Goal: Task Accomplishment & Management: Manage account settings

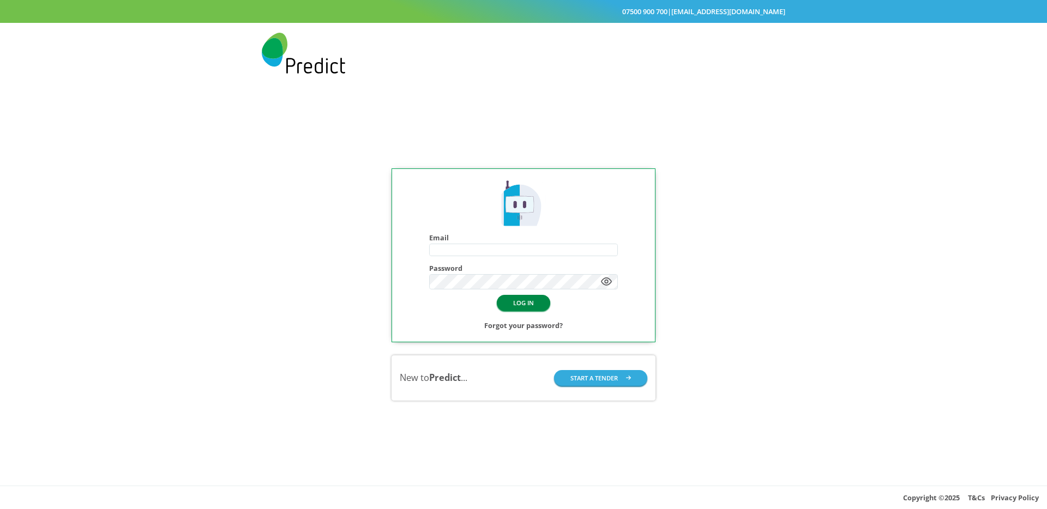
type input "**********"
click at [528, 300] on button "LOG IN" at bounding box center [523, 303] width 53 height 16
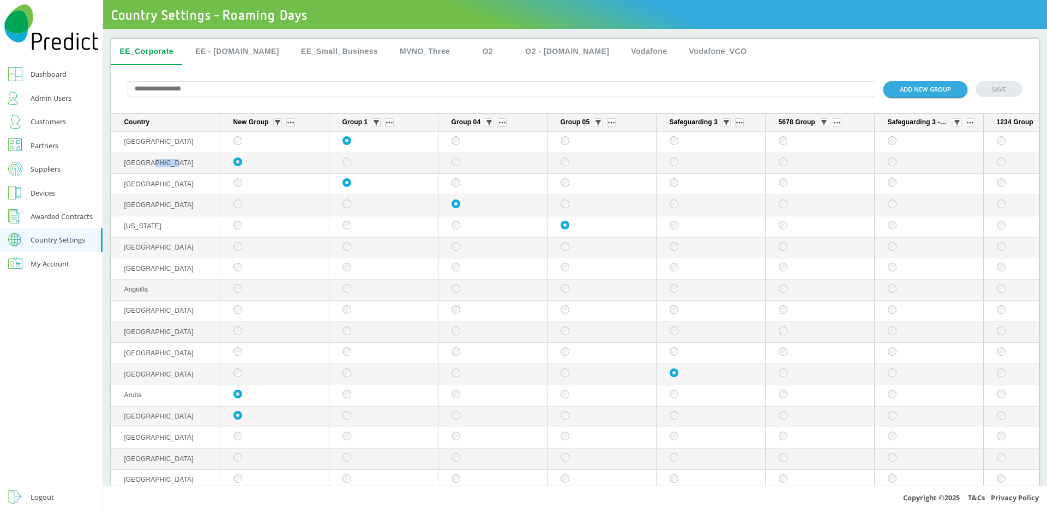
drag, startPoint x: 167, startPoint y: 164, endPoint x: 145, endPoint y: 166, distance: 22.0
click at [145, 166] on td "[GEOGRAPHIC_DATA]" at bounding box center [165, 163] width 109 height 21
click at [206, 96] on input "text" at bounding box center [502, 89] width 748 height 16
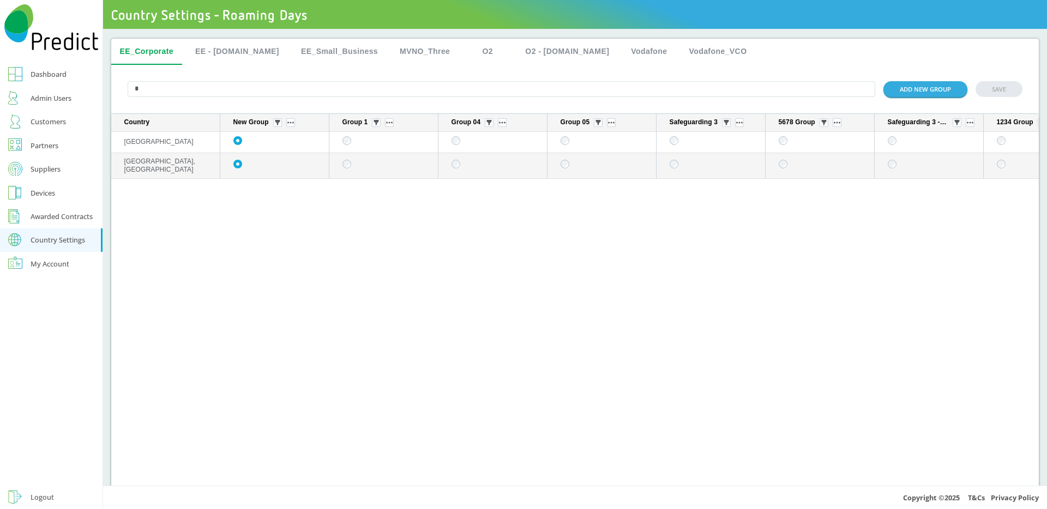
type input "*"
click at [239, 50] on button "EE - [DOMAIN_NAME]" at bounding box center [236, 52] width 101 height 26
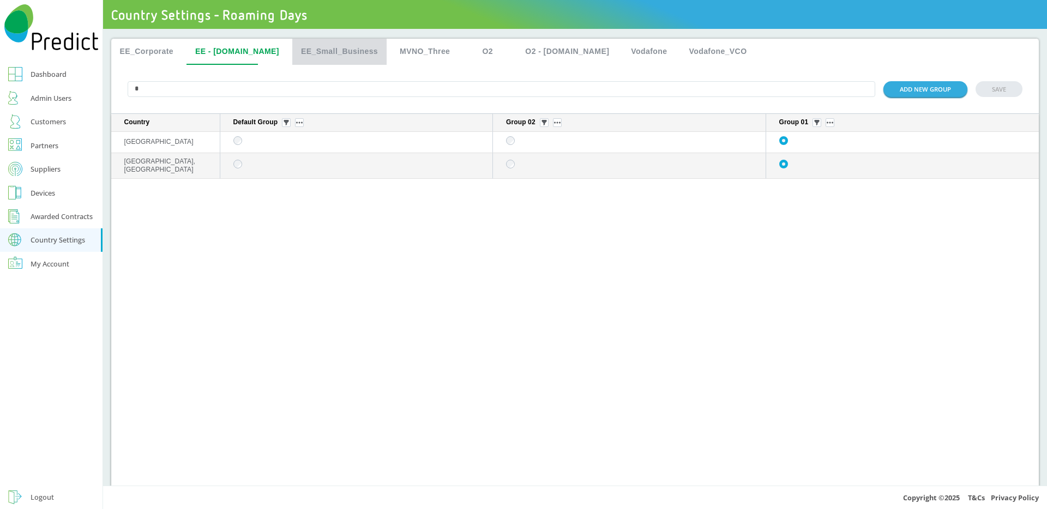
click at [325, 47] on button "EE_Small_Business" at bounding box center [339, 52] width 94 height 26
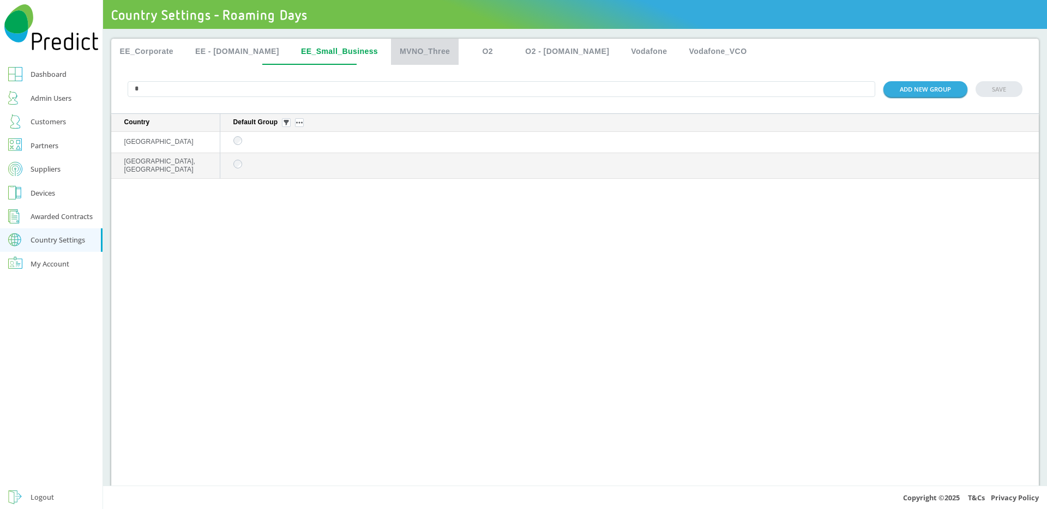
click at [391, 51] on button "MVNO_Three" at bounding box center [425, 52] width 68 height 26
click at [464, 51] on button "O2" at bounding box center [487, 52] width 49 height 26
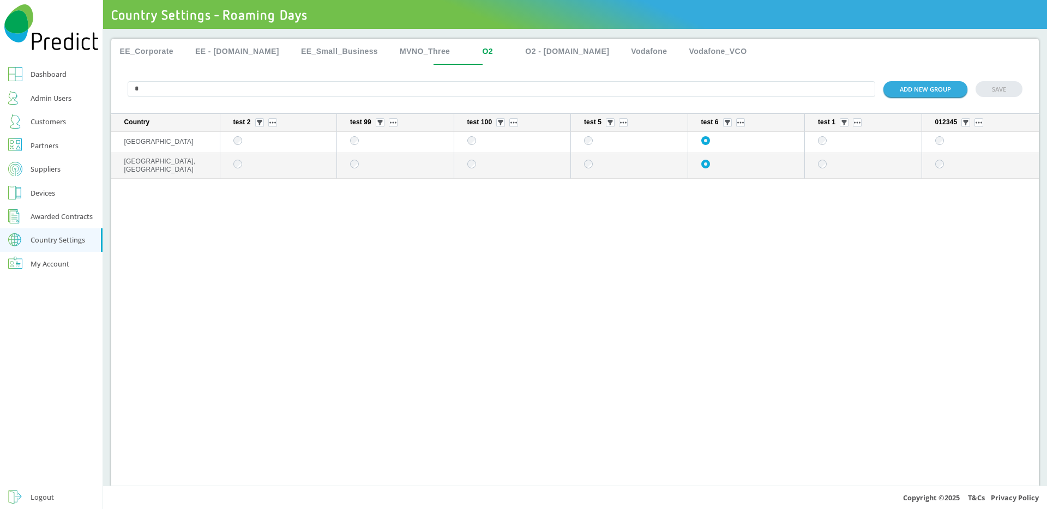
click at [152, 55] on button "EE_Corporate" at bounding box center [146, 52] width 71 height 26
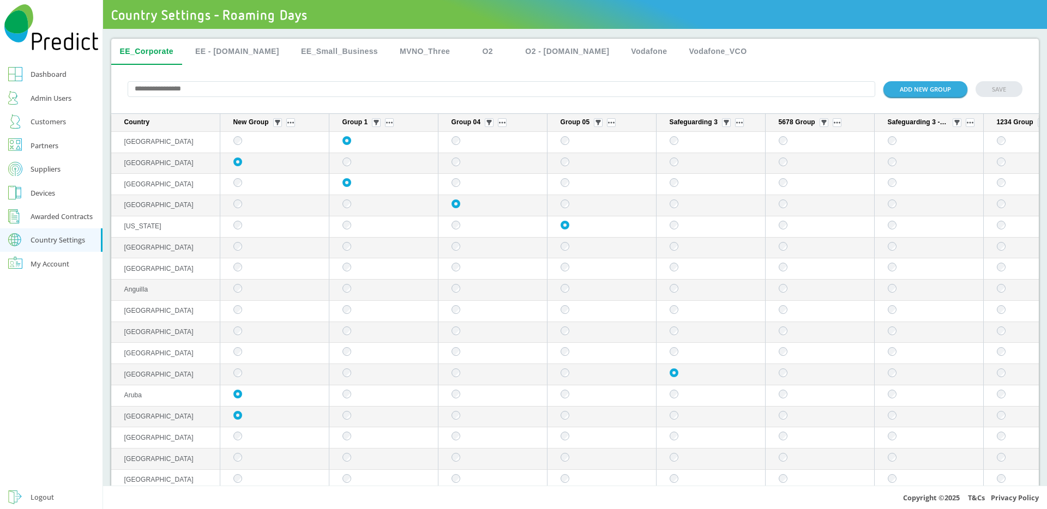
click at [201, 100] on div "ADD NEW GROUP SAVE" at bounding box center [575, 89] width 928 height 49
click at [201, 96] on input "text" at bounding box center [502, 89] width 748 height 16
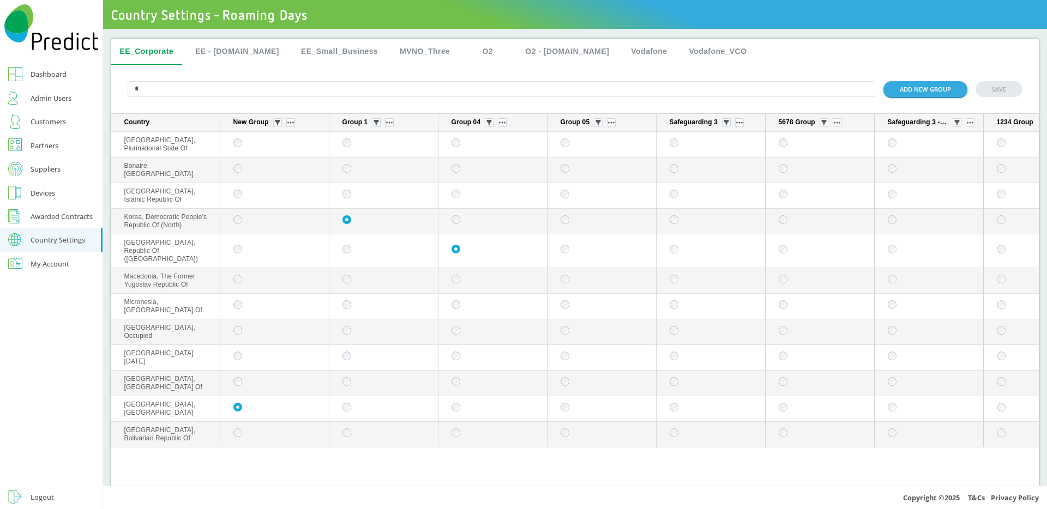
type input "*"
click at [988, 96] on button "SAVE" at bounding box center [998, 89] width 47 height 16
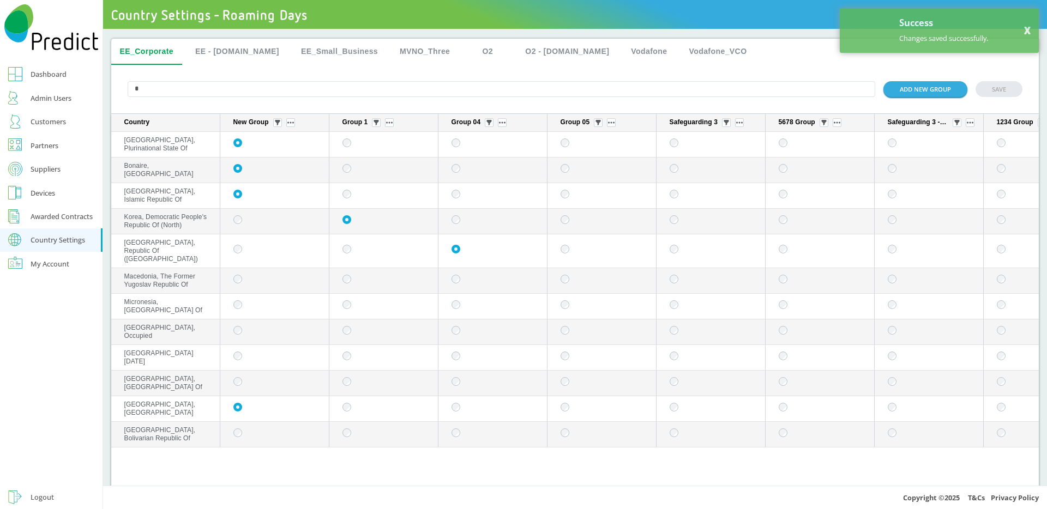
click at [165, 87] on input "*" at bounding box center [502, 89] width 748 height 16
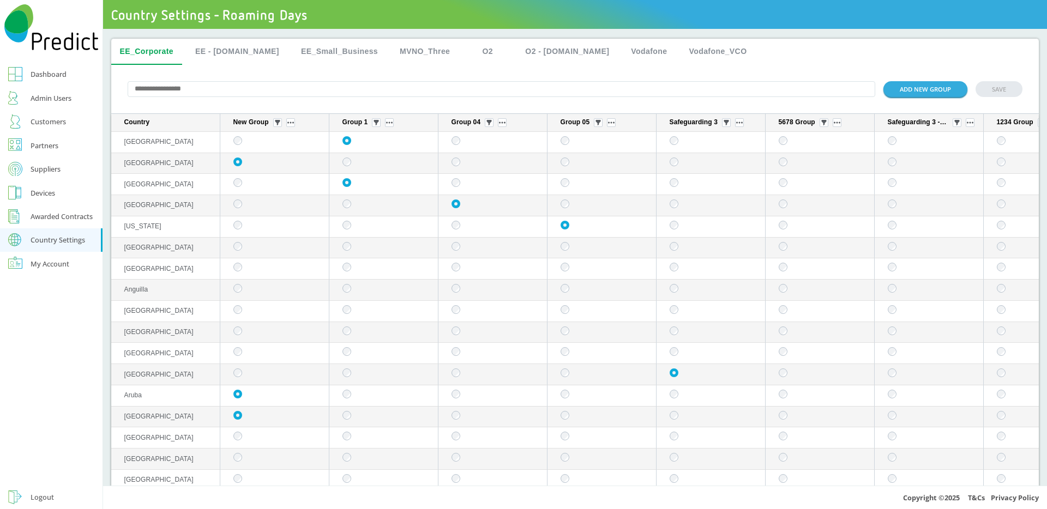
type input "*"
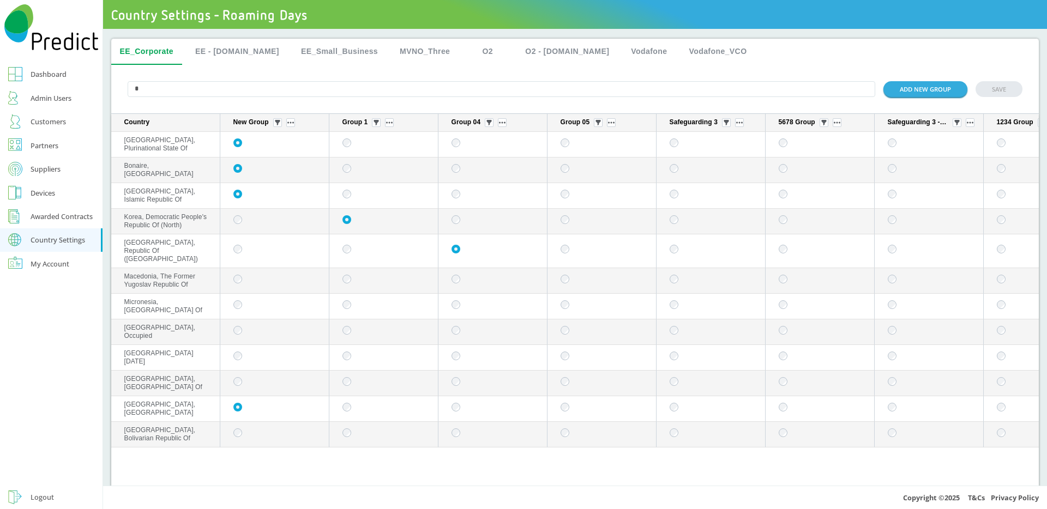
click at [28, 171] on link "Suppliers" at bounding box center [51, 169] width 102 height 24
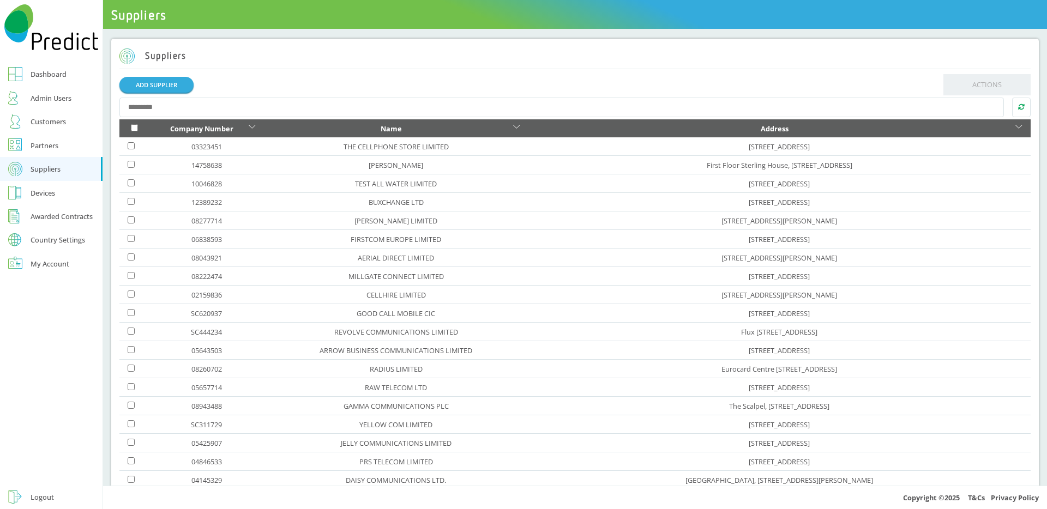
click at [39, 237] on div "Country Settings" at bounding box center [58, 240] width 55 height 7
click at [46, 256] on div "Roaming Days" at bounding box center [54, 258] width 46 height 13
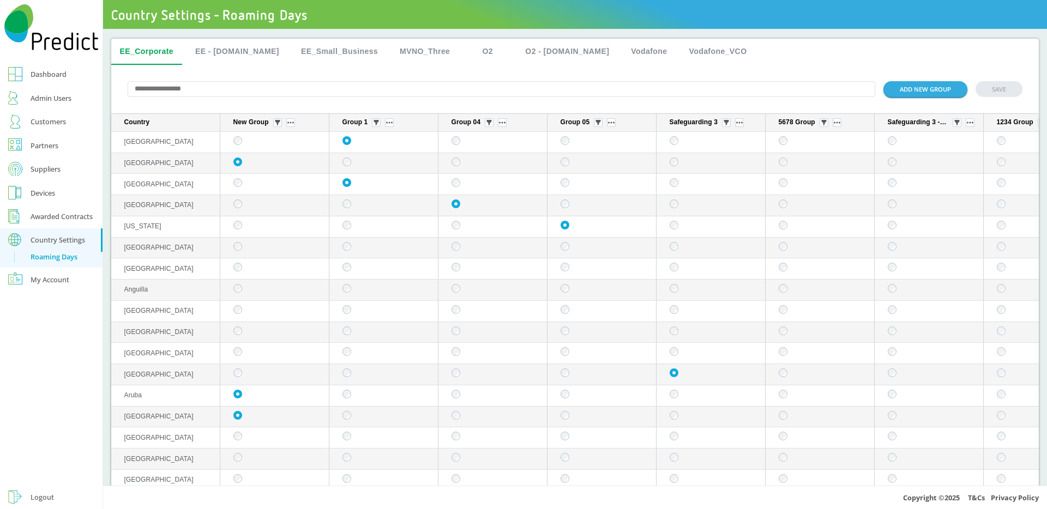
click at [184, 86] on input "text" at bounding box center [502, 89] width 748 height 16
type input "*"
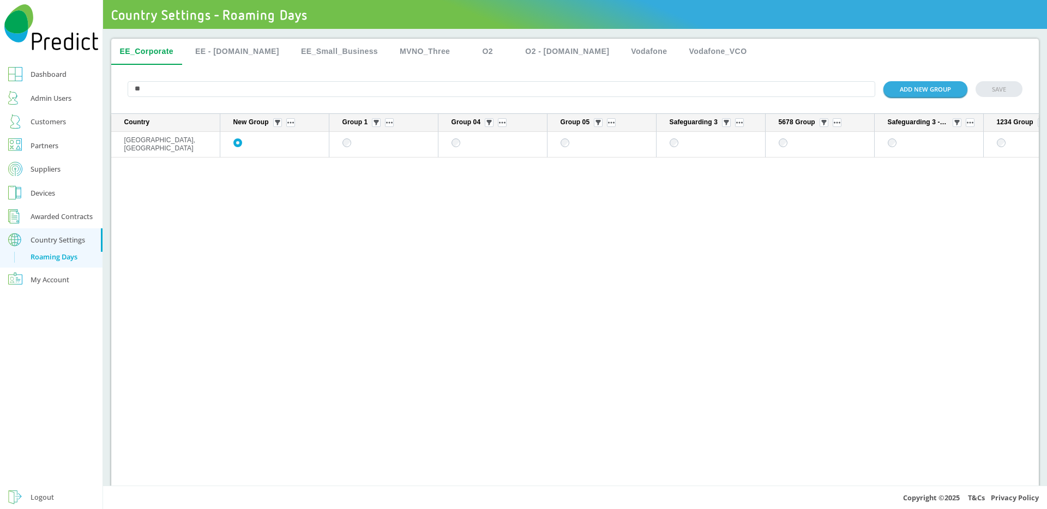
type input "*"
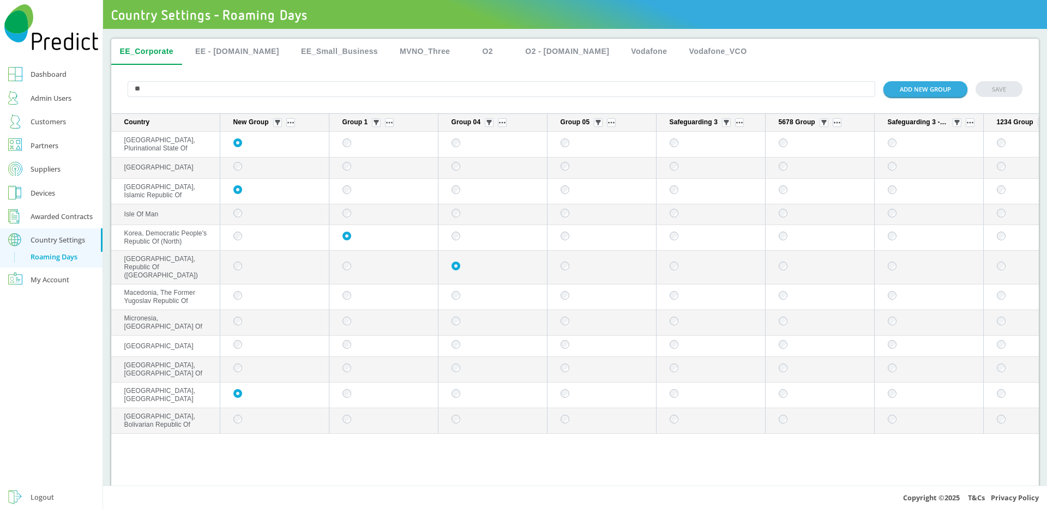
type input "*"
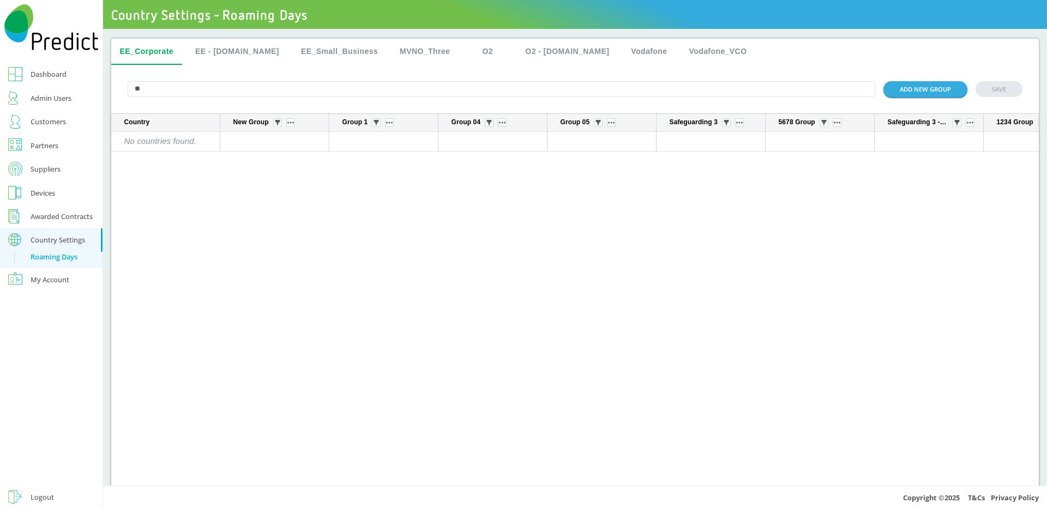
type input "*"
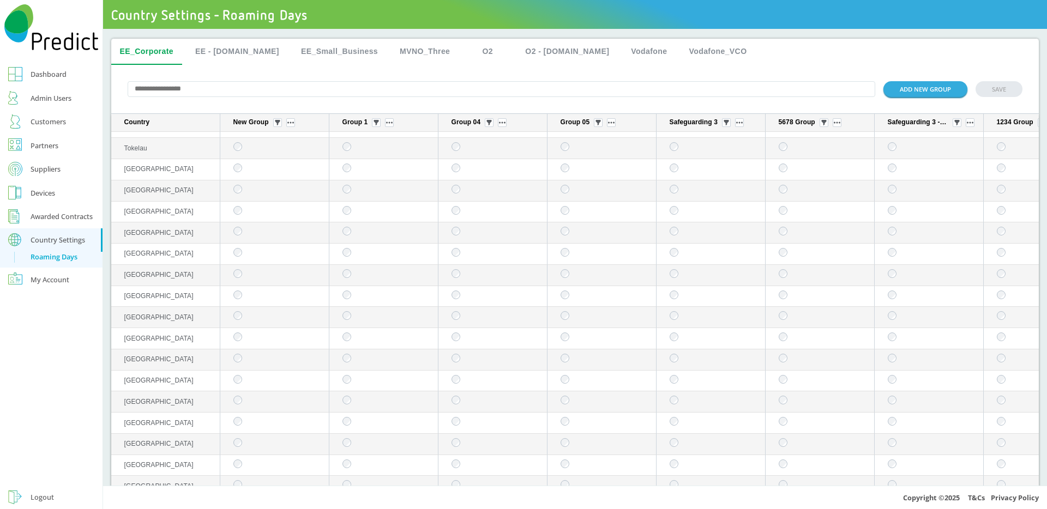
scroll to position [5170, 0]
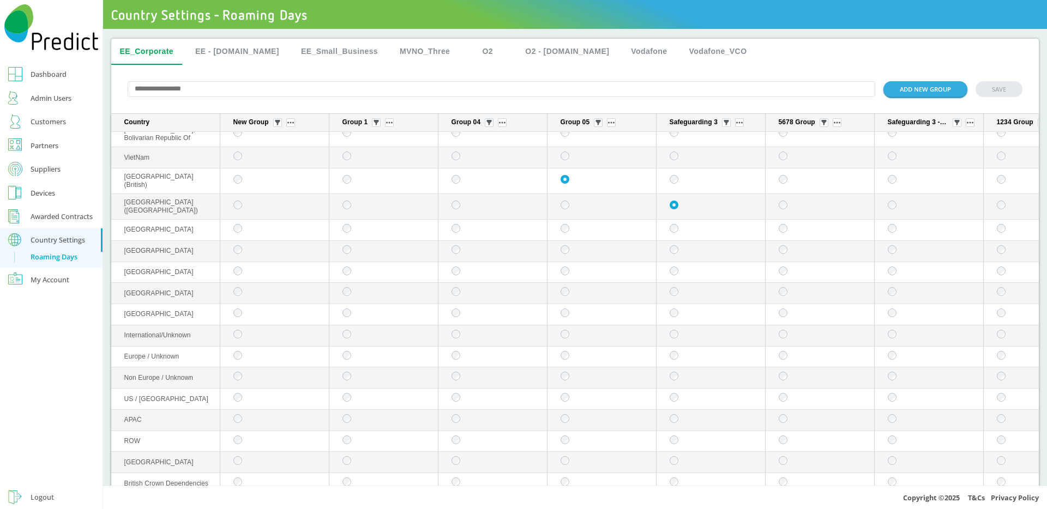
type input "*"
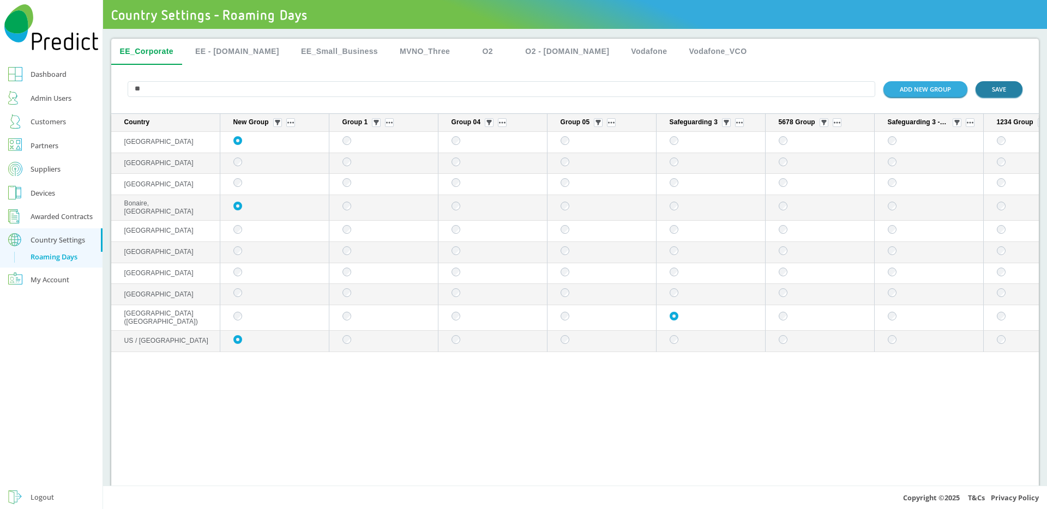
click at [994, 94] on button "SAVE" at bounding box center [998, 89] width 47 height 16
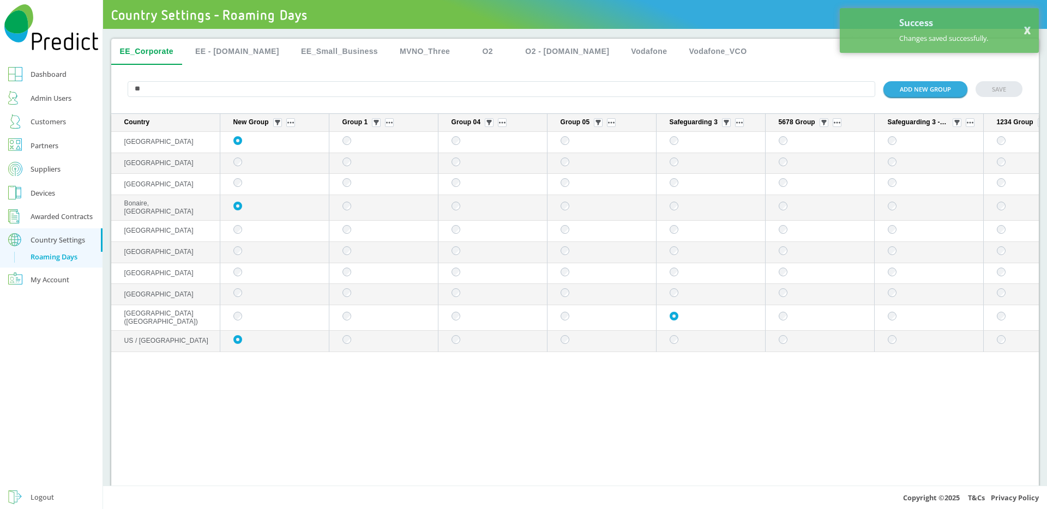
click at [215, 86] on input "**" at bounding box center [502, 89] width 748 height 16
type input "*"
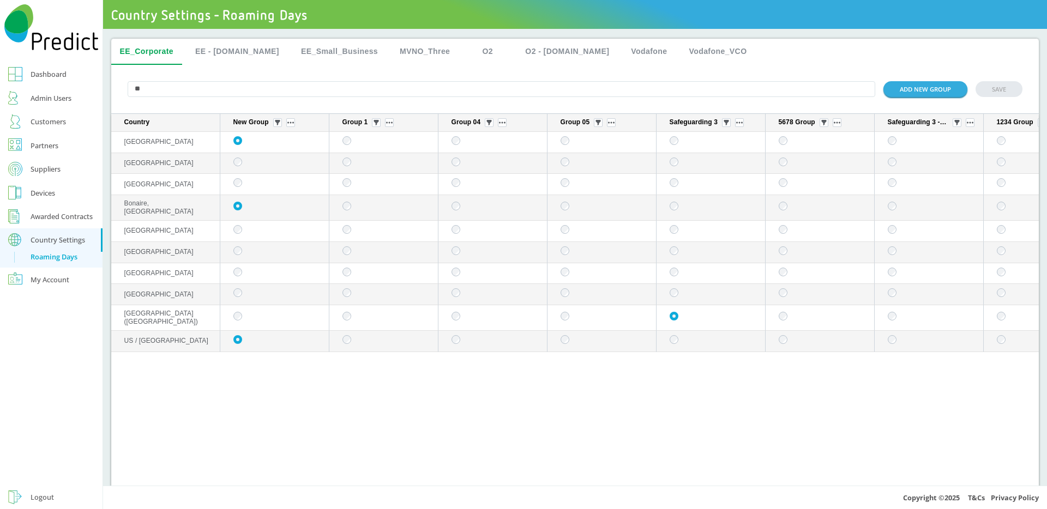
type input "*"
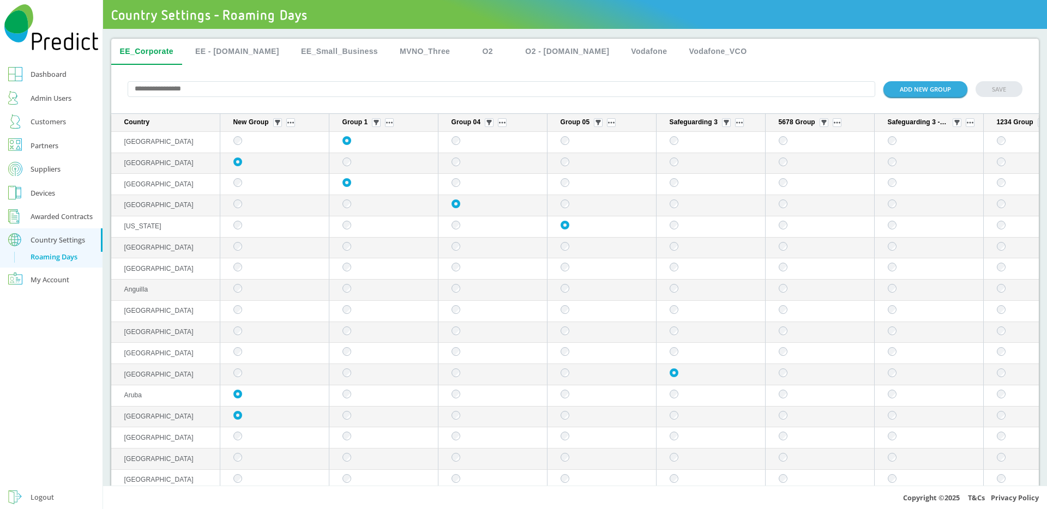
click at [52, 98] on div "Admin Users" at bounding box center [51, 98] width 41 height 13
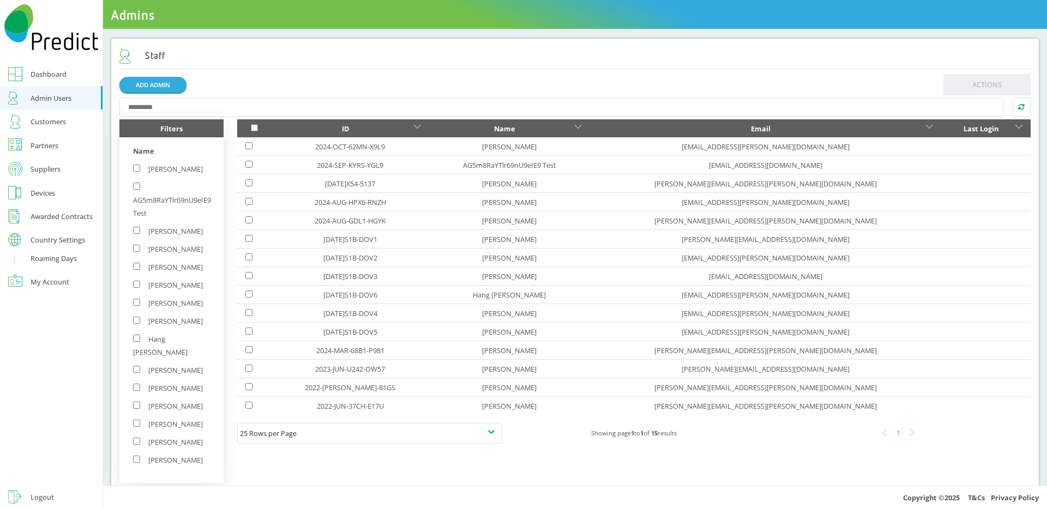
click at [254, 109] on input "text" at bounding box center [561, 108] width 885 height 20
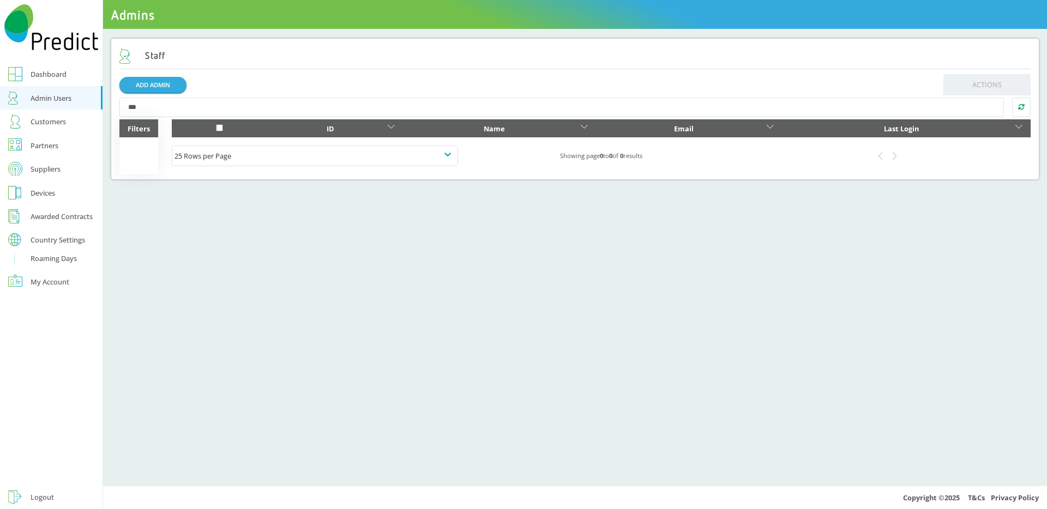
type input "***"
click at [1027, 109] on div at bounding box center [1021, 108] width 19 height 20
click at [1021, 108] on icon at bounding box center [1021, 107] width 7 height 7
click at [1018, 108] on icon at bounding box center [1021, 107] width 7 height 6
click at [59, 257] on div "Roaming Days" at bounding box center [54, 258] width 46 height 13
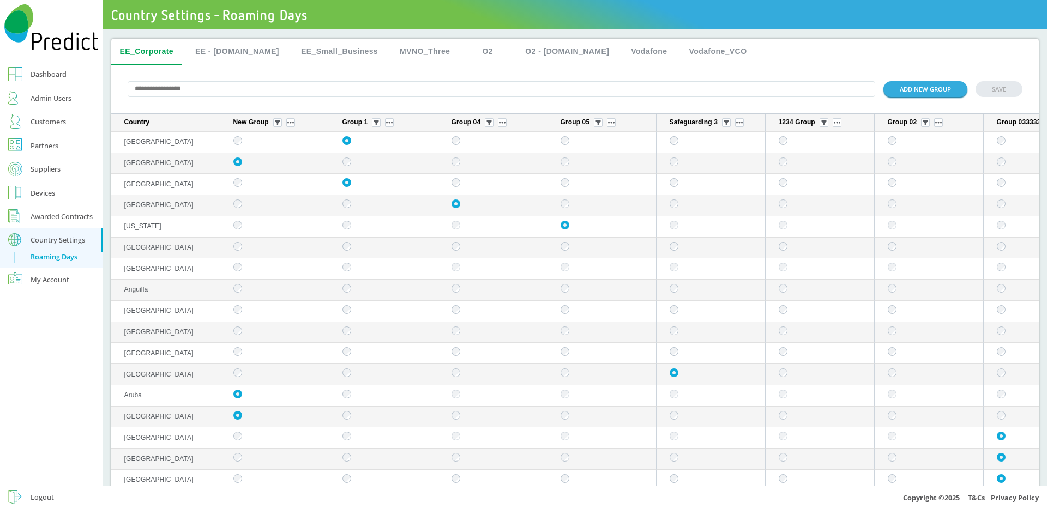
click at [232, 94] on input "text" at bounding box center [502, 89] width 748 height 16
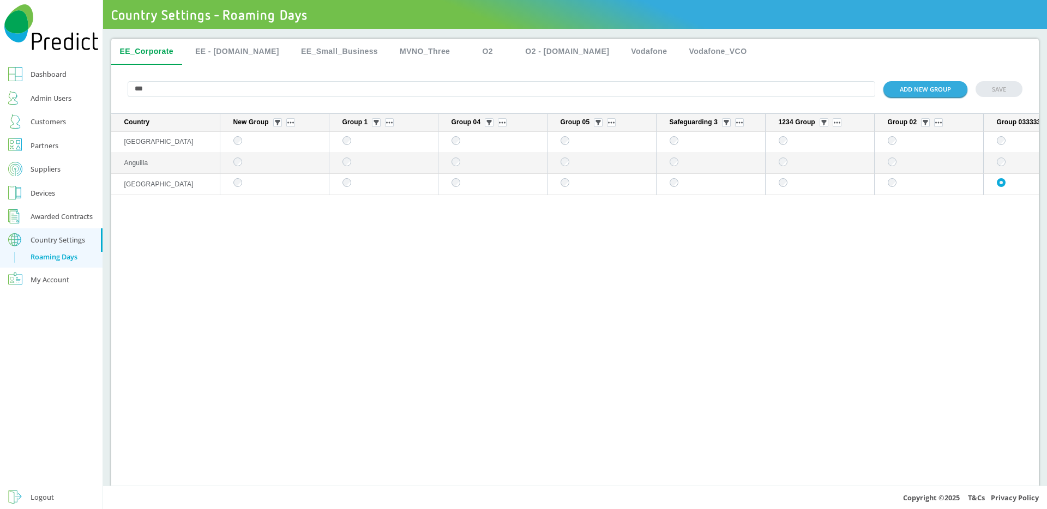
type input "***"
click at [34, 99] on div "Admin Users" at bounding box center [51, 98] width 41 height 13
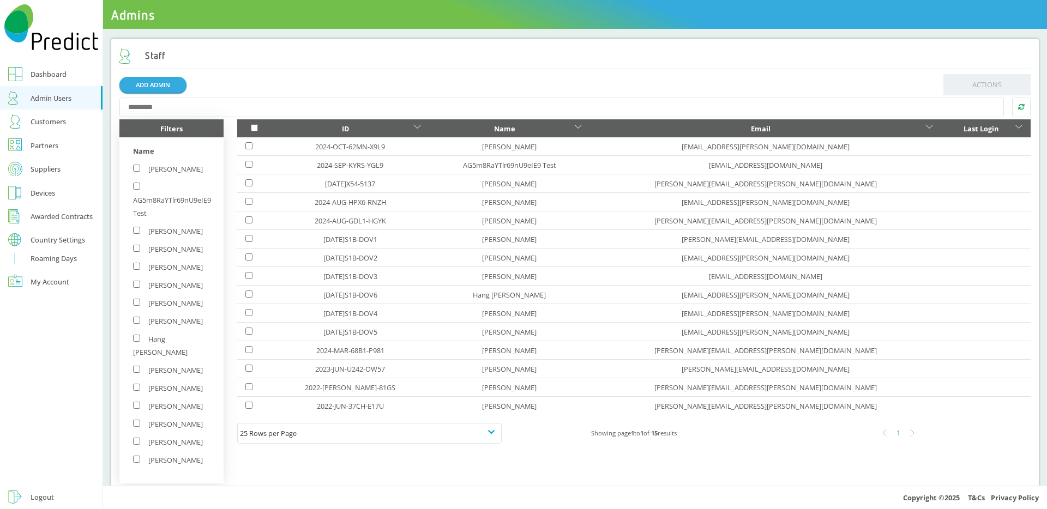
click at [47, 253] on div "Roaming Days" at bounding box center [54, 258] width 46 height 13
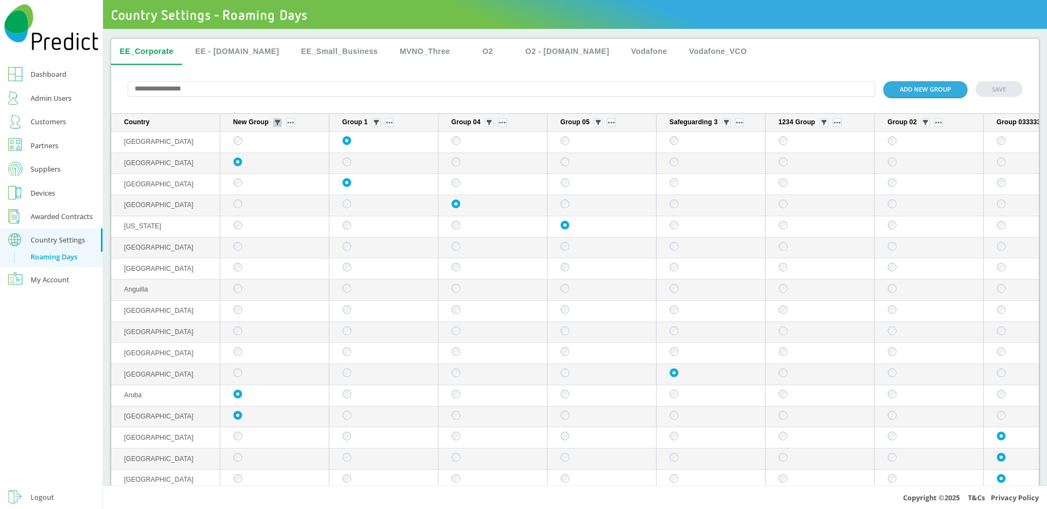
click at [277, 125] on img "sticky table" at bounding box center [277, 122] width 5 height 5
click at [320, 67] on div "ADD NEW GROUP SAVE" at bounding box center [575, 89] width 928 height 49
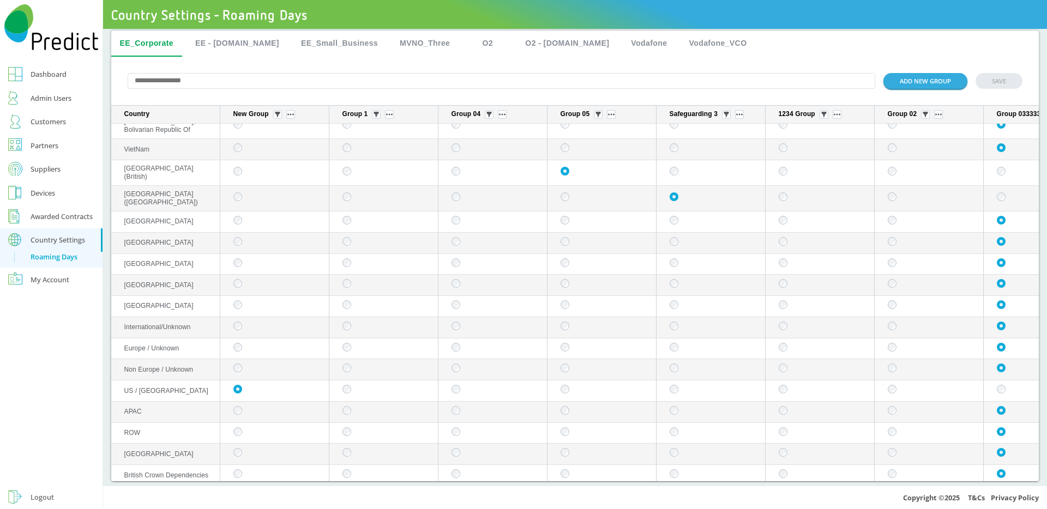
scroll to position [15, 0]
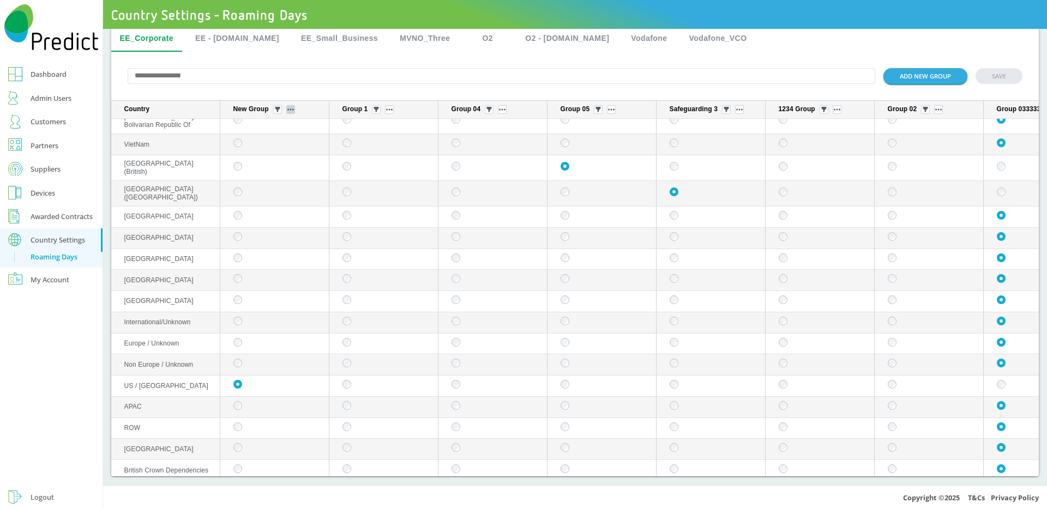
click at [290, 109] on img "sticky table" at bounding box center [290, 109] width 7 height 2
click at [277, 108] on img "sticky table" at bounding box center [277, 109] width 5 height 5
click at [271, 170] on div "Selected" at bounding box center [277, 169] width 53 height 17
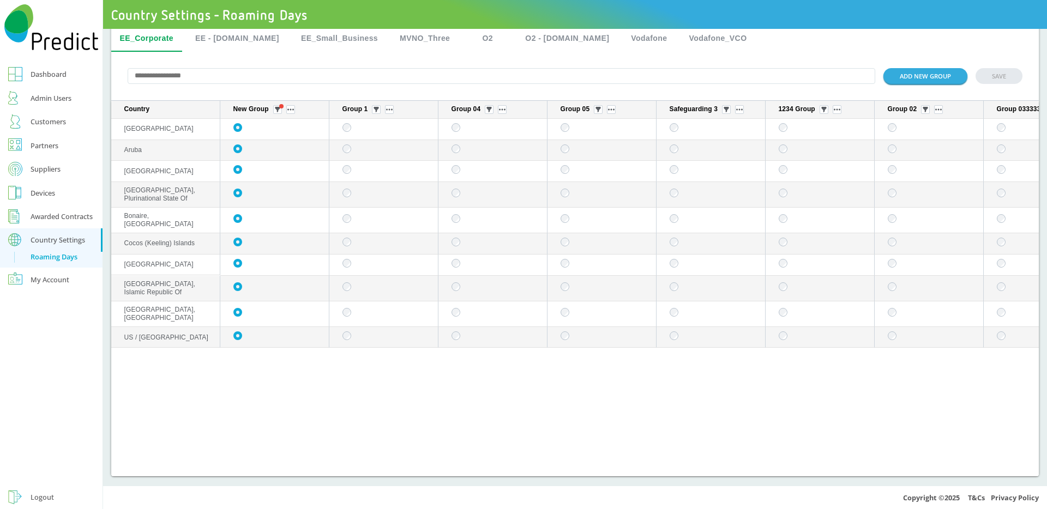
scroll to position [0, 0]
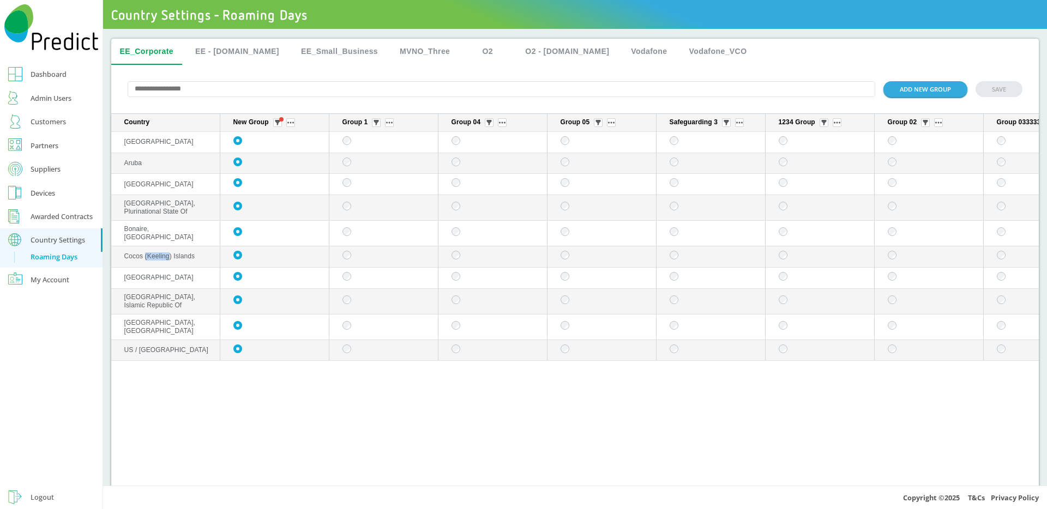
drag, startPoint x: 146, startPoint y: 259, endPoint x: 171, endPoint y: 262, distance: 25.2
click at [171, 260] on span "Cocos (Keeling) Islands" at bounding box center [159, 256] width 71 height 8
copy span "(Keeling"
click at [279, 124] on img "sticky table" at bounding box center [277, 122] width 5 height 5
click at [271, 166] on div "All" at bounding box center [277, 162] width 53 height 17
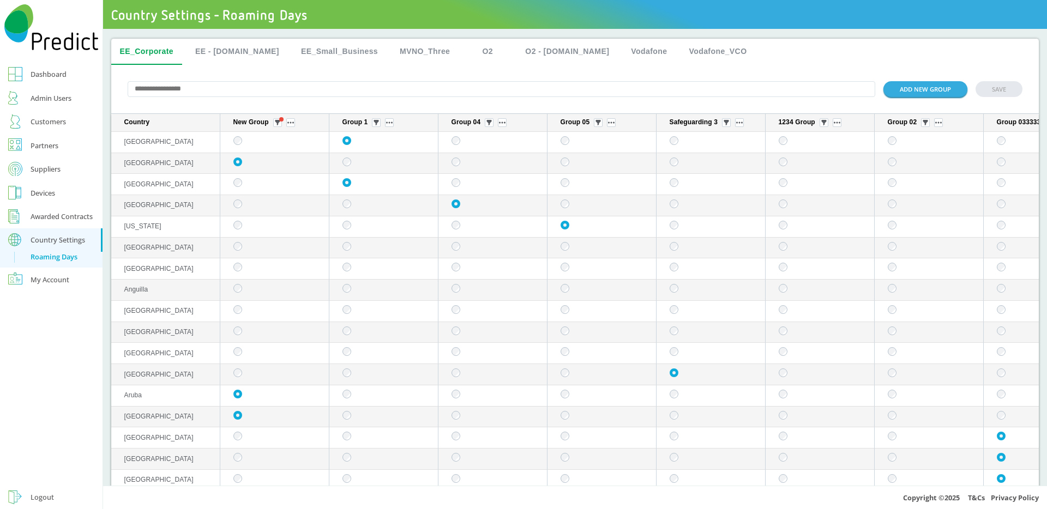
click at [187, 93] on input "text" at bounding box center [502, 89] width 748 height 16
paste input "********"
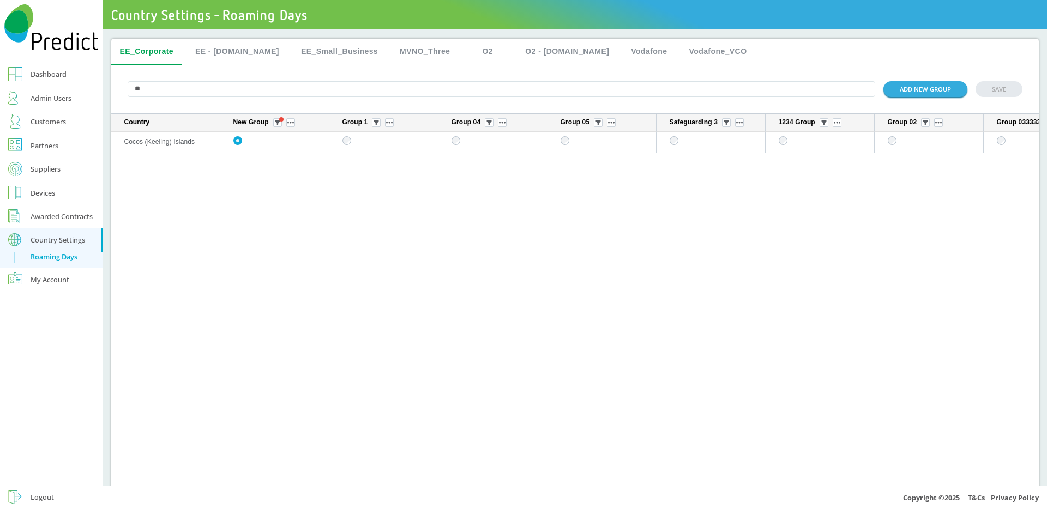
type input "*"
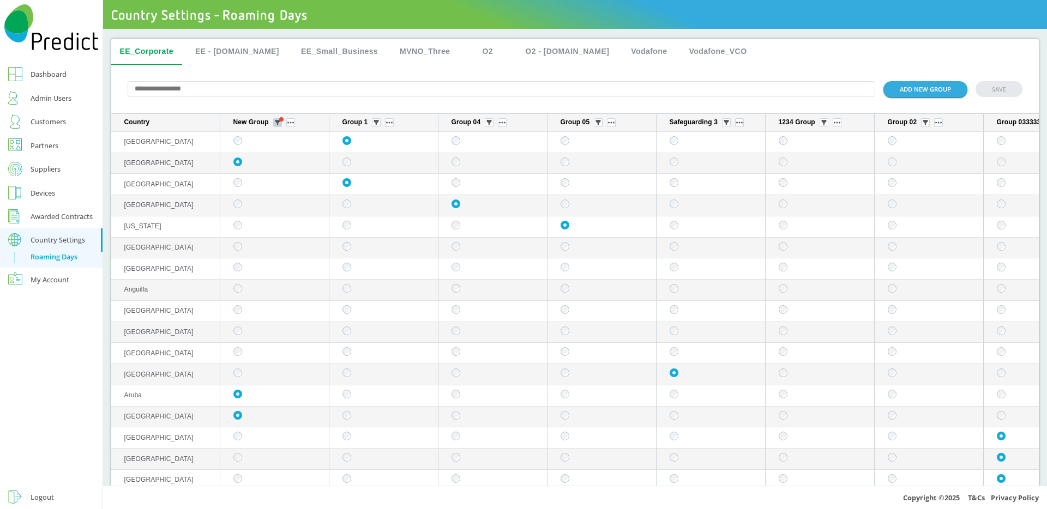
click at [278, 125] on img "sticky table" at bounding box center [277, 122] width 5 height 5
click at [269, 182] on div "Selected" at bounding box center [277, 184] width 53 height 17
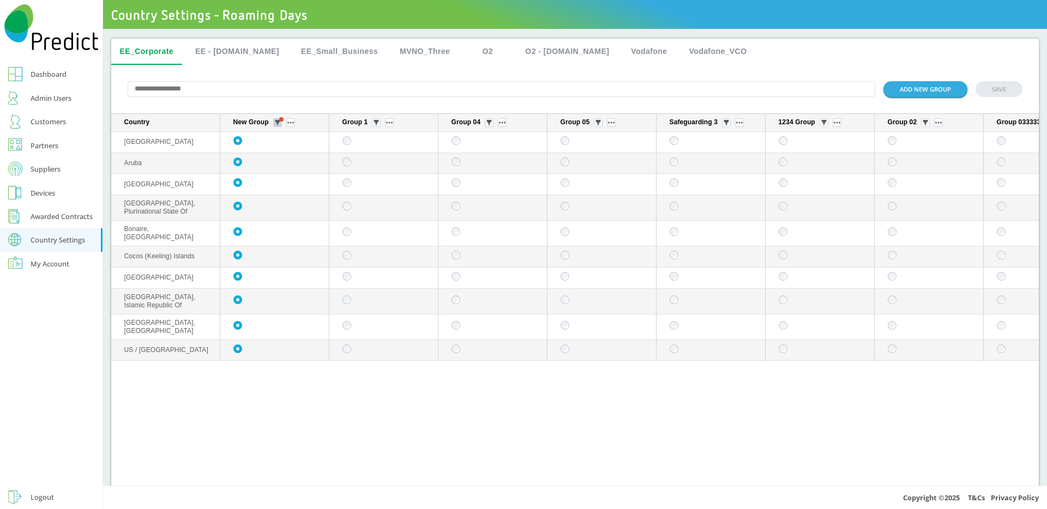
click at [277, 123] on img "sticky table" at bounding box center [277, 122] width 5 height 5
click at [282, 201] on div "Unselected" at bounding box center [277, 206] width 53 height 17
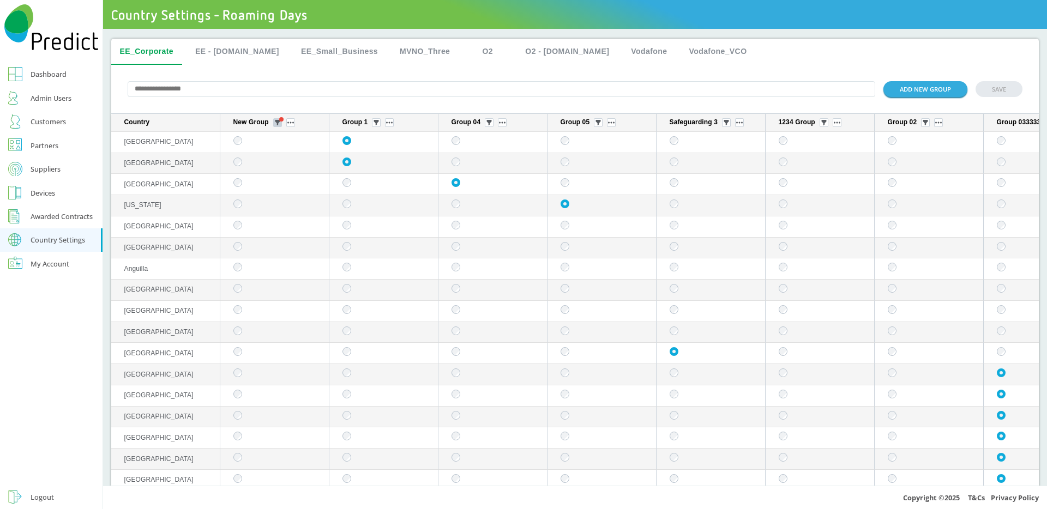
click at [277, 125] on img "sticky table" at bounding box center [277, 122] width 5 height 5
click at [266, 179] on div "Selected" at bounding box center [277, 184] width 53 height 17
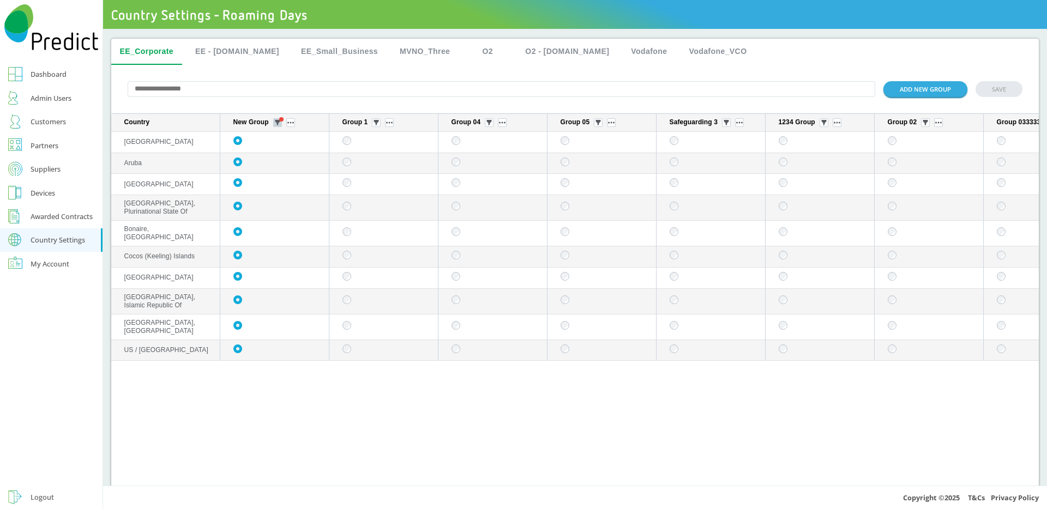
click at [278, 125] on img "sticky table" at bounding box center [277, 122] width 5 height 5
click at [278, 162] on div "All" at bounding box center [277, 162] width 53 height 17
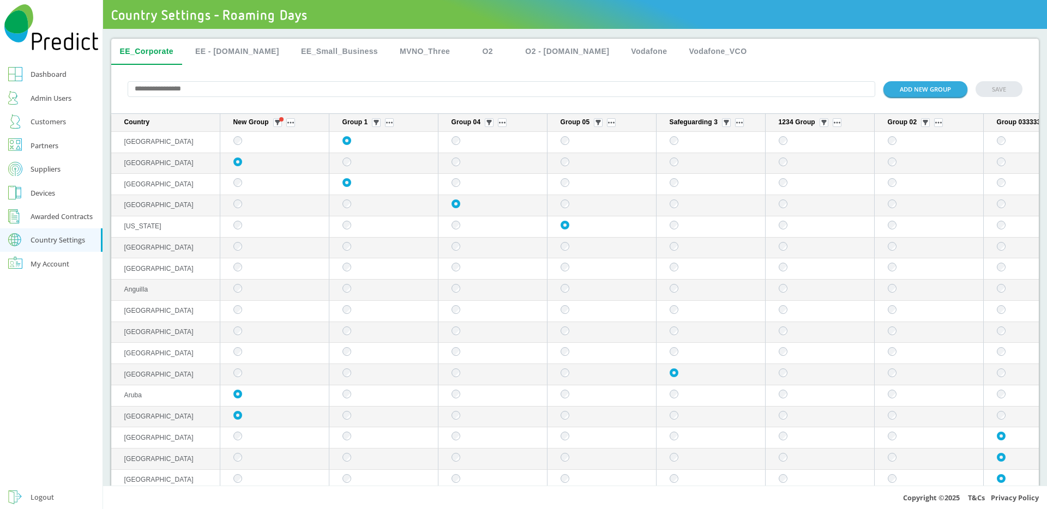
click at [397, 93] on input "text" at bounding box center [502, 89] width 748 height 16
click at [276, 124] on img "sticky table" at bounding box center [277, 122] width 5 height 5
click at [320, 81] on input "text" at bounding box center [502, 89] width 748 height 16
click at [379, 125] on img "sticky table" at bounding box center [375, 122] width 5 height 5
click at [365, 162] on div "All" at bounding box center [376, 162] width 53 height 17
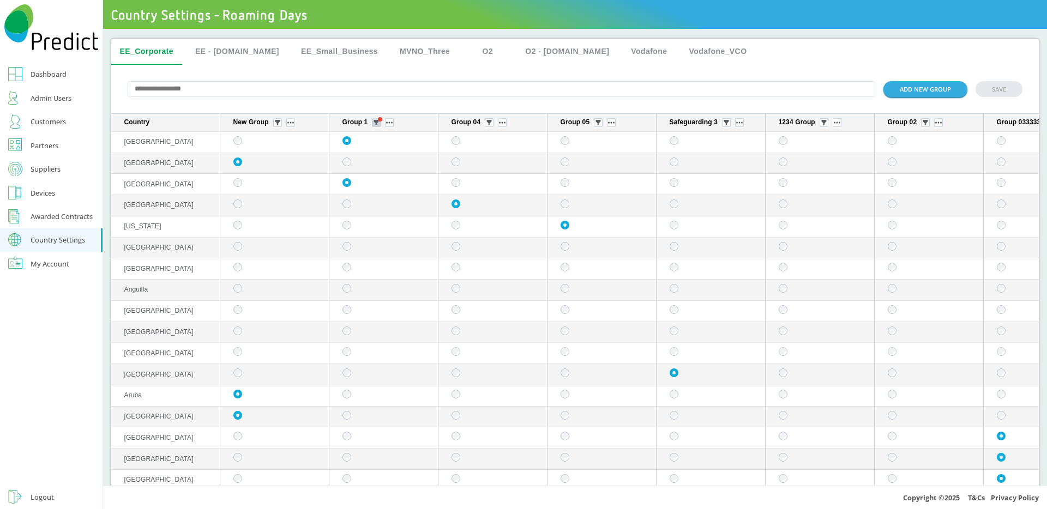
click at [378, 127] on button "sticky table" at bounding box center [376, 122] width 9 height 9
click at [378, 183] on div "Selected" at bounding box center [376, 184] width 53 height 17
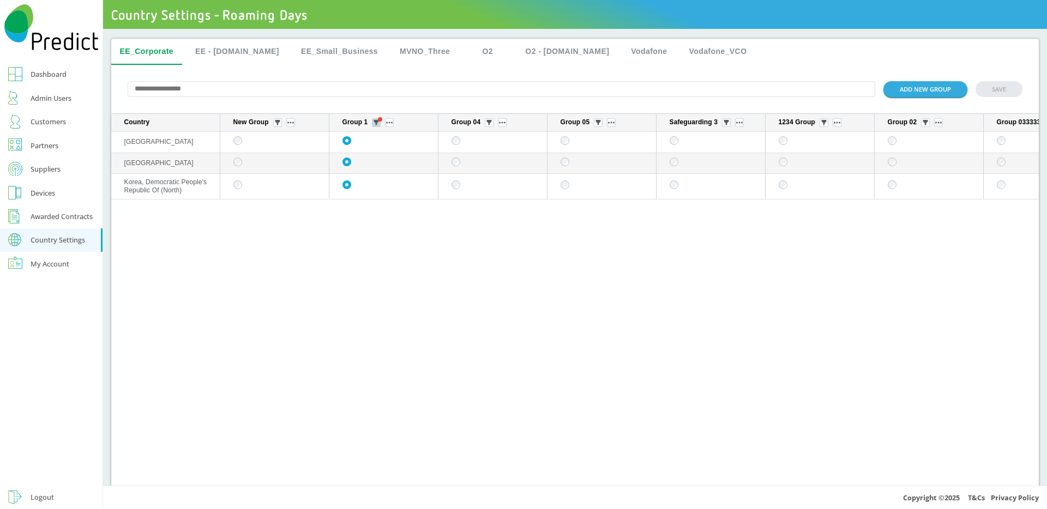
click at [377, 125] on img "sticky table" at bounding box center [375, 122] width 5 height 5
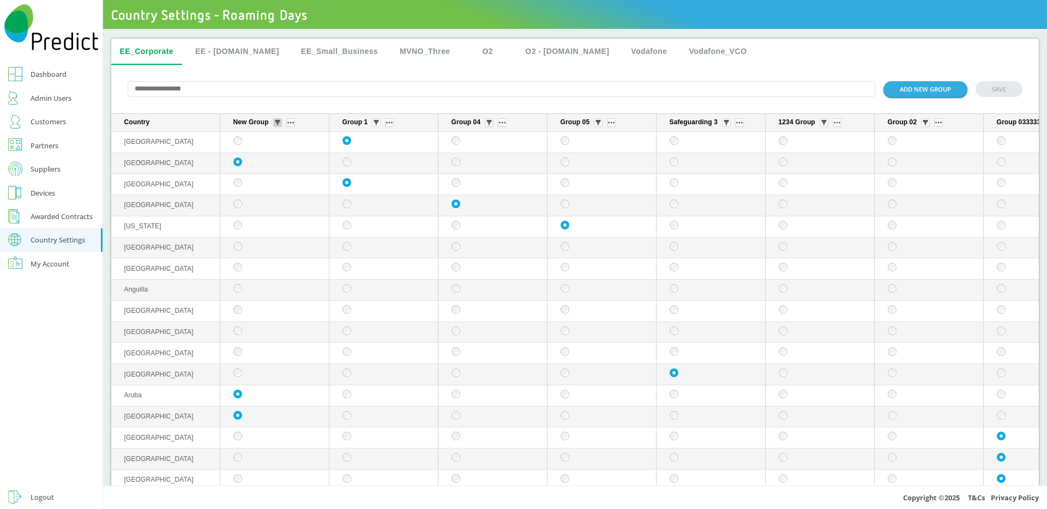
click at [278, 125] on img "sticky table" at bounding box center [277, 122] width 5 height 5
click at [378, 124] on img "sticky table" at bounding box center [375, 122] width 5 height 5
click at [490, 125] on img "sticky table" at bounding box center [488, 122] width 5 height 5
click at [273, 125] on button "sticky table" at bounding box center [277, 122] width 9 height 9
click at [377, 125] on img "sticky table" at bounding box center [375, 122] width 5 height 5
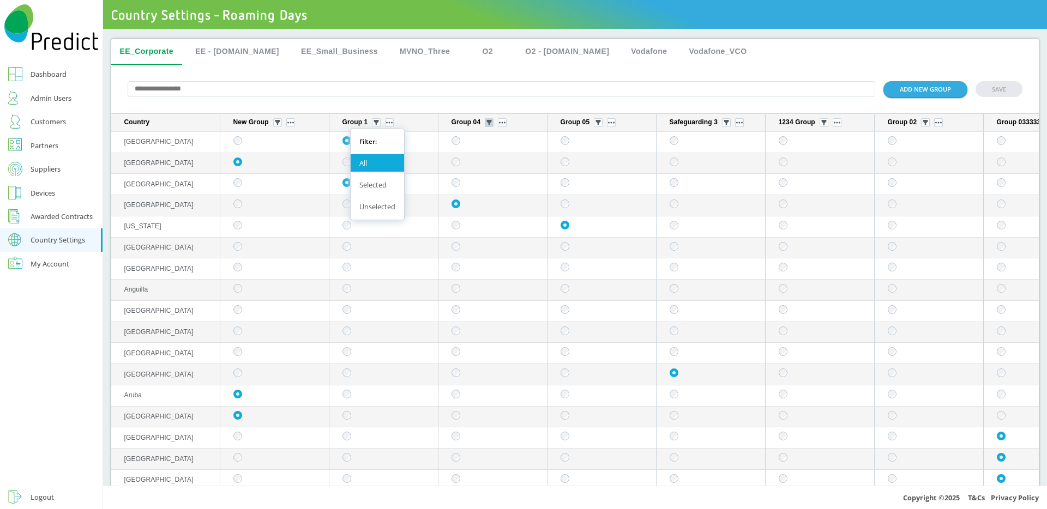
click at [487, 125] on img "sticky table" at bounding box center [488, 122] width 5 height 5
click at [348, 86] on input "text" at bounding box center [502, 89] width 748 height 16
click at [279, 122] on img "sticky table" at bounding box center [277, 122] width 5 height 5
click at [271, 183] on div "Selected" at bounding box center [277, 184] width 53 height 17
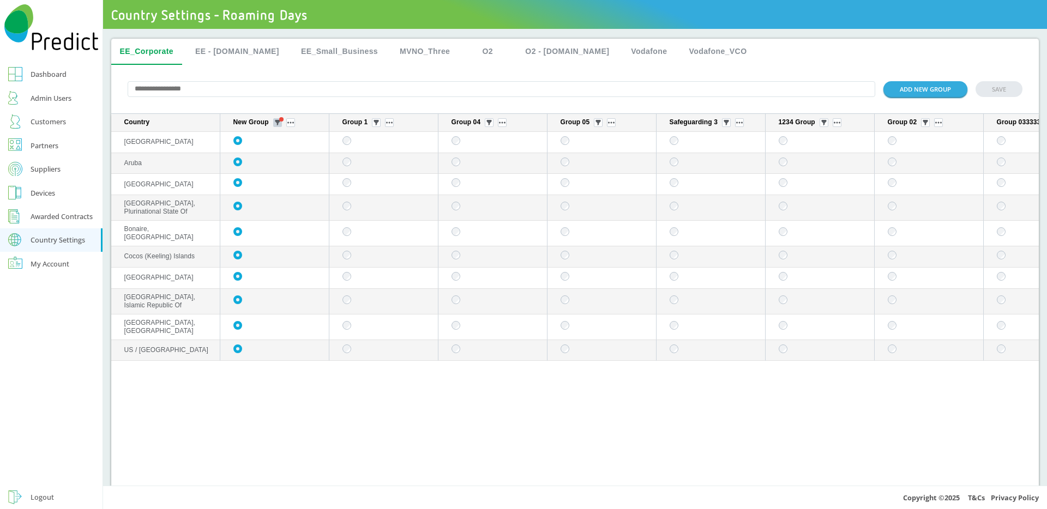
click at [280, 120] on span "sticky table" at bounding box center [281, 119] width 4 height 4
click at [273, 157] on div "All" at bounding box center [277, 162] width 53 height 17
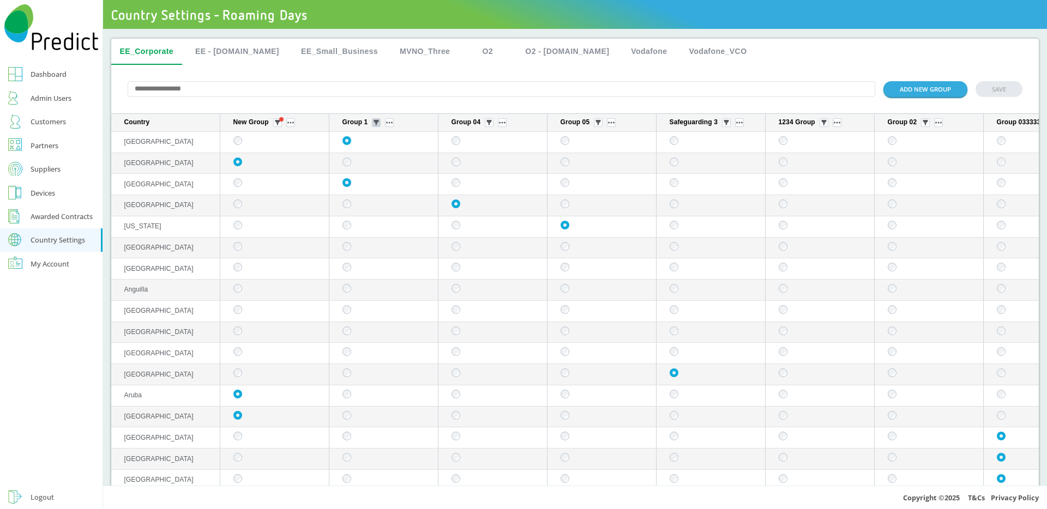
click at [378, 125] on img "sticky table" at bounding box center [375, 122] width 5 height 5
click at [490, 124] on img "sticky table" at bounding box center [488, 122] width 5 height 5
click at [596, 125] on img "sticky table" at bounding box center [597, 122] width 5 height 5
click at [727, 125] on img "sticky table" at bounding box center [725, 122] width 5 height 5
click at [559, 83] on input "text" at bounding box center [502, 89] width 748 height 16
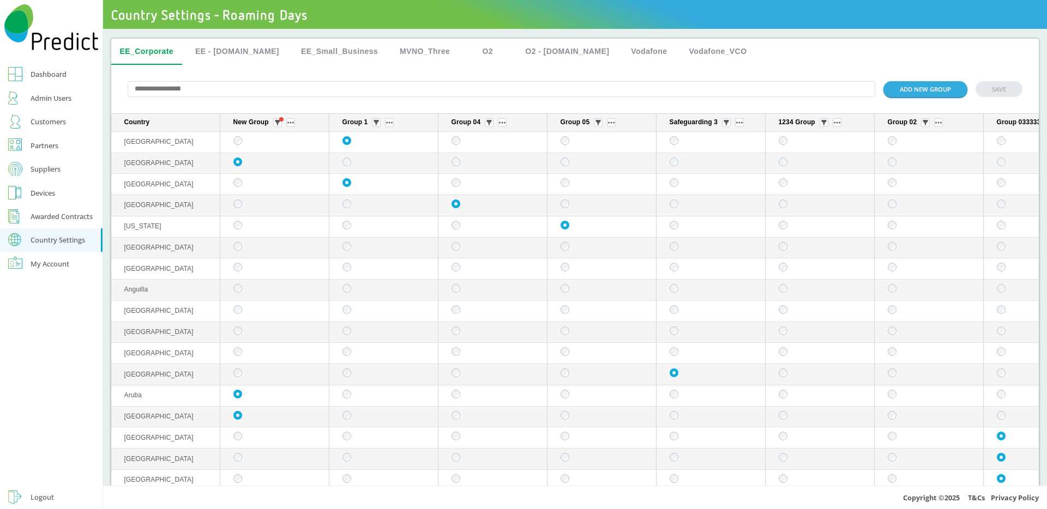
click at [278, 129] on th "New Group" at bounding box center [274, 123] width 109 height 18
click at [277, 125] on img "sticky table" at bounding box center [277, 122] width 5 height 5
click at [376, 125] on img "sticky table" at bounding box center [375, 122] width 5 height 5
click at [377, 125] on img "sticky table" at bounding box center [375, 122] width 5 height 5
click at [489, 127] on button "sticky table" at bounding box center [489, 122] width 9 height 9
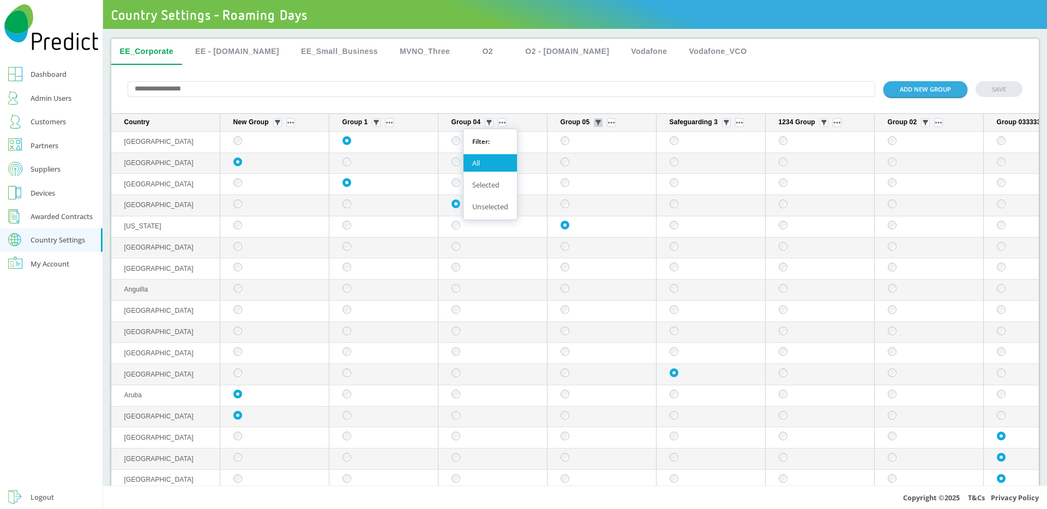
click at [596, 123] on img "sticky table" at bounding box center [597, 122] width 5 height 5
click at [226, 53] on button "EE - [DOMAIN_NAME]" at bounding box center [236, 52] width 101 height 26
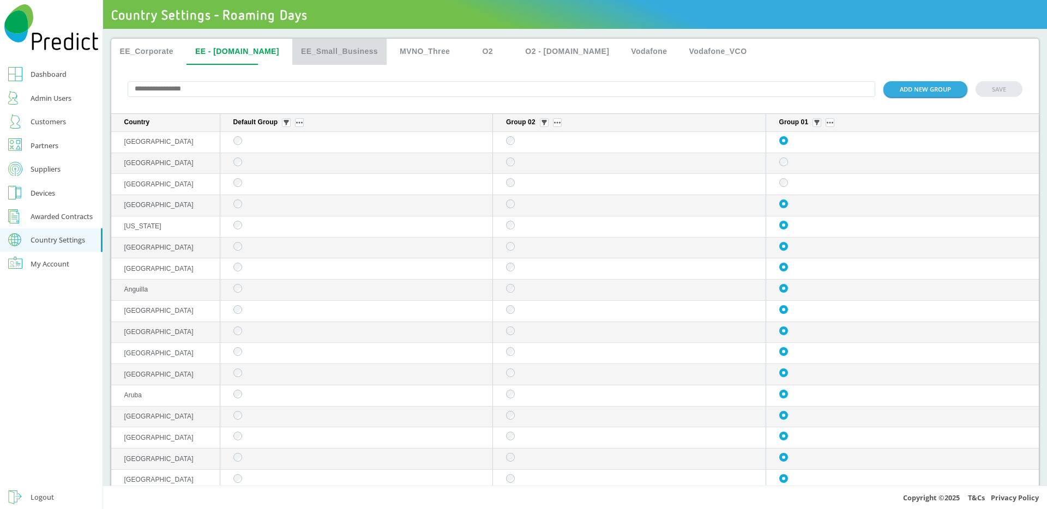
click at [324, 50] on button "EE_Small_Business" at bounding box center [339, 52] width 94 height 26
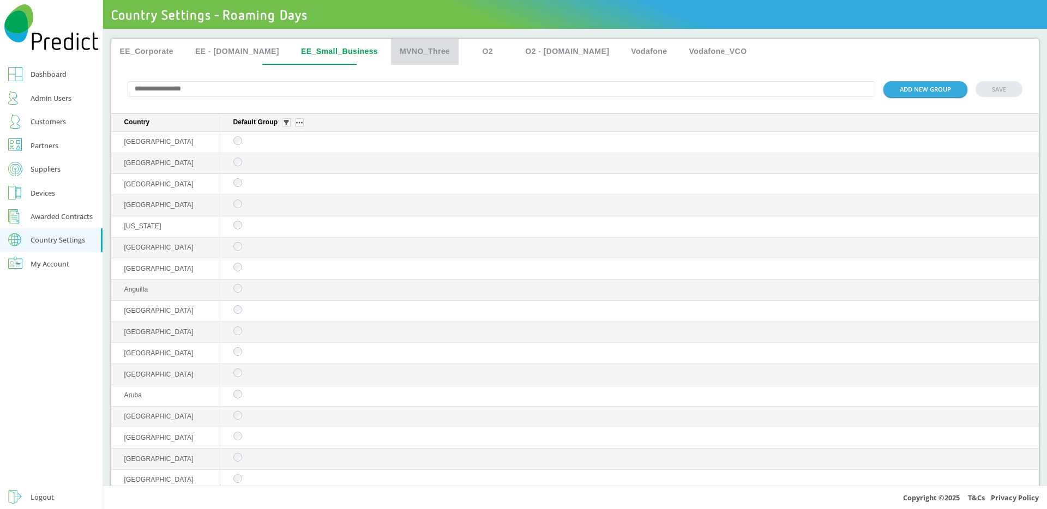
click at [391, 47] on button "MVNO_Three" at bounding box center [425, 52] width 68 height 26
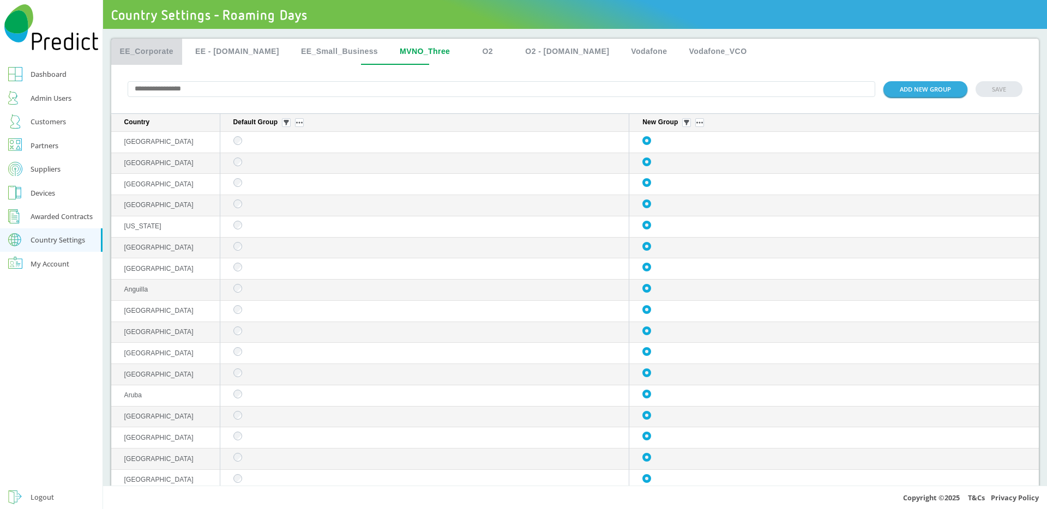
click at [164, 46] on button "EE_Corporate" at bounding box center [146, 52] width 71 height 26
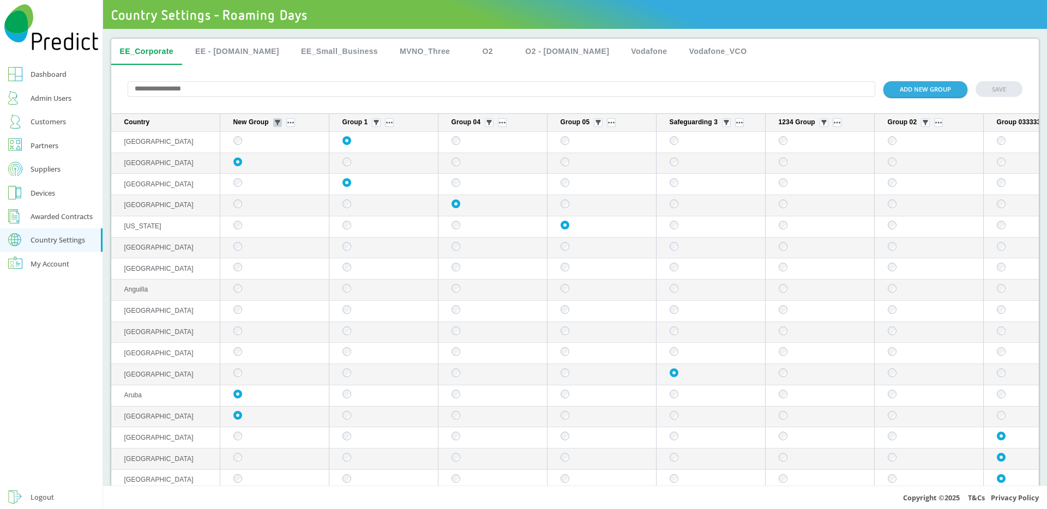
click at [277, 125] on img "sticky table" at bounding box center [277, 122] width 5 height 5
click at [317, 88] on input "text" at bounding box center [502, 89] width 748 height 16
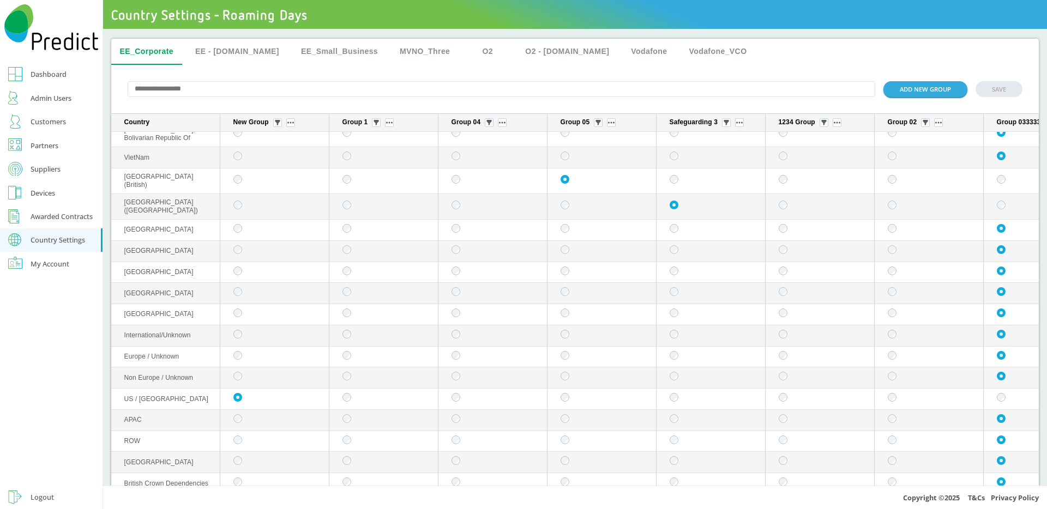
scroll to position [15, 0]
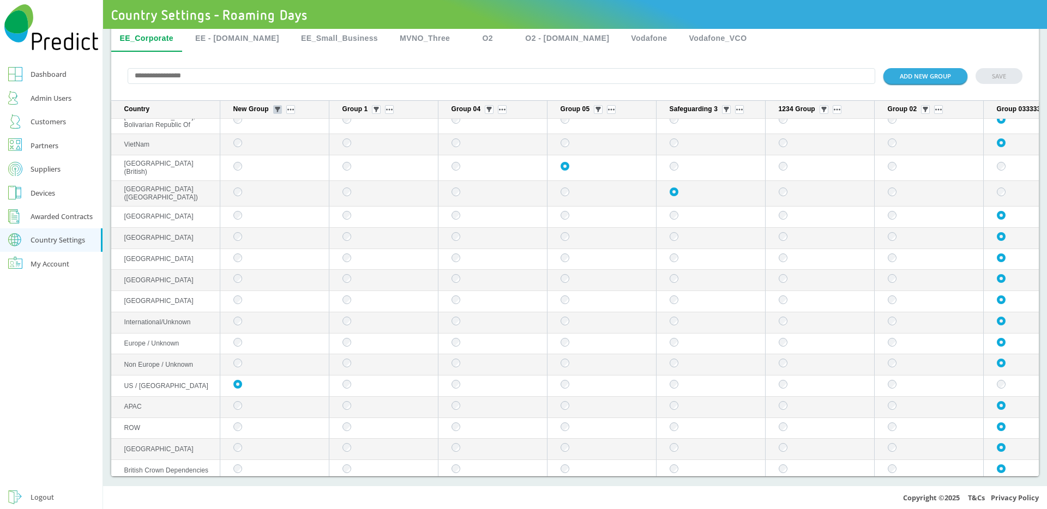
click at [279, 109] on img "sticky table" at bounding box center [277, 109] width 5 height 5
click at [275, 171] on div "Selected" at bounding box center [277, 169] width 53 height 17
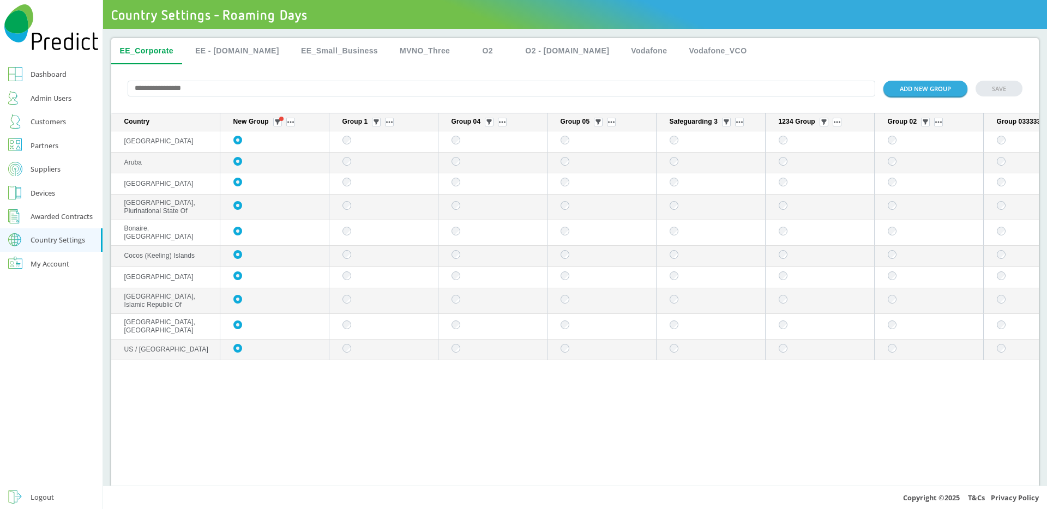
scroll to position [0, 0]
click at [279, 125] on img "sticky table" at bounding box center [277, 122] width 5 height 5
click at [281, 208] on div "Unselected" at bounding box center [277, 206] width 53 height 17
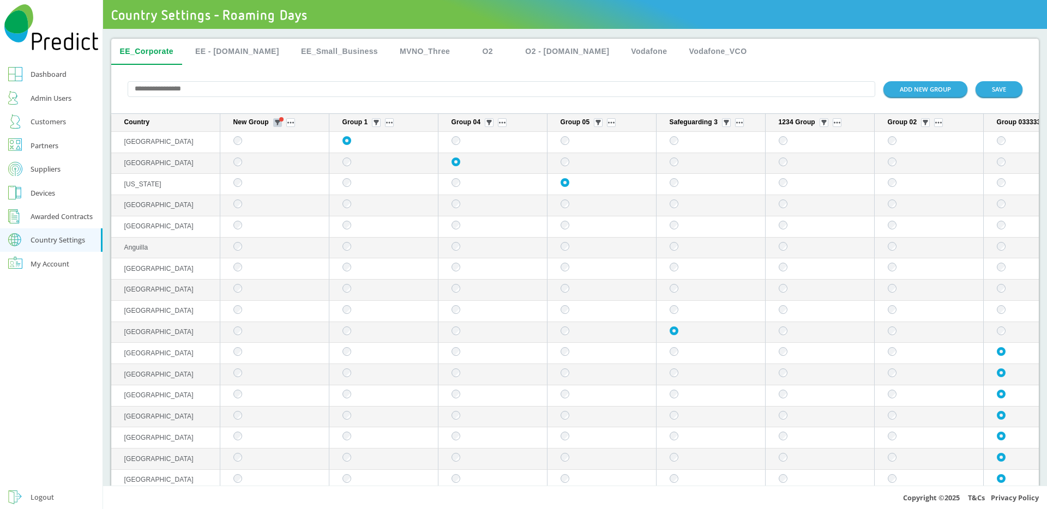
click at [281, 122] on span "sticky table" at bounding box center [281, 119] width 4 height 4
click at [269, 177] on div "Selected" at bounding box center [277, 184] width 53 height 17
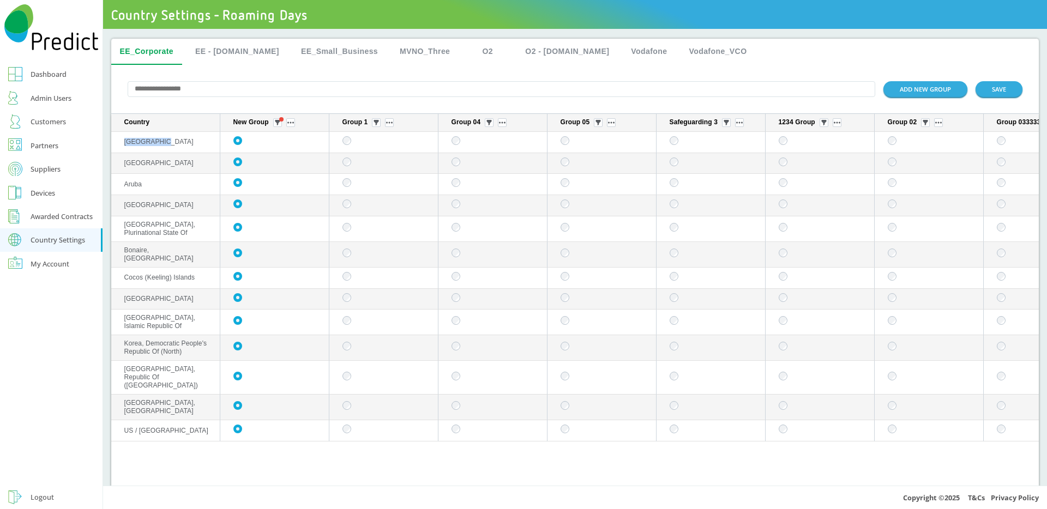
drag, startPoint x: 161, startPoint y: 146, endPoint x: 122, endPoint y: 146, distance: 39.8
click at [122, 146] on td "[GEOGRAPHIC_DATA]" at bounding box center [165, 142] width 109 height 21
drag, startPoint x: 173, startPoint y: 346, endPoint x: 124, endPoint y: 338, distance: 49.2
click at [124, 338] on td "Korea, Democratic People's Republic Of (North)" at bounding box center [165, 348] width 109 height 26
click at [230, 438] on div "Country New Group Group 1 Group 04 Group 05 Safeguarding 3 1234 Group Group 02 …" at bounding box center [575, 302] width 928 height 376
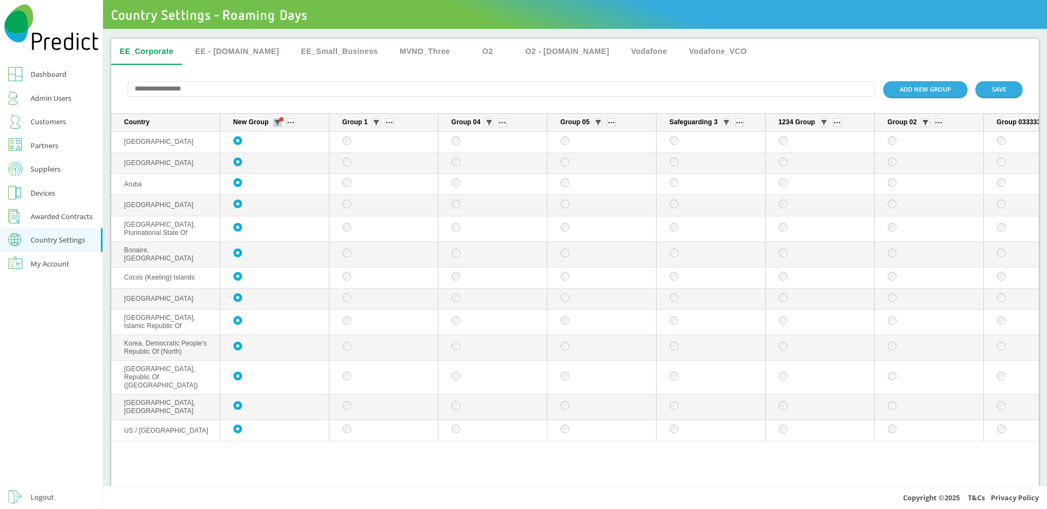
click at [276, 123] on img "sticky table" at bounding box center [277, 122] width 5 height 5
click at [241, 438] on div "Country New Group Group 1 Group 04 Group 05 Safeguarding 3 1234 Group Group 02 …" at bounding box center [575, 302] width 928 height 376
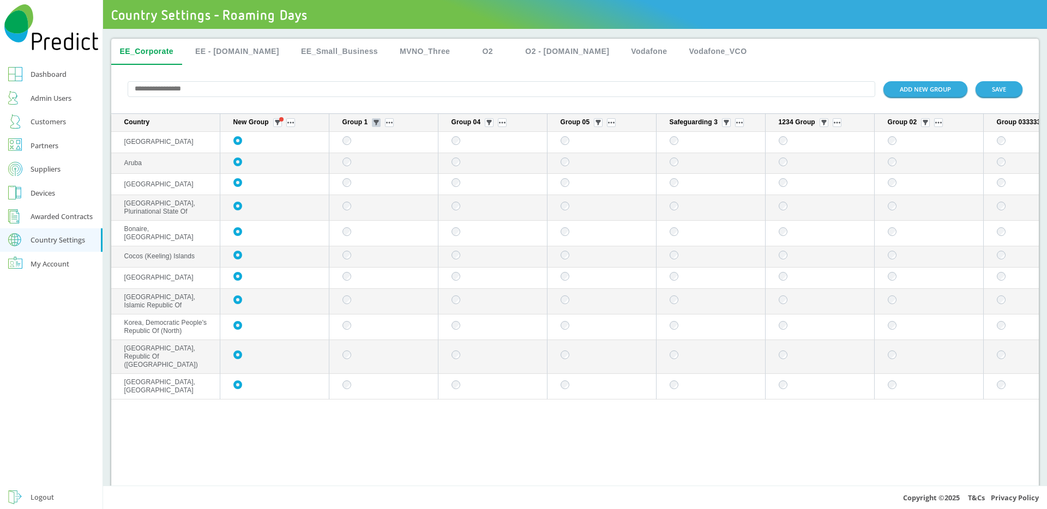
click at [375, 125] on img "sticky table" at bounding box center [375, 122] width 5 height 5
click at [374, 185] on div "Selected" at bounding box center [376, 184] width 53 height 17
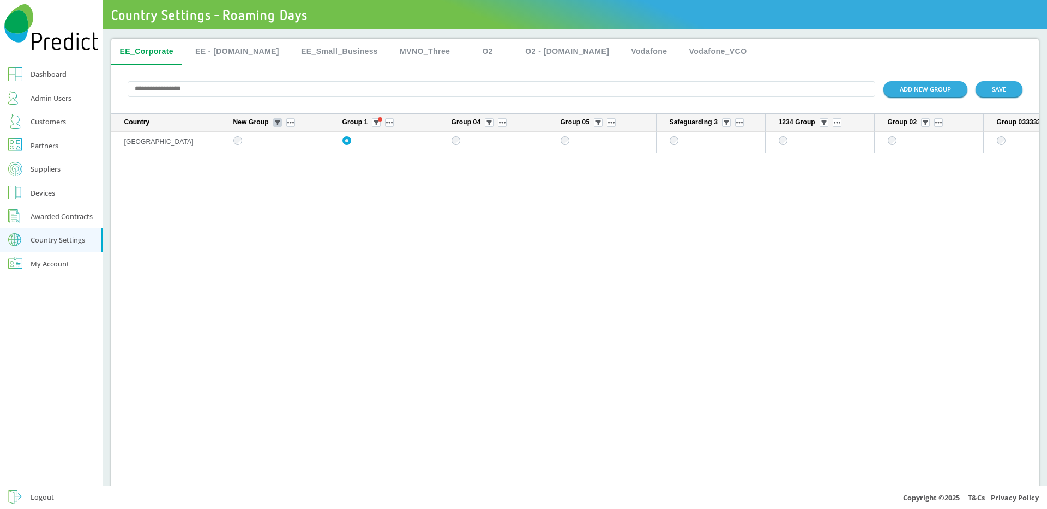
click at [277, 125] on img "sticky table" at bounding box center [277, 122] width 5 height 5
click at [275, 176] on div "Selected" at bounding box center [277, 184] width 53 height 17
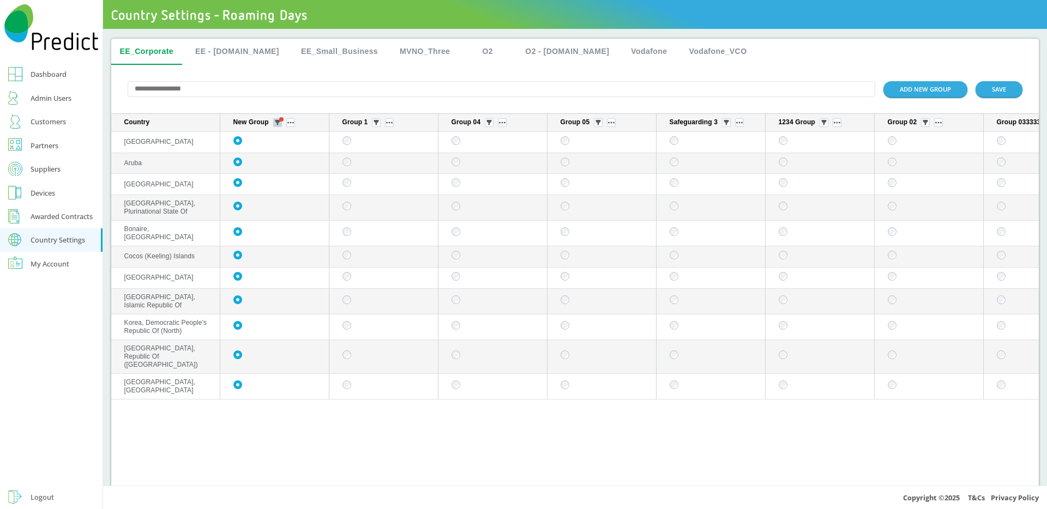
click at [277, 122] on img "sticky table" at bounding box center [277, 122] width 5 height 5
click at [273, 155] on div "All" at bounding box center [277, 162] width 53 height 17
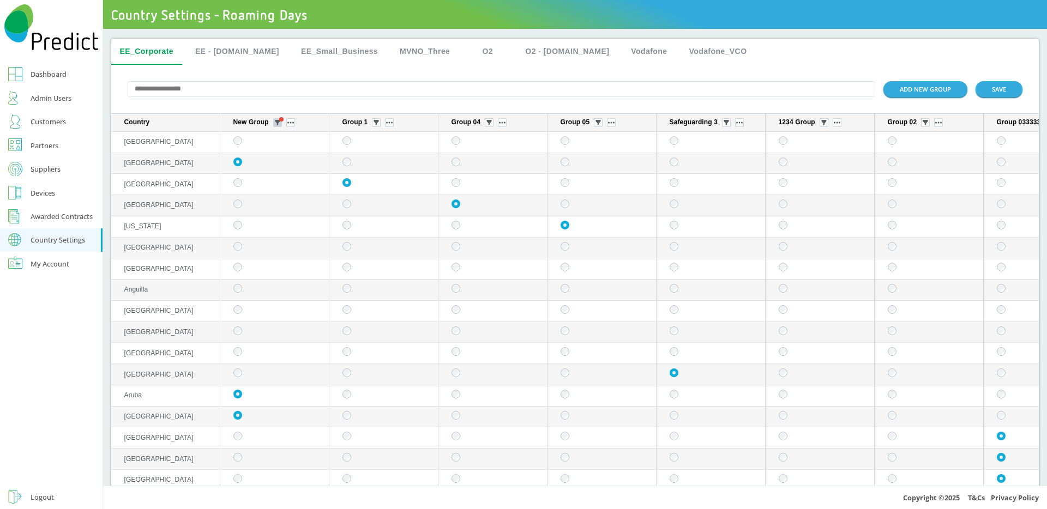
click at [281, 122] on span "sticky table" at bounding box center [281, 119] width 4 height 4
click at [281, 182] on div "Selected" at bounding box center [277, 184] width 53 height 17
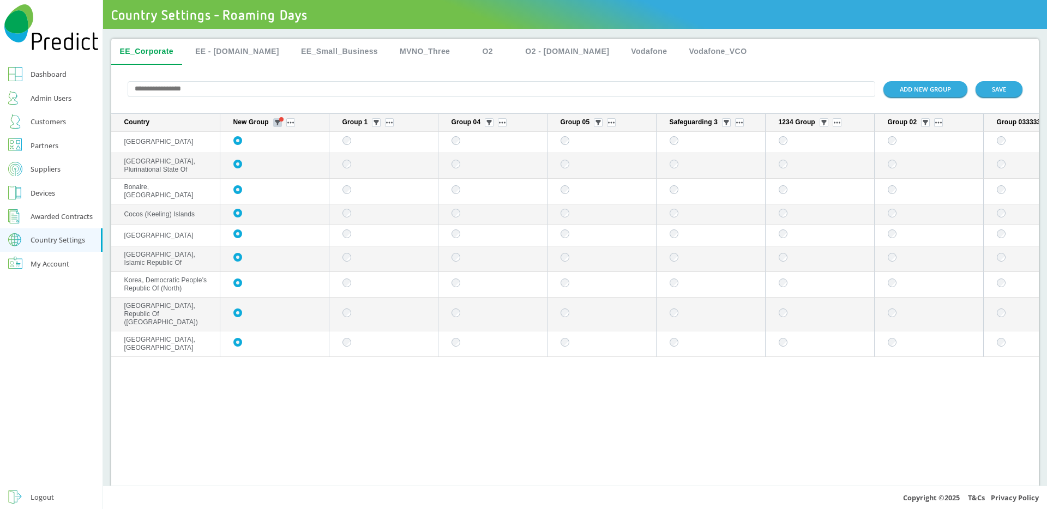
click at [278, 124] on img "sticky table" at bounding box center [277, 122] width 5 height 5
click at [267, 159] on div "All" at bounding box center [277, 162] width 53 height 17
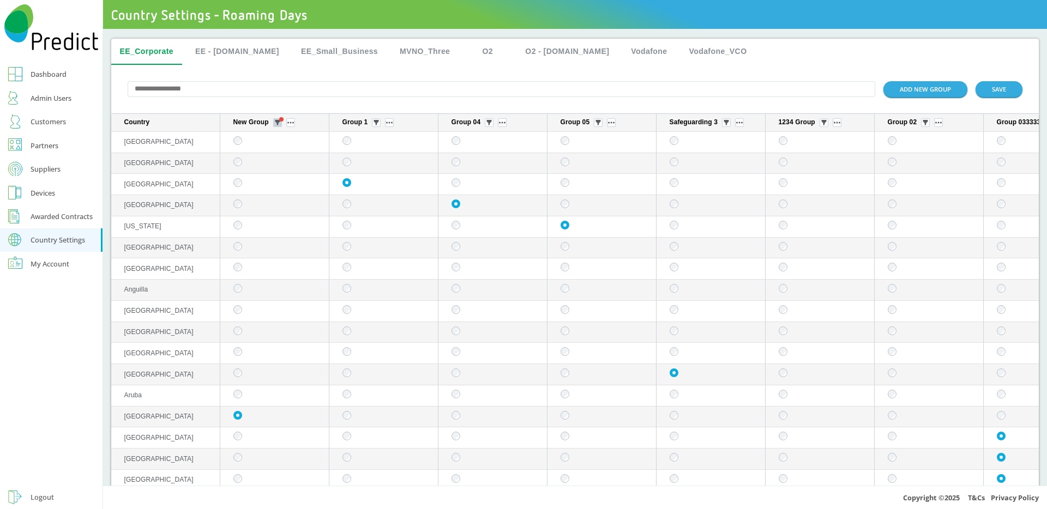
click at [279, 124] on img "sticky table" at bounding box center [277, 122] width 5 height 5
click at [276, 185] on div "Selected" at bounding box center [277, 184] width 53 height 17
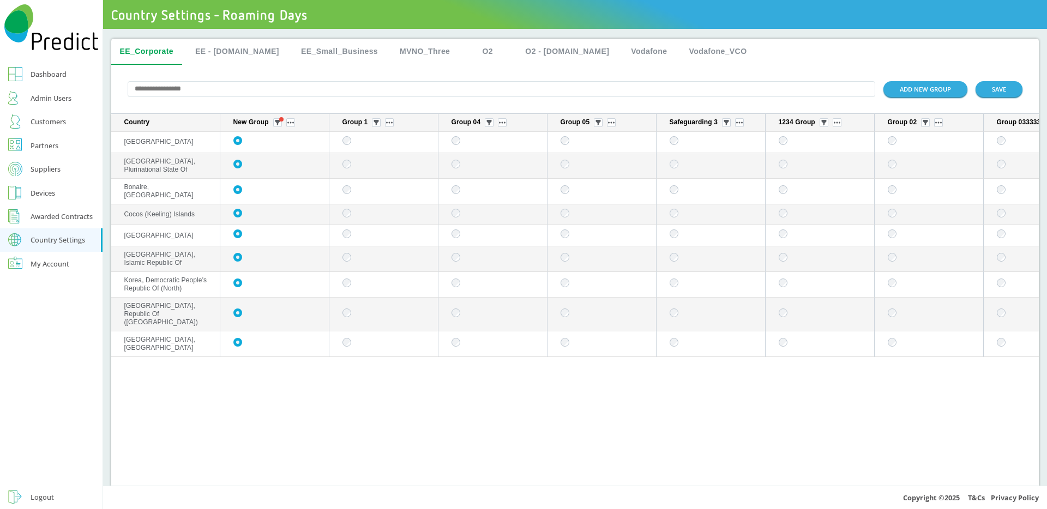
click at [190, 93] on input "text" at bounding box center [502, 89] width 748 height 16
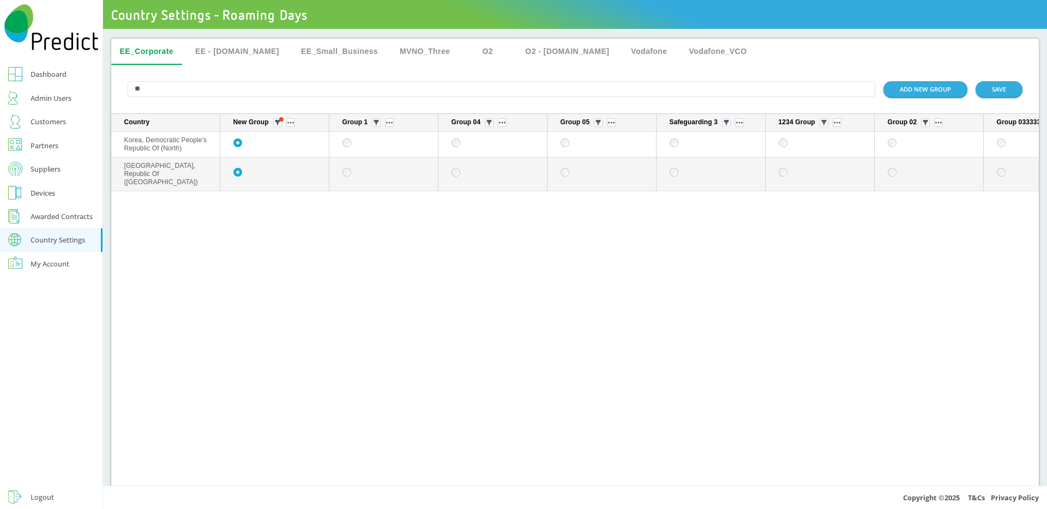
type input "*"
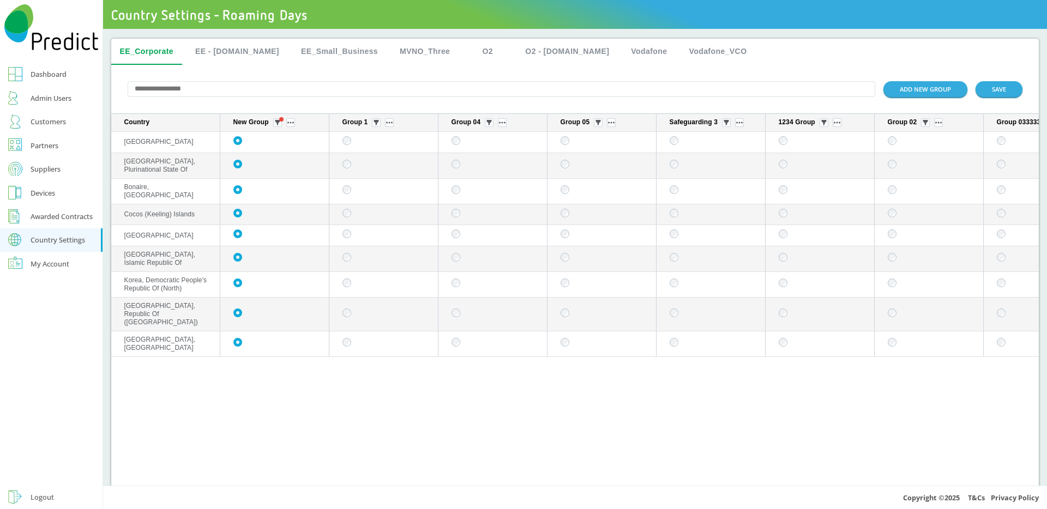
type input "*"
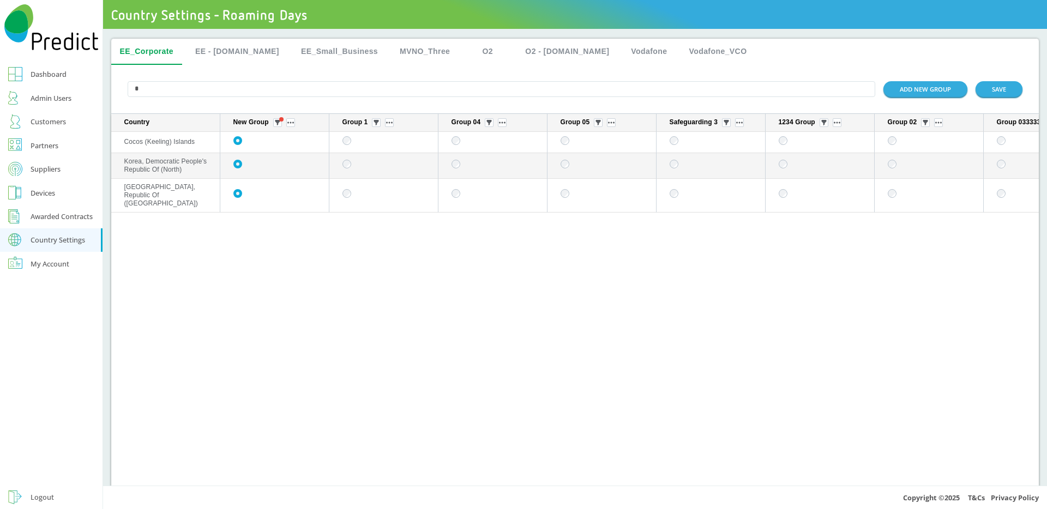
type input "*"
click at [247, 52] on button "EE - [DOMAIN_NAME]" at bounding box center [236, 52] width 101 height 26
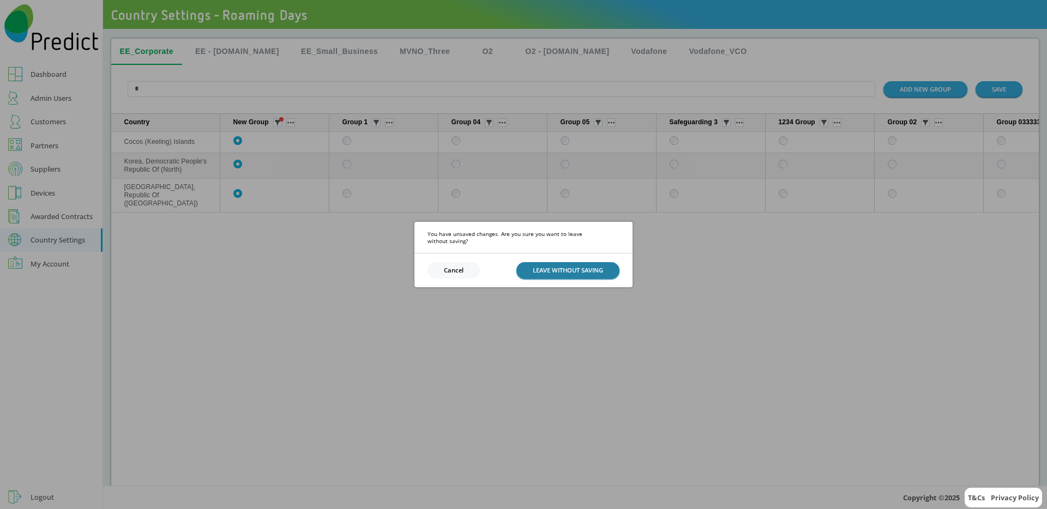
click at [523, 267] on button "LEAVE WITHOUT SAVING" at bounding box center [567, 270] width 103 height 16
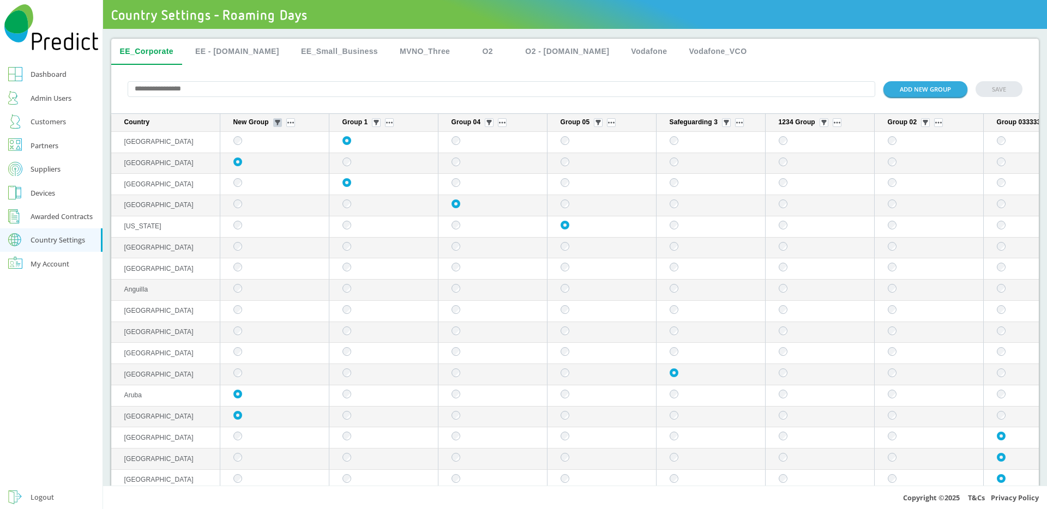
click at [278, 125] on img "sticky table" at bounding box center [277, 122] width 5 height 5
click at [285, 185] on div "Selected" at bounding box center [277, 184] width 53 height 17
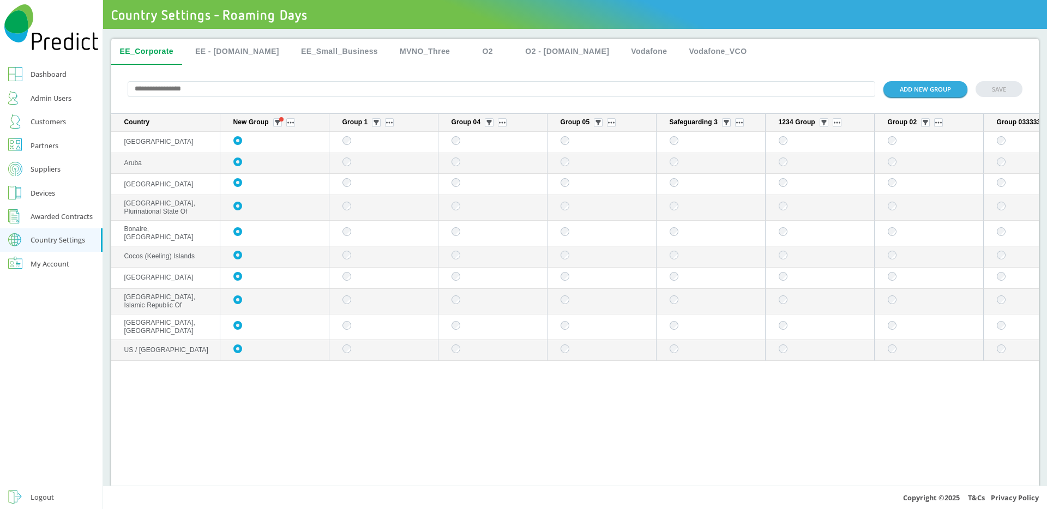
click at [204, 94] on input "text" at bounding box center [502, 89] width 748 height 16
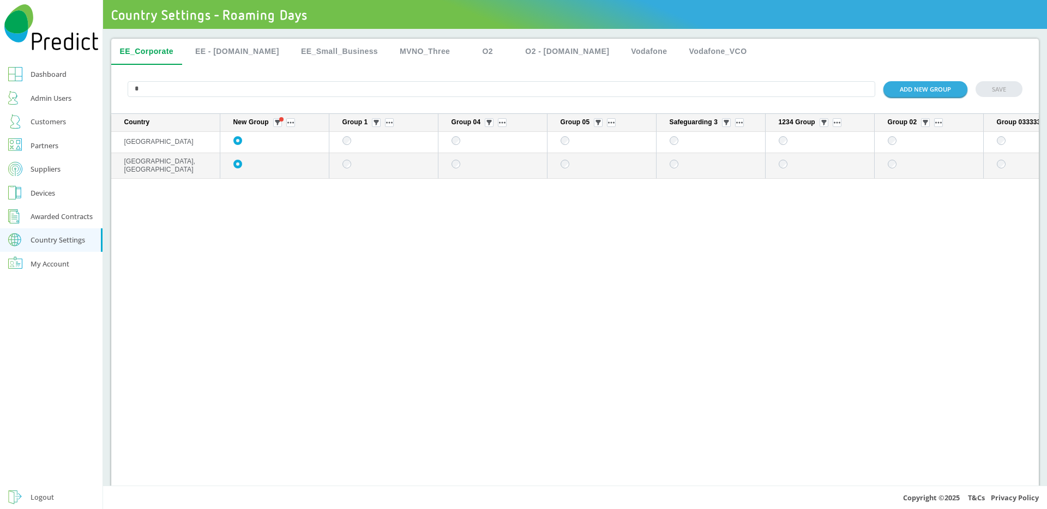
type input "*"
click at [232, 48] on button "EE - [DOMAIN_NAME]" at bounding box center [236, 52] width 101 height 26
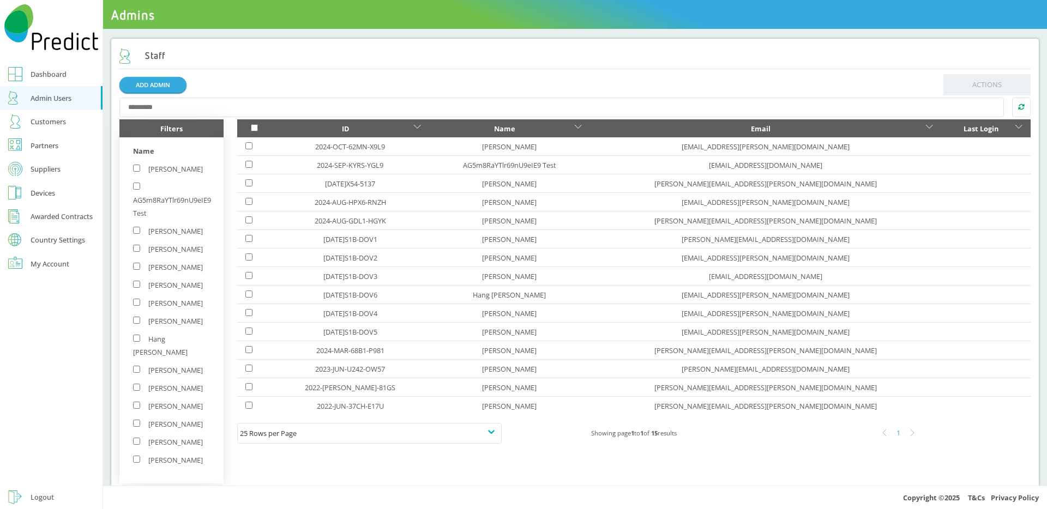
click at [56, 241] on div "Country Settings" at bounding box center [58, 240] width 55 height 7
click at [57, 264] on div "Roaming Days" at bounding box center [54, 258] width 46 height 13
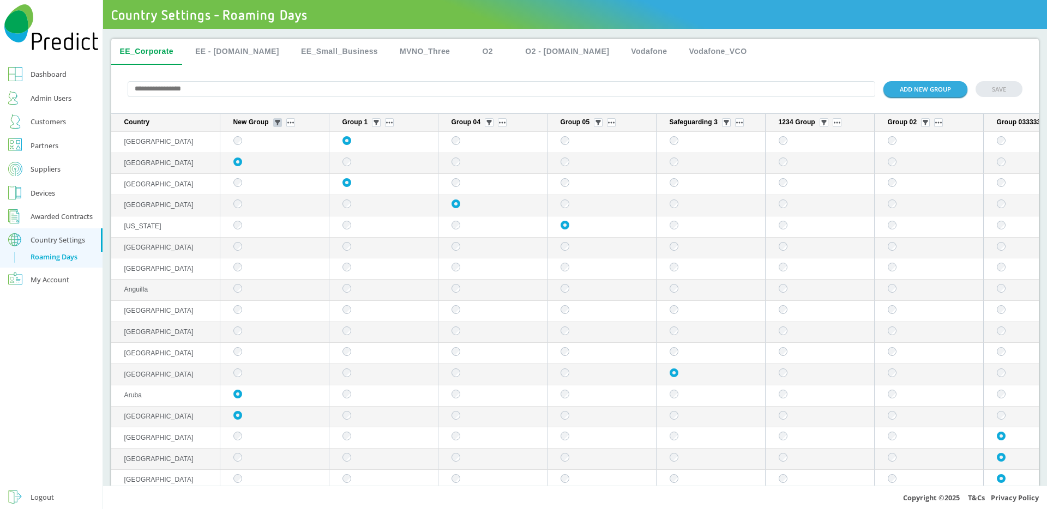
click at [279, 123] on img "sticky table" at bounding box center [277, 122] width 5 height 5
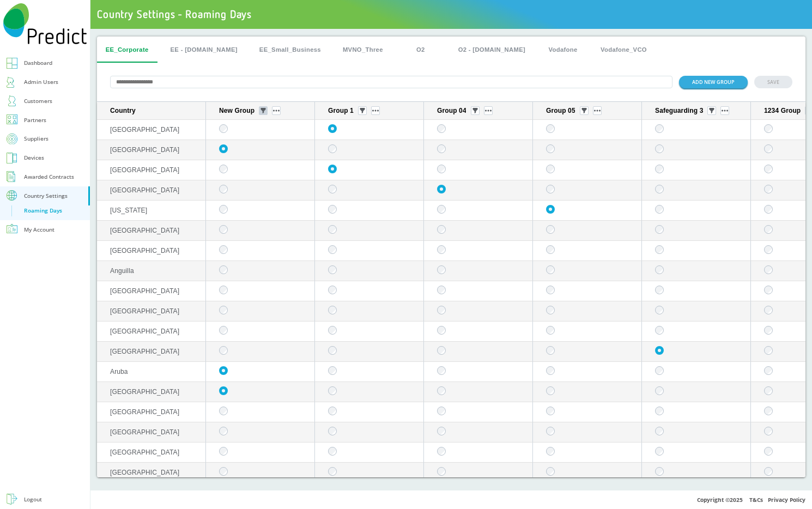
click at [261, 115] on button "sticky table" at bounding box center [263, 110] width 9 height 9
click at [256, 167] on div "Selected" at bounding box center [263, 167] width 47 height 15
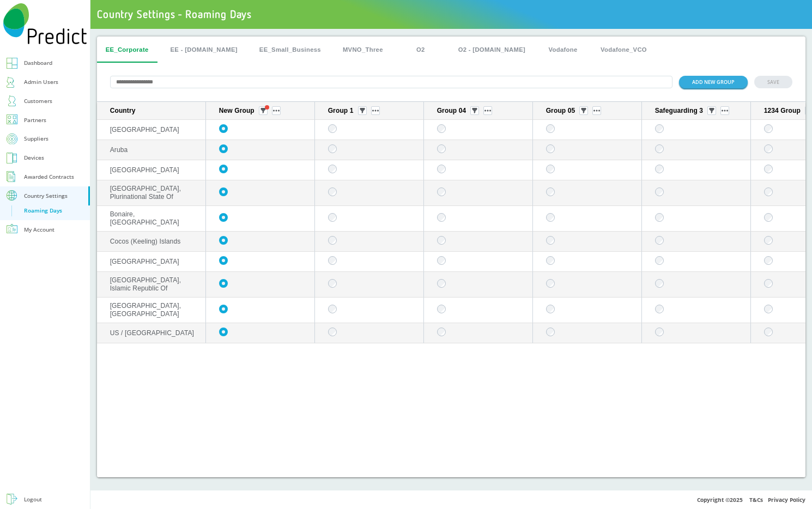
click at [162, 78] on input "text" at bounding box center [391, 82] width 563 height 13
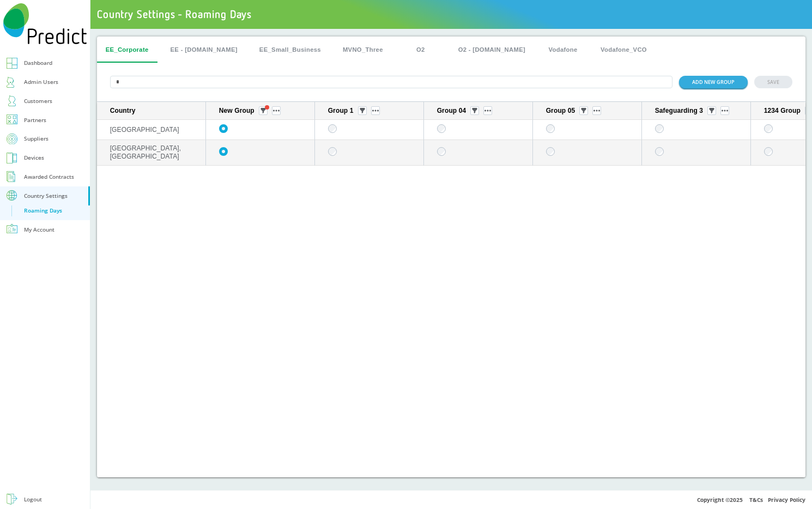
type input "*"
click at [203, 49] on button "EE - [DOMAIN_NAME]" at bounding box center [204, 50] width 84 height 26
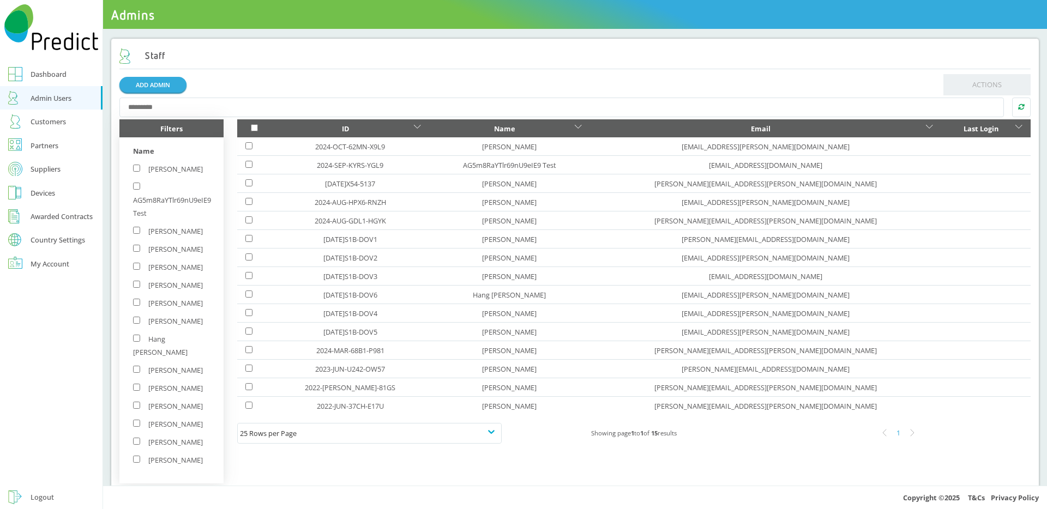
click at [44, 245] on button "Country Settings" at bounding box center [51, 240] width 102 height 24
click at [61, 262] on div "Roaming Days" at bounding box center [54, 258] width 46 height 13
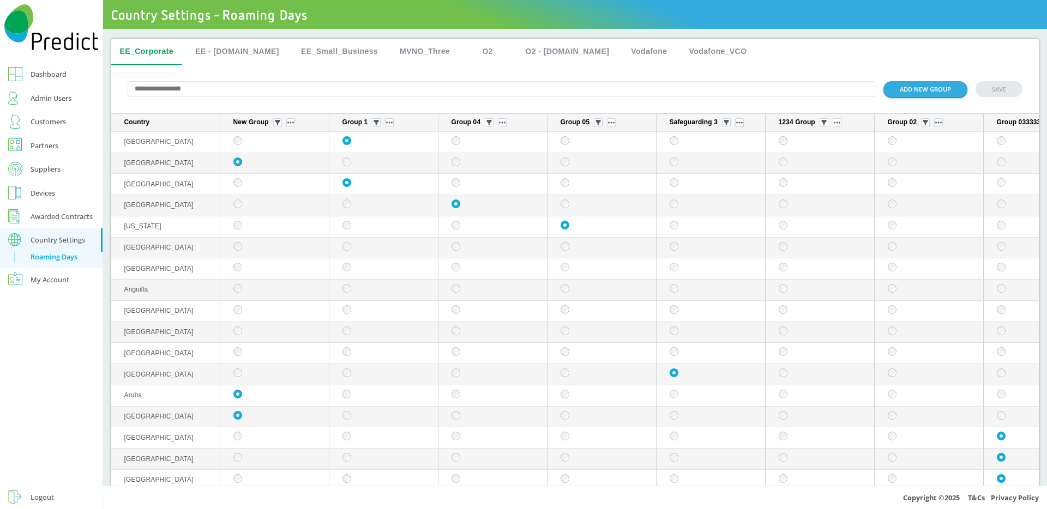
click at [324, 57] on button "EE_Small_Business" at bounding box center [339, 52] width 94 height 26
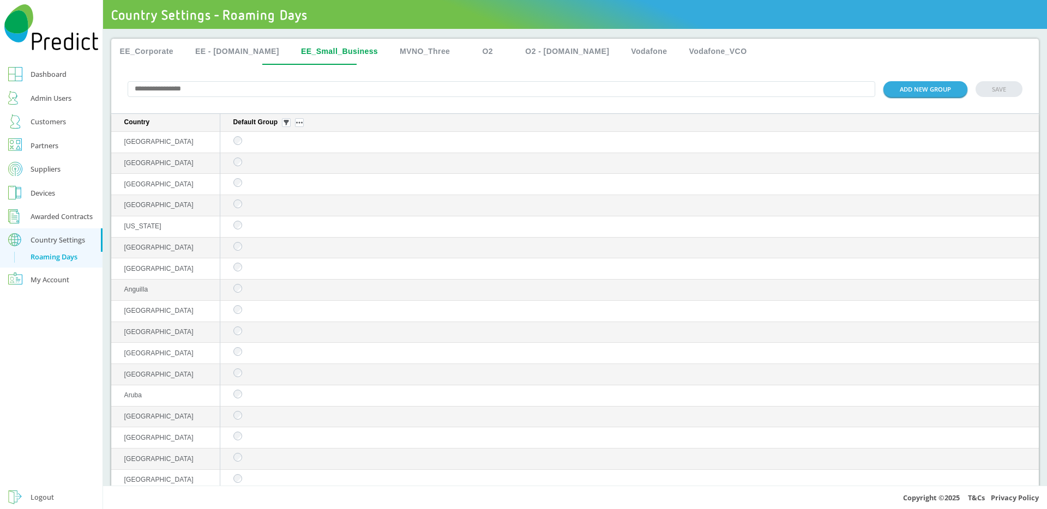
click at [226, 56] on button "EE - [DOMAIN_NAME]" at bounding box center [236, 52] width 101 height 26
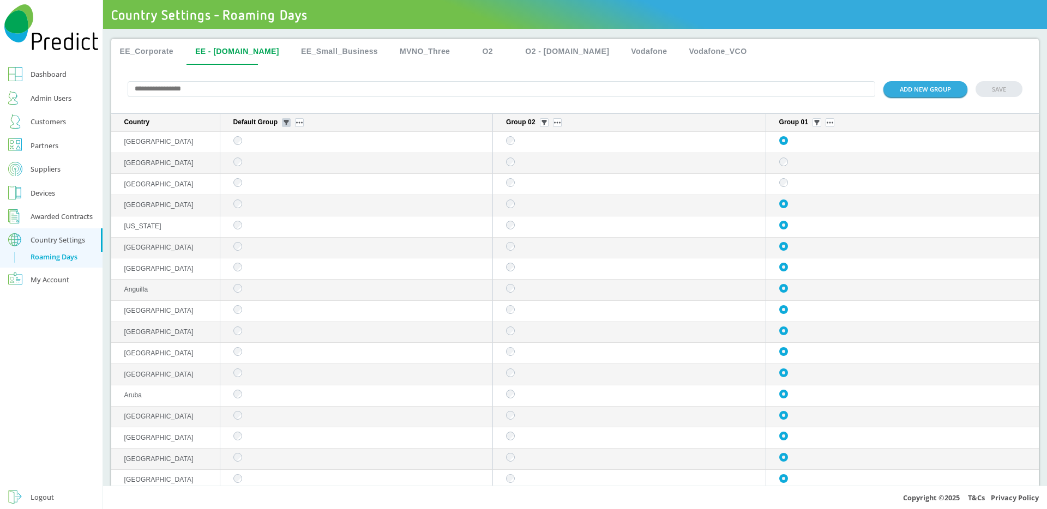
click at [288, 124] on img "sticky table" at bounding box center [285, 122] width 5 height 5
click at [270, 183] on div "Selected" at bounding box center [287, 184] width 53 height 17
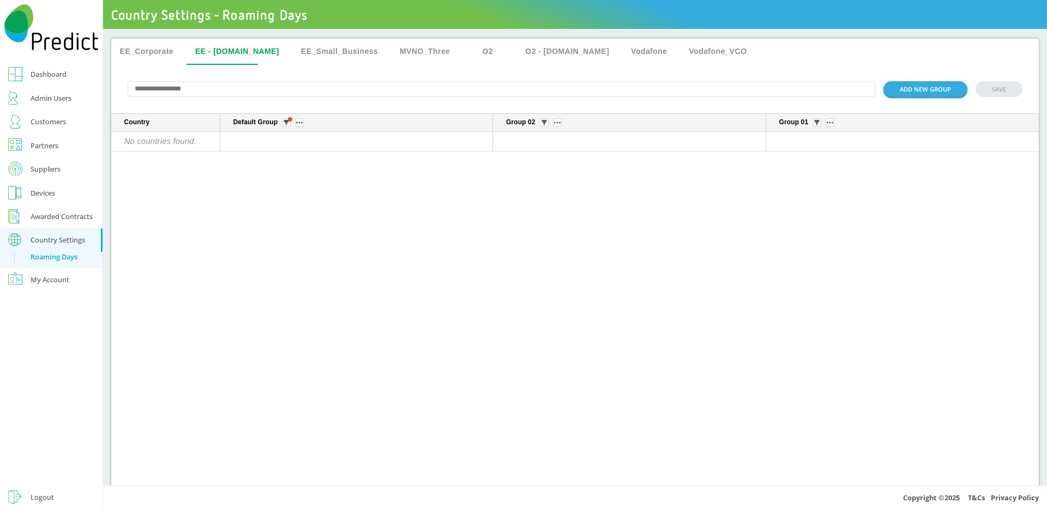
click at [158, 52] on button "EE_Corporate" at bounding box center [146, 52] width 71 height 26
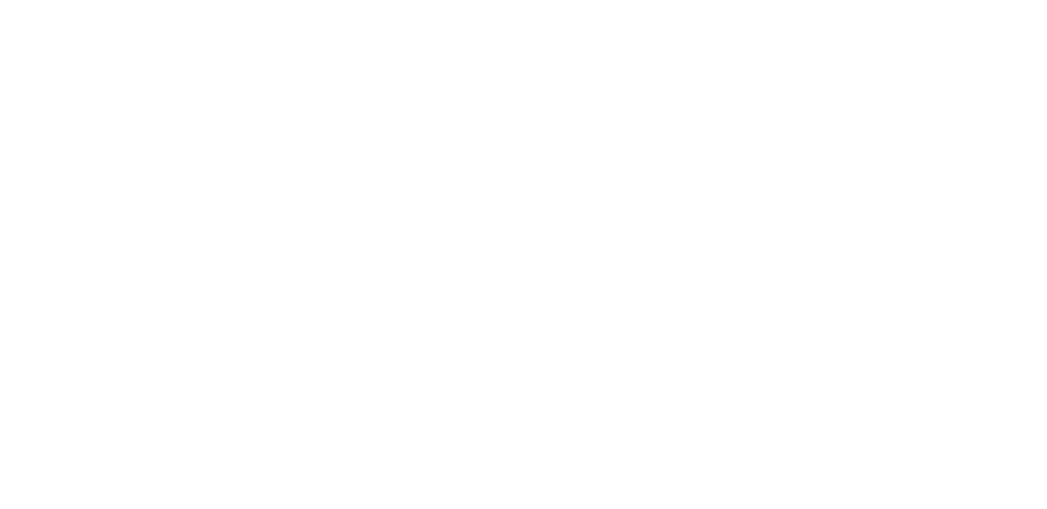
click at [129, 153] on div at bounding box center [523, 254] width 1047 height 509
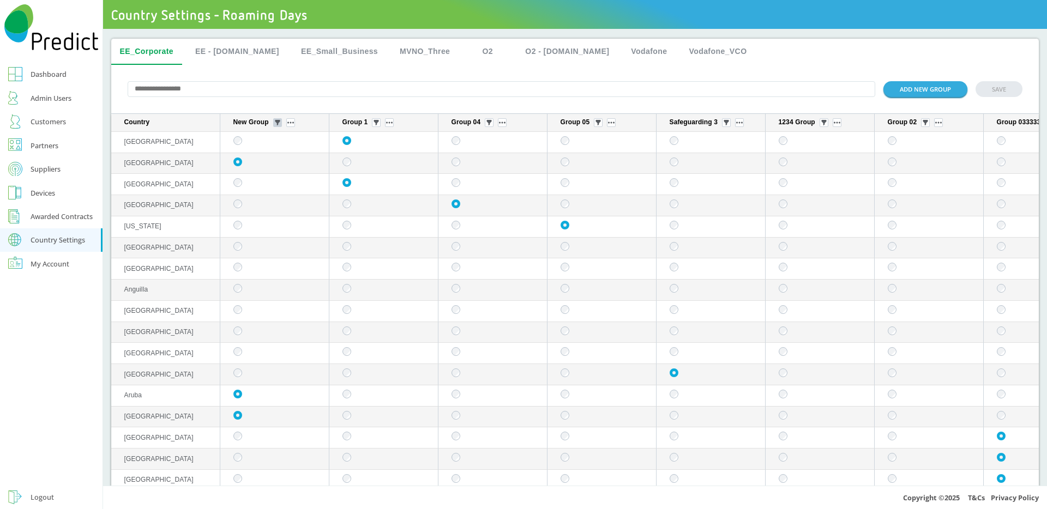
click at [278, 124] on img "sticky table" at bounding box center [277, 122] width 5 height 5
click at [281, 180] on div "Selected" at bounding box center [277, 184] width 53 height 17
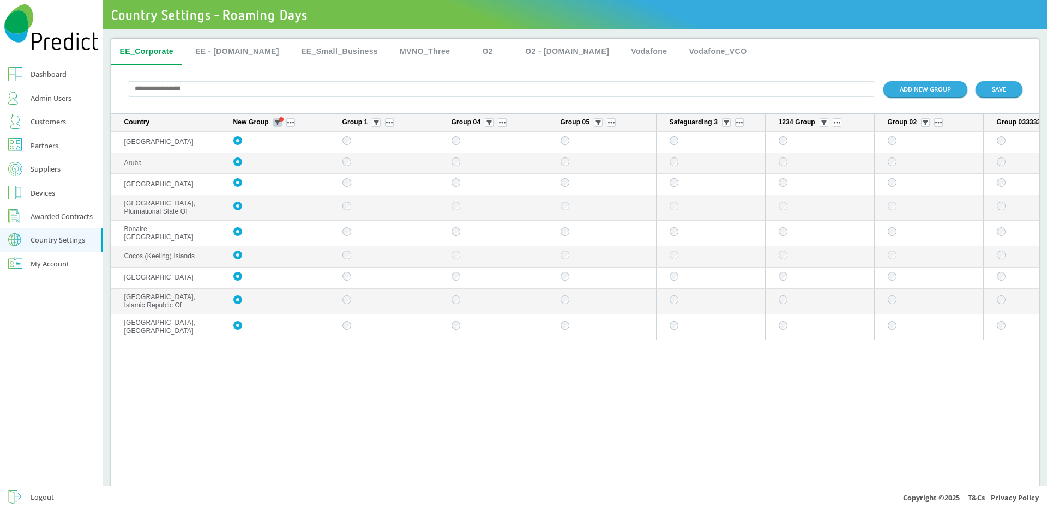
click at [280, 123] on img "sticky table" at bounding box center [277, 122] width 5 height 5
click at [273, 159] on div "All" at bounding box center [277, 162] width 53 height 17
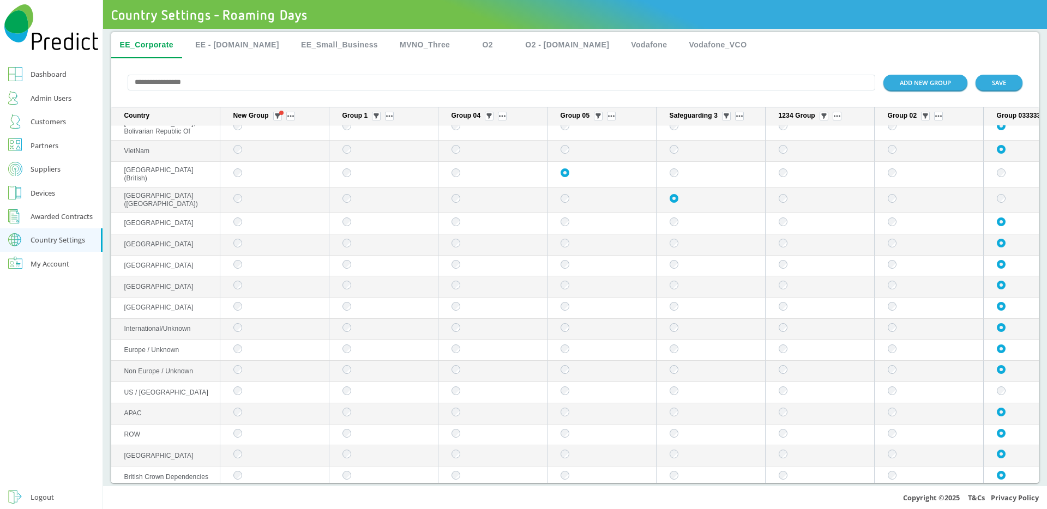
scroll to position [15, 0]
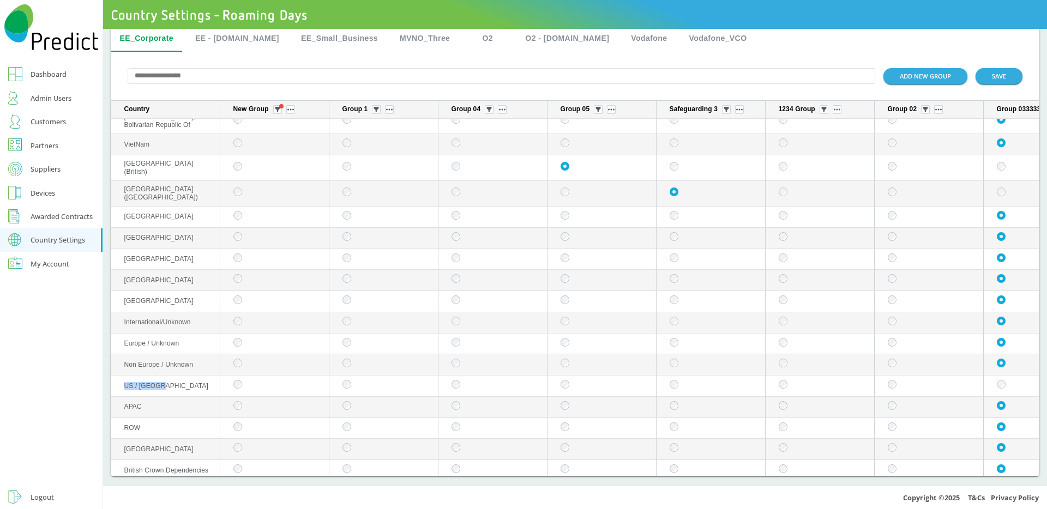
drag, startPoint x: 173, startPoint y: 351, endPoint x: 140, endPoint y: 348, distance: 33.4
click at [125, 376] on td "US / [GEOGRAPHIC_DATA]" at bounding box center [165, 386] width 109 height 21
click at [278, 107] on img "sticky table" at bounding box center [277, 109] width 5 height 5
click at [276, 188] on div "Unselected" at bounding box center [277, 191] width 53 height 17
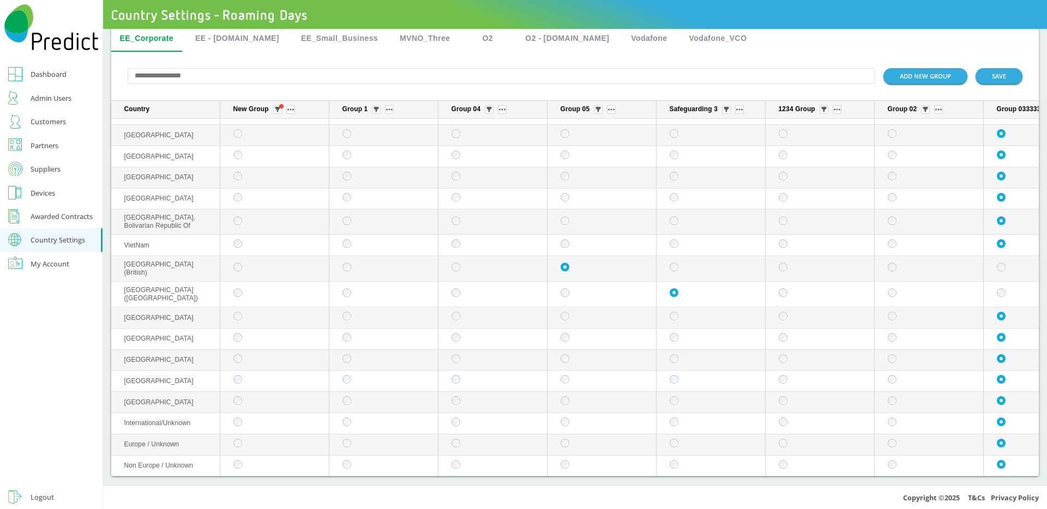
scroll to position [4839, 0]
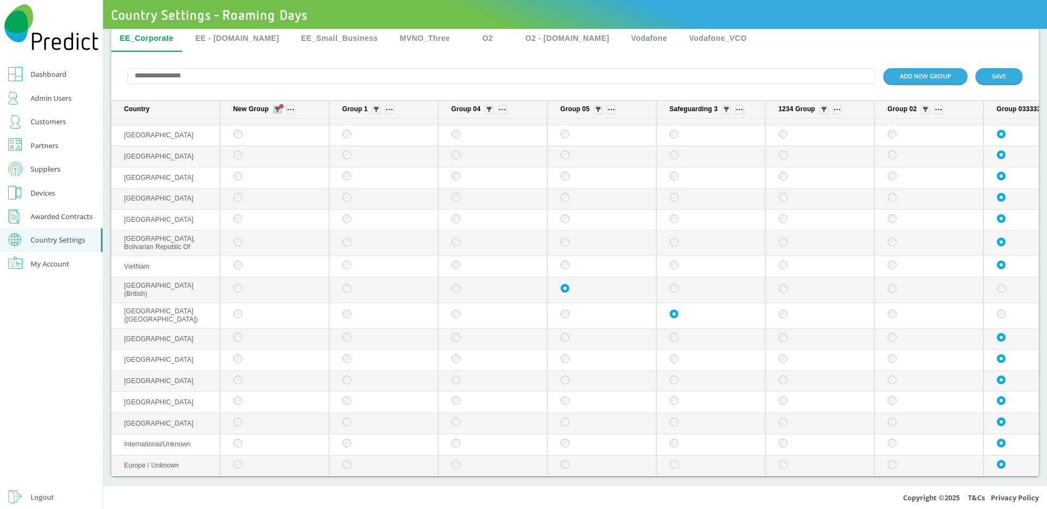
click at [278, 109] on img "sticky table" at bounding box center [277, 109] width 5 height 5
click at [268, 170] on div "Selected" at bounding box center [277, 169] width 53 height 17
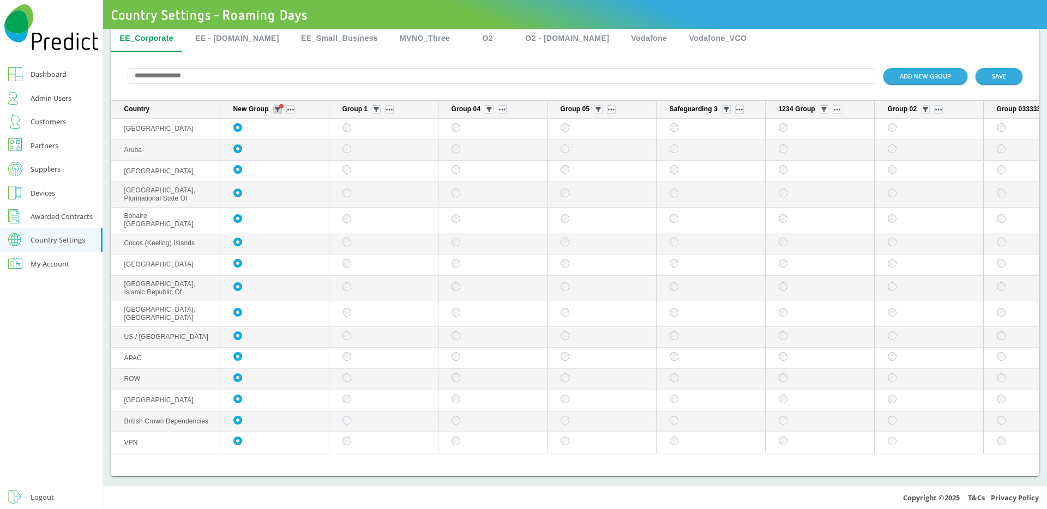
click at [279, 108] on img "sticky table" at bounding box center [277, 109] width 5 height 5
click at [270, 145] on div "All" at bounding box center [277, 147] width 53 height 17
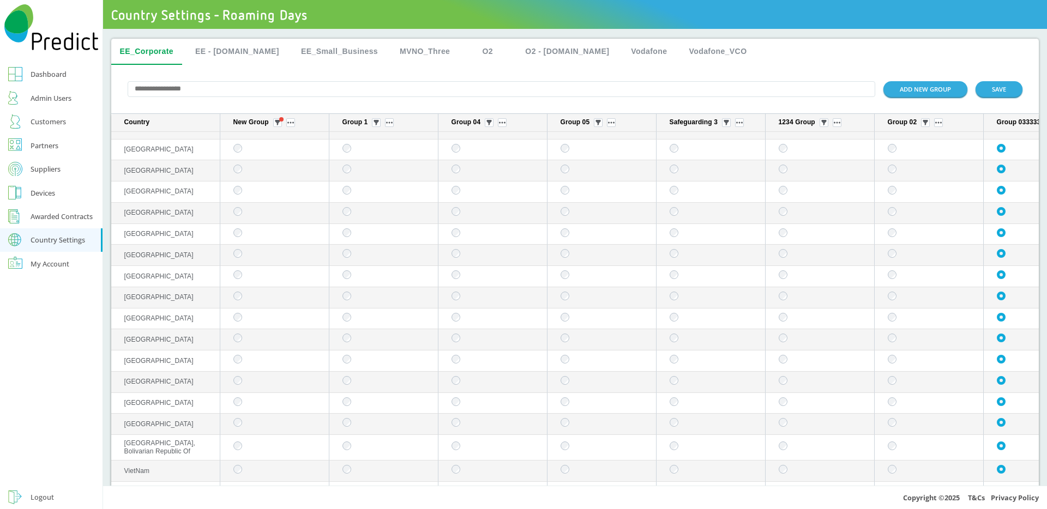
scroll to position [5170, 0]
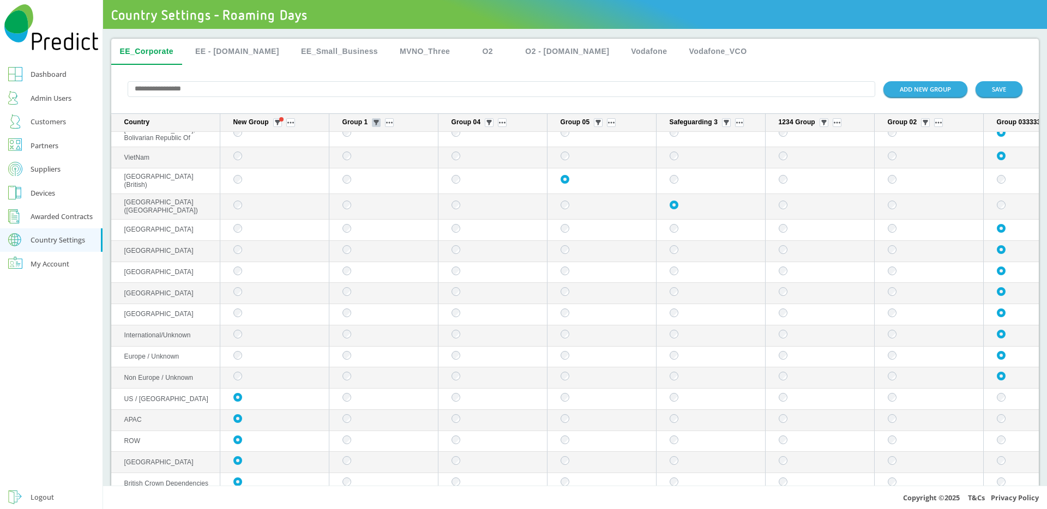
click at [374, 125] on img "sticky table" at bounding box center [375, 122] width 5 height 5
click at [377, 181] on div "Selected" at bounding box center [376, 184] width 53 height 17
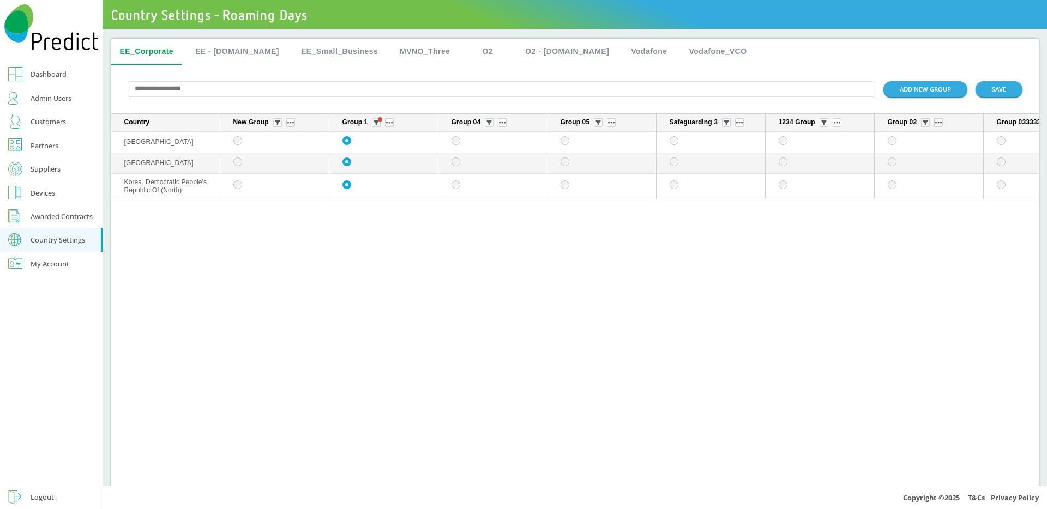
scroll to position [0, 0]
click at [492, 123] on img "sticky table" at bounding box center [488, 122] width 5 height 5
click at [486, 158] on div "All" at bounding box center [489, 162] width 53 height 17
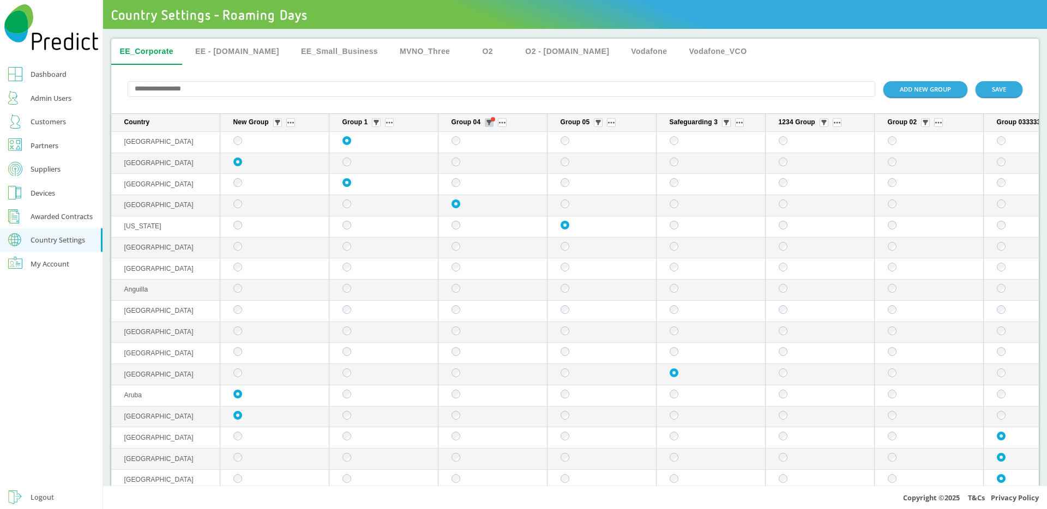
click at [489, 123] on img "sticky table" at bounding box center [488, 122] width 5 height 5
click at [492, 180] on div "Selected" at bounding box center [489, 184] width 53 height 17
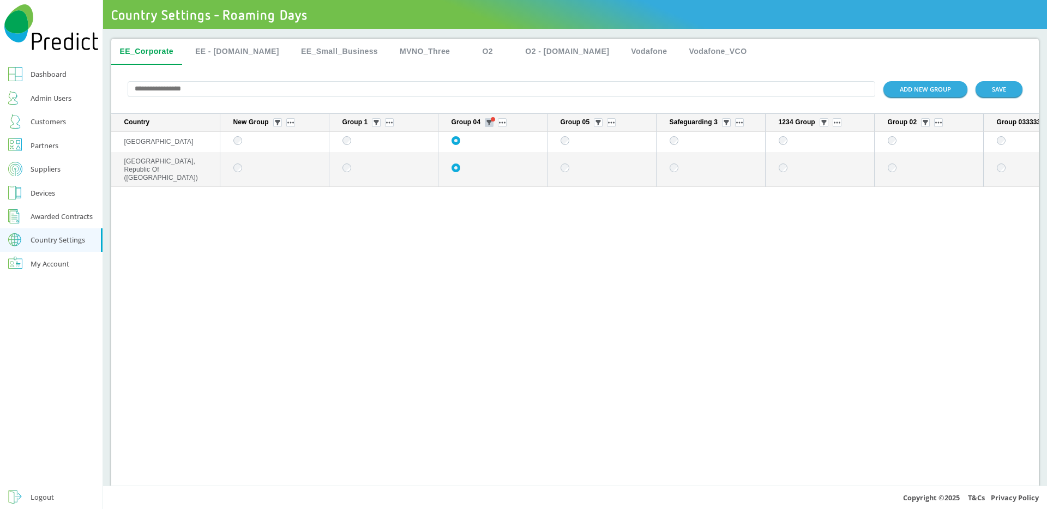
click at [492, 125] on img "sticky table" at bounding box center [488, 122] width 5 height 5
click at [485, 159] on div "All" at bounding box center [489, 162] width 53 height 17
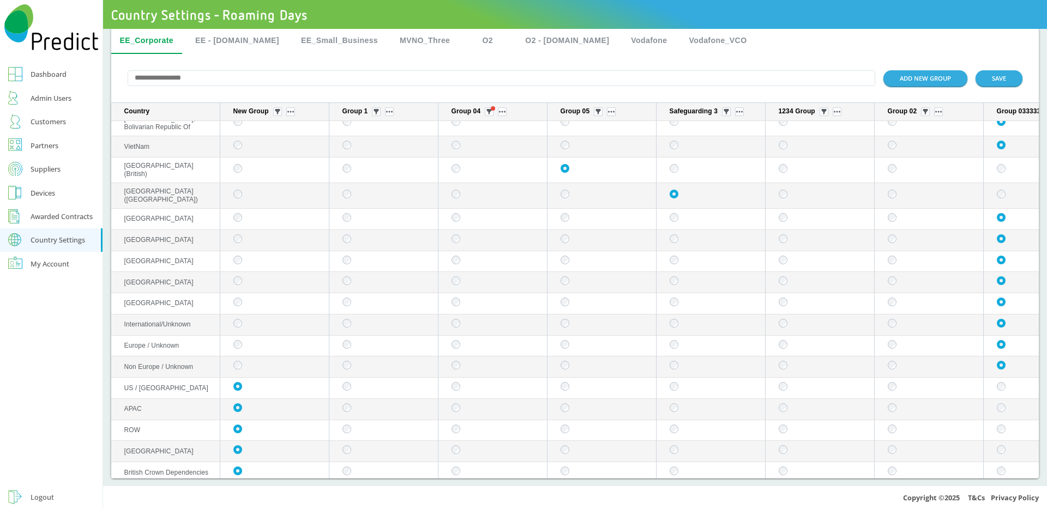
scroll to position [15, 0]
click at [977, 76] on button "SAVE" at bounding box center [998, 76] width 47 height 16
click at [278, 110] on img "sticky table" at bounding box center [277, 109] width 5 height 5
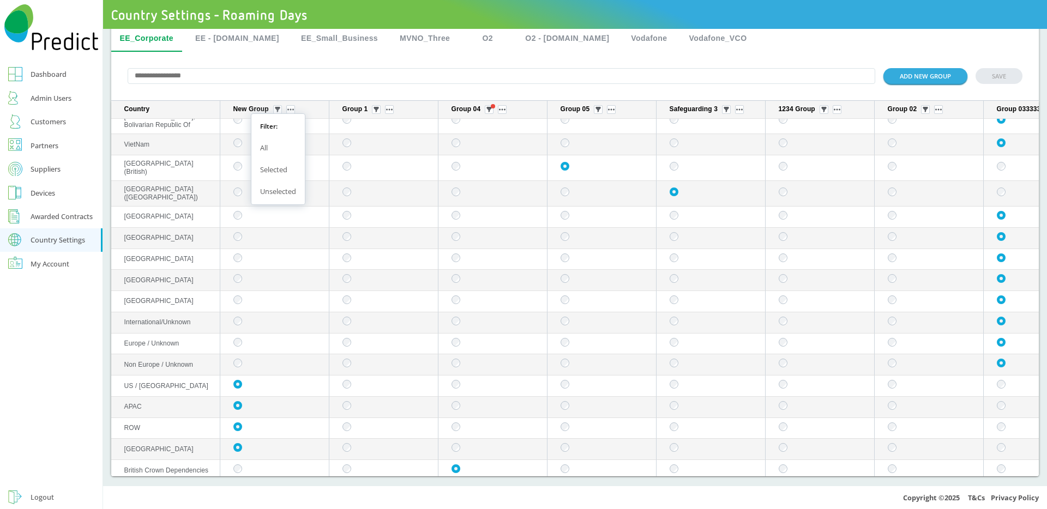
click at [271, 167] on div "Selected" at bounding box center [277, 169] width 53 height 17
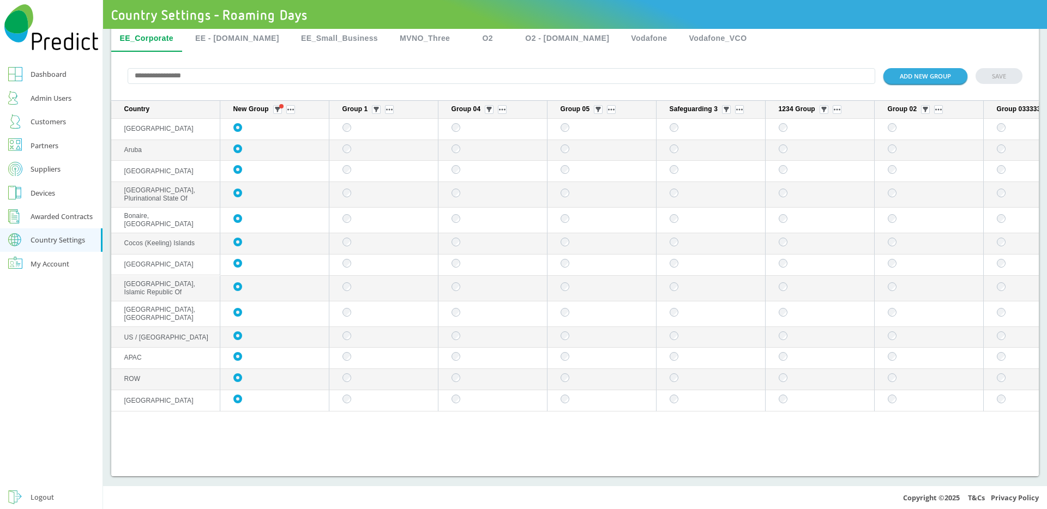
scroll to position [0, 0]
click at [278, 109] on img "sticky table" at bounding box center [277, 109] width 5 height 5
click at [276, 192] on div "Unselected" at bounding box center [277, 191] width 53 height 17
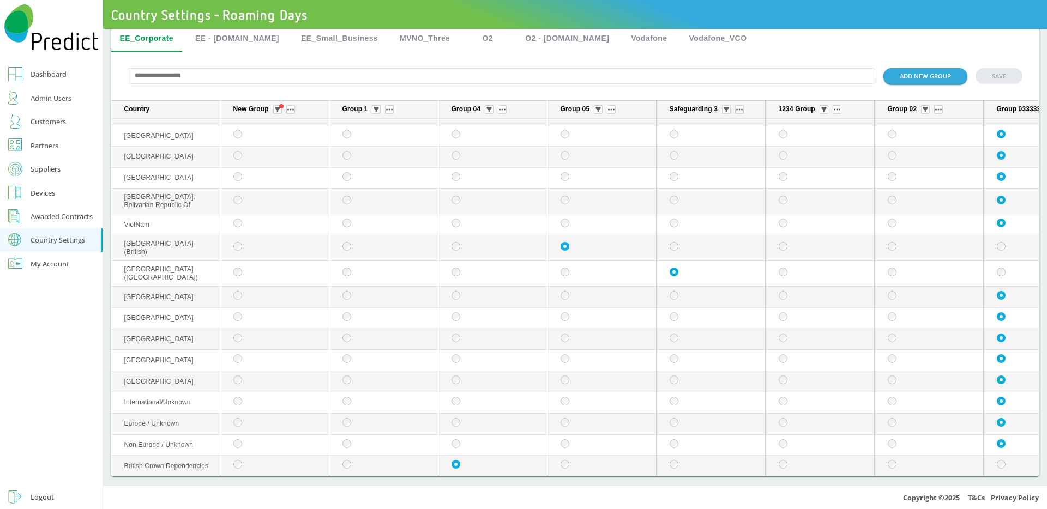
scroll to position [4127, 0]
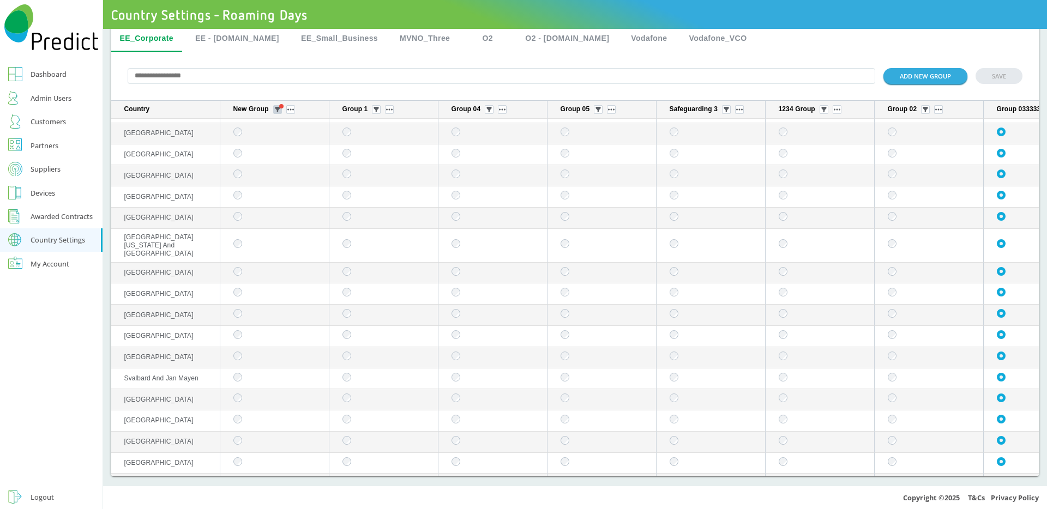
click at [279, 108] on img "sticky table" at bounding box center [277, 109] width 5 height 5
click at [269, 165] on div "Selected" at bounding box center [277, 169] width 53 height 17
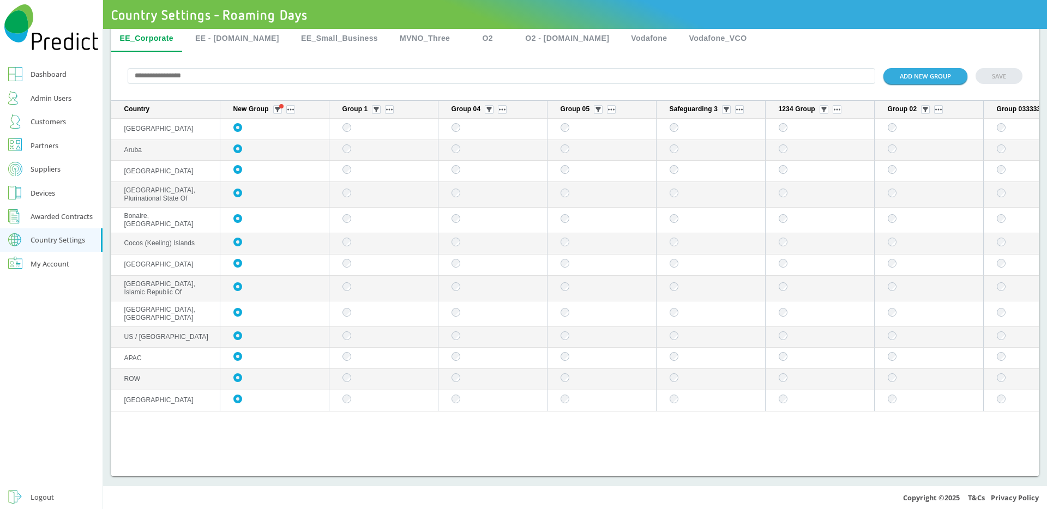
scroll to position [0, 0]
click at [213, 74] on input "text" at bounding box center [502, 76] width 748 height 16
type input "*"
click at [193, 76] on input "text" at bounding box center [502, 76] width 748 height 16
type input "*"
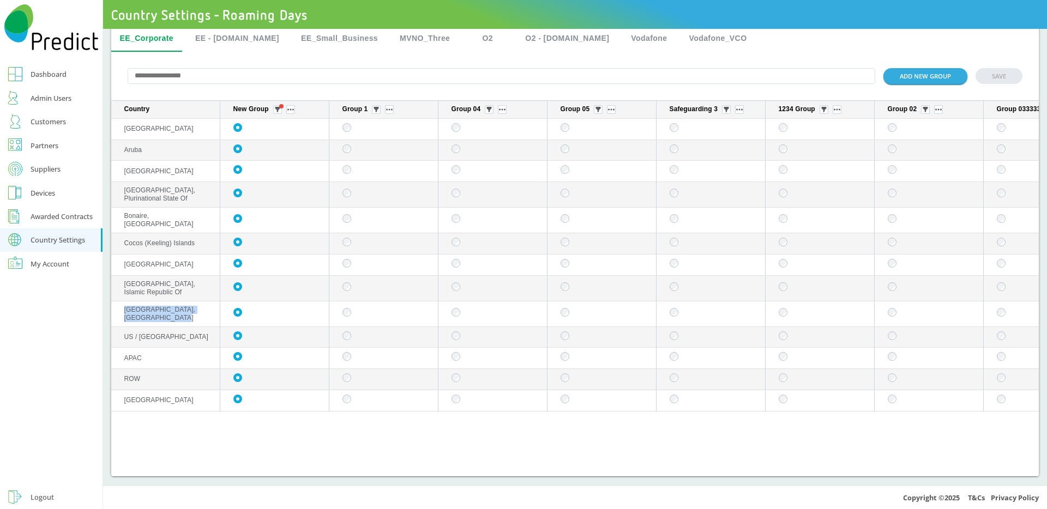
drag, startPoint x: 172, startPoint y: 315, endPoint x: 124, endPoint y: 301, distance: 49.3
click at [124, 301] on td "Timor-Leste, Democratic Republic of" at bounding box center [165, 314] width 109 height 26
copy span "Timor-Leste, Democratic Republic of"
click at [207, 72] on input "text" at bounding box center [502, 76] width 748 height 16
paste input "**********"
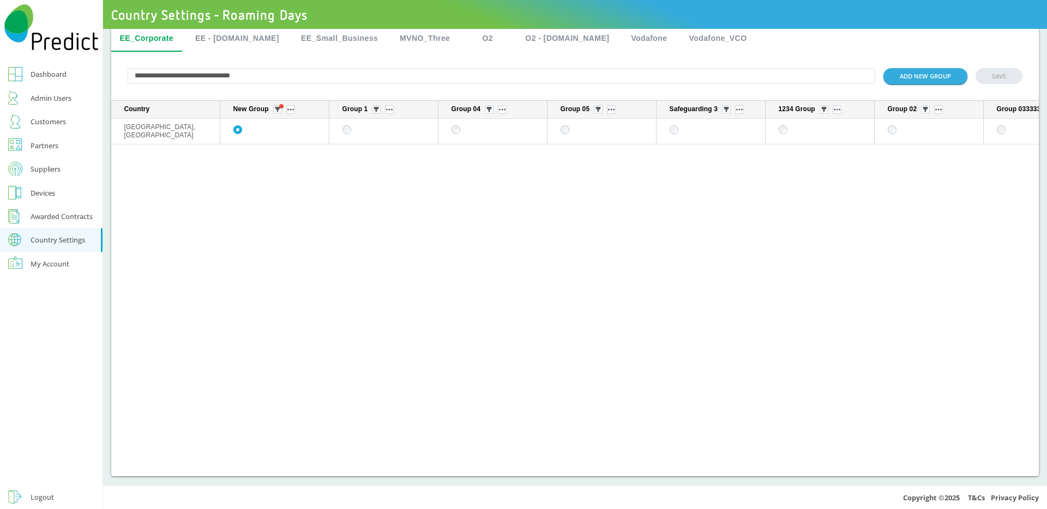
type input "**********"
click at [281, 108] on button "sticky table" at bounding box center [277, 109] width 9 height 9
click at [275, 148] on div "All" at bounding box center [277, 147] width 53 height 17
click at [277, 108] on img "sticky table" at bounding box center [277, 109] width 5 height 5
click at [283, 191] on div "Unselected" at bounding box center [277, 191] width 53 height 17
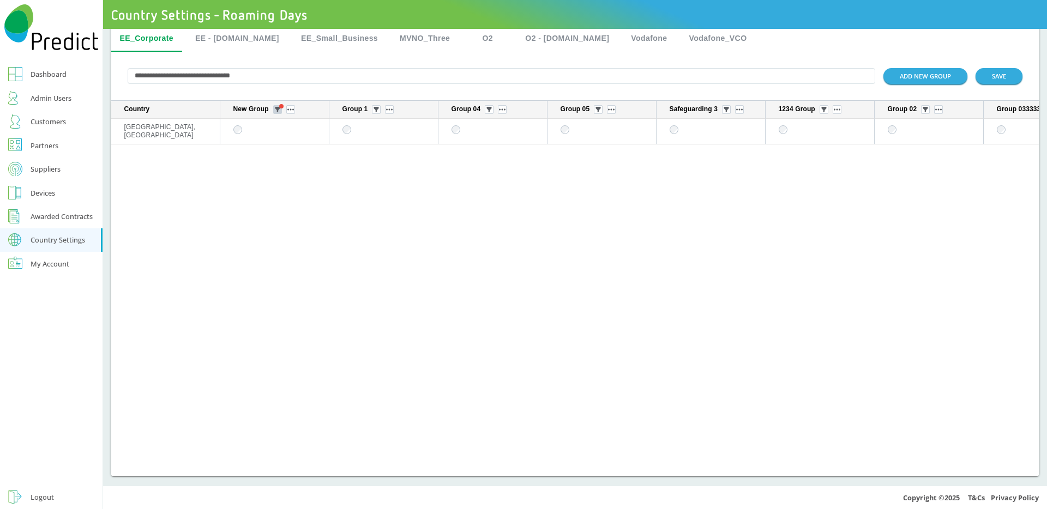
click at [275, 106] on button "sticky table" at bounding box center [277, 109] width 9 height 9
click at [280, 166] on div "Selected" at bounding box center [277, 169] width 53 height 17
click at [279, 108] on img "sticky table" at bounding box center [277, 109] width 5 height 5
click at [279, 144] on div "All" at bounding box center [277, 147] width 53 height 17
click at [270, 78] on input "**********" at bounding box center [502, 76] width 748 height 16
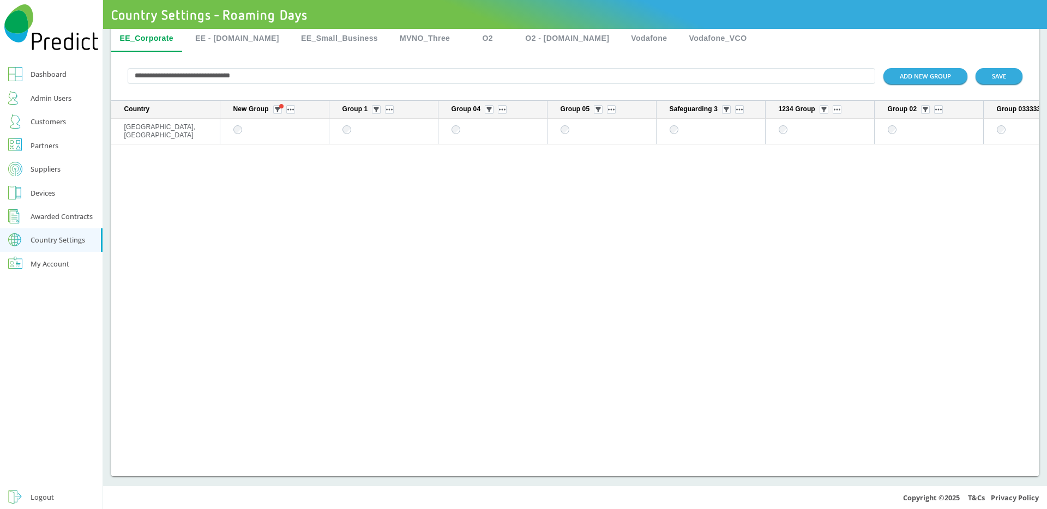
click at [270, 78] on input "**********" at bounding box center [502, 76] width 748 height 16
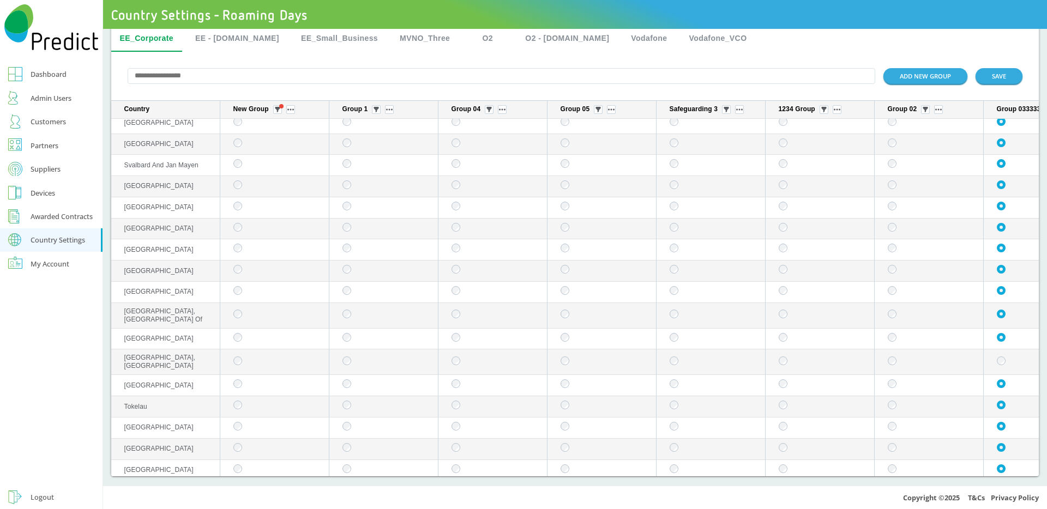
scroll to position [5170, 0]
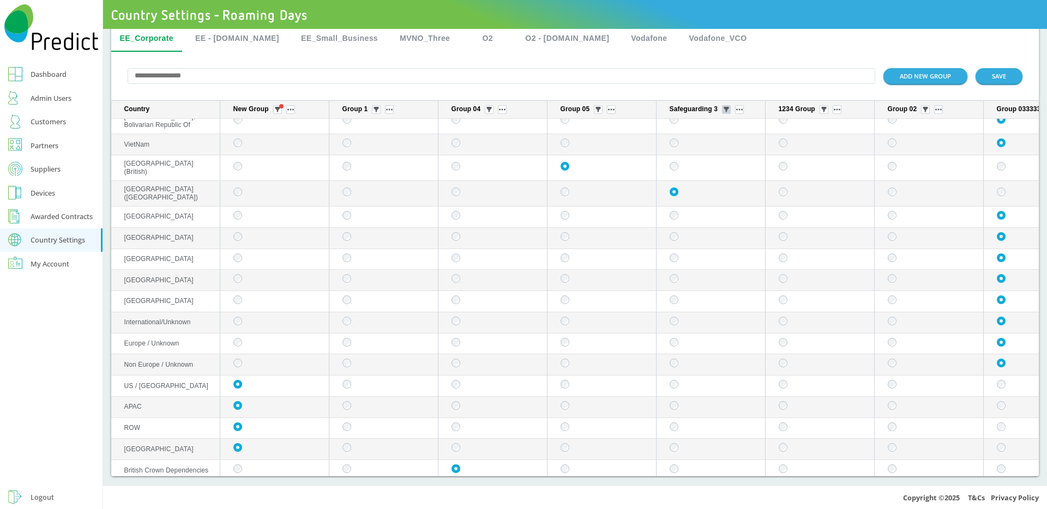
click at [730, 110] on button "sticky table" at bounding box center [726, 109] width 9 height 9
click at [720, 166] on div "Selected" at bounding box center [726, 169] width 53 height 17
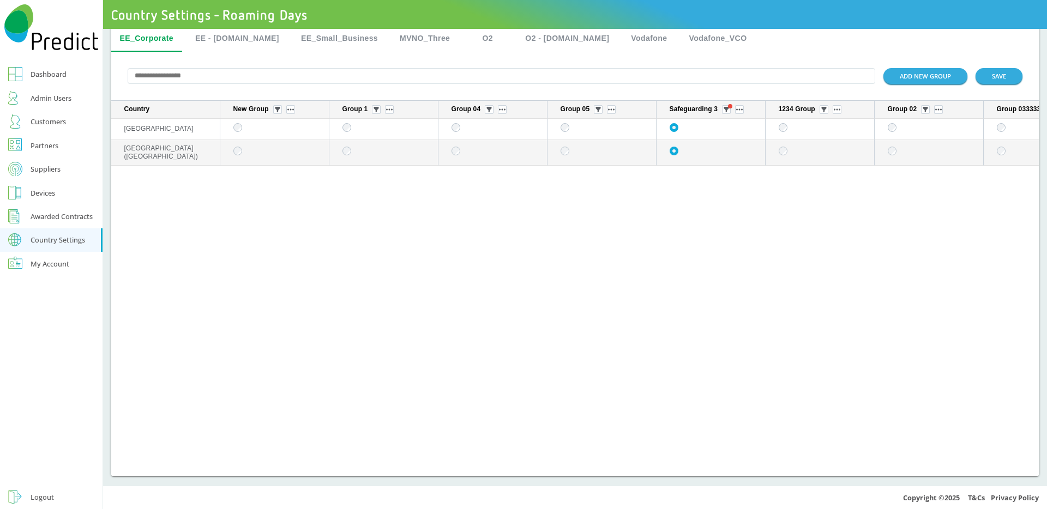
scroll to position [0, 0]
click at [727, 107] on img "sticky table" at bounding box center [725, 109] width 5 height 5
click at [718, 143] on div "All" at bounding box center [726, 147] width 53 height 17
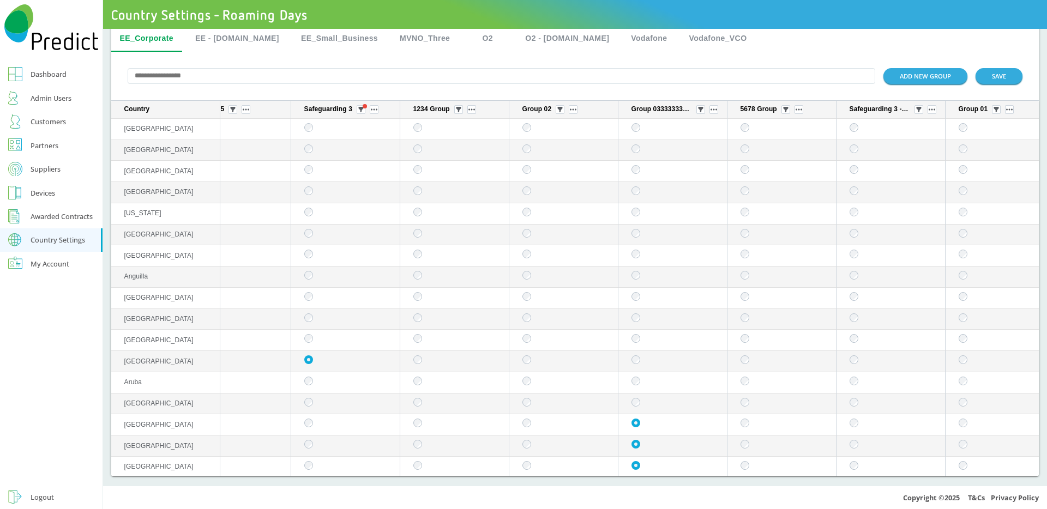
scroll to position [0, 616]
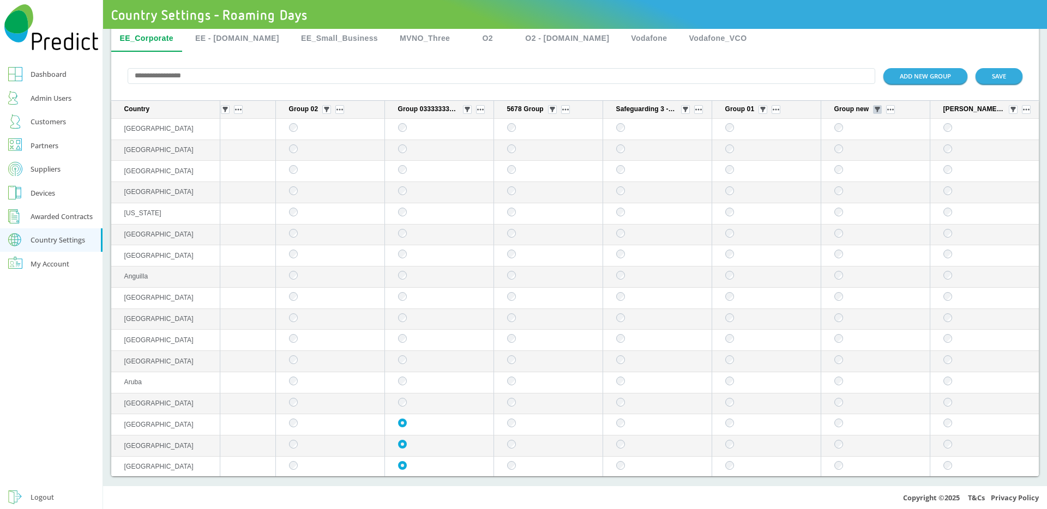
click at [874, 108] on img "sticky table" at bounding box center [876, 109] width 5 height 5
click at [851, 166] on div "Selected" at bounding box center [860, 169] width 53 height 17
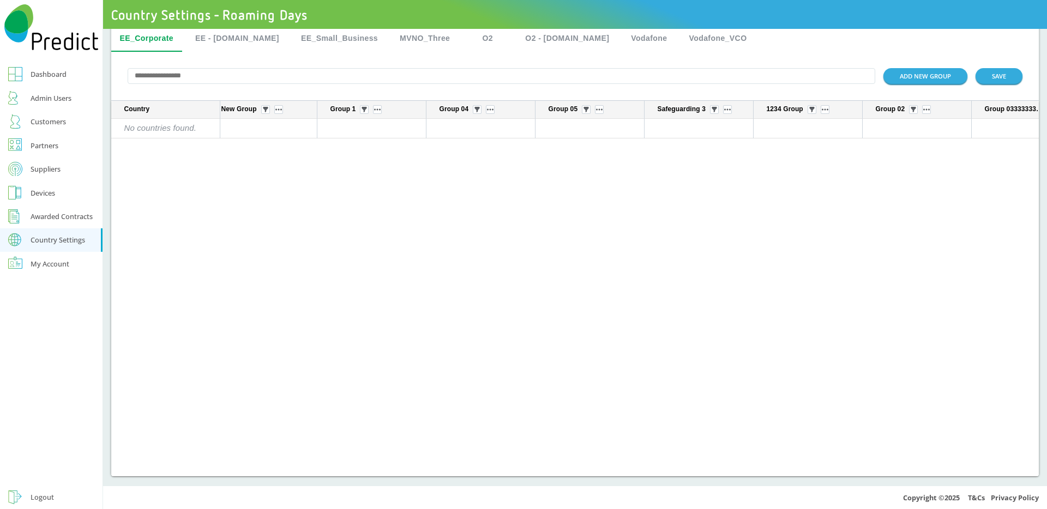
scroll to position [0, 0]
click at [280, 105] on button "sticky table" at bounding box center [277, 109] width 9 height 9
click at [268, 168] on div "Selected" at bounding box center [277, 169] width 53 height 17
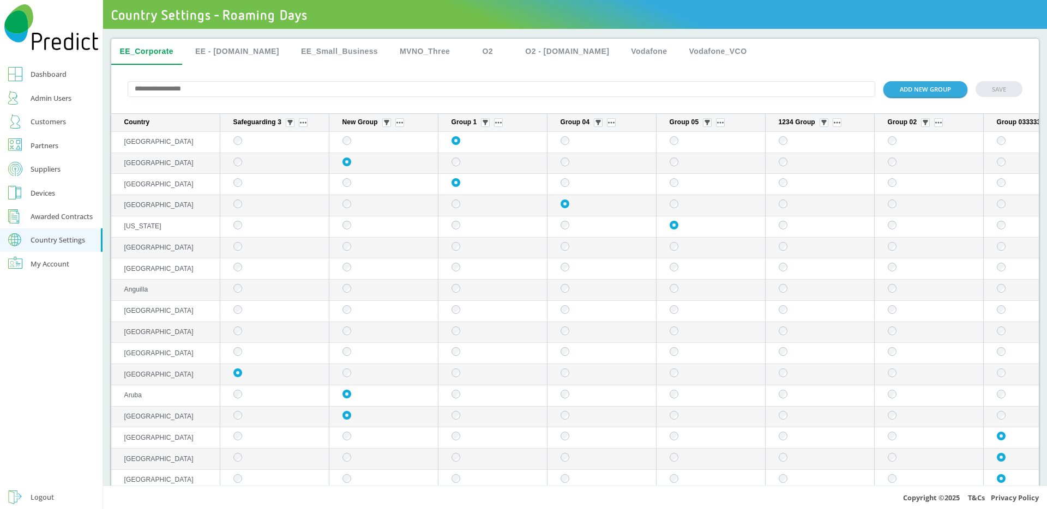
click at [62, 95] on div "Admin Users" at bounding box center [51, 98] width 41 height 13
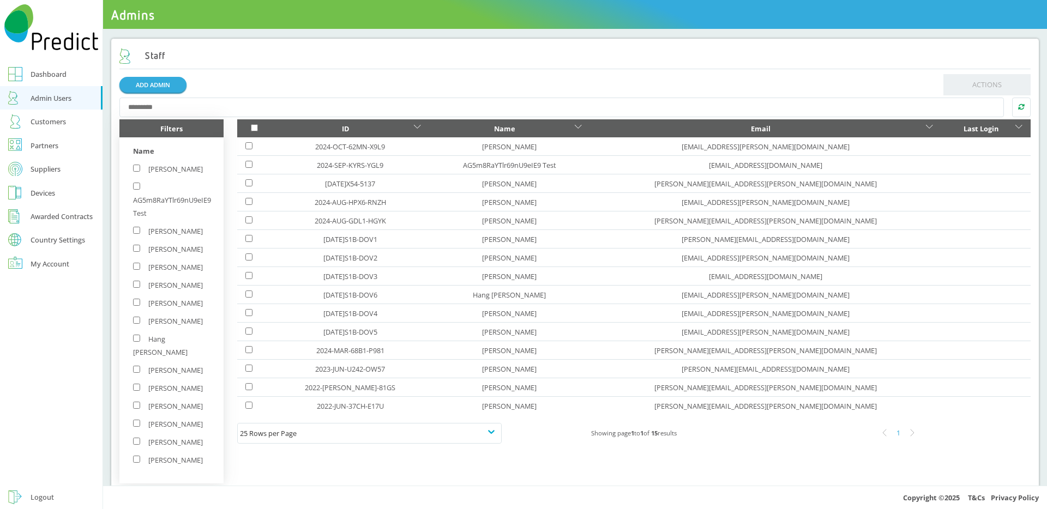
click at [55, 167] on div "Suppliers" at bounding box center [46, 168] width 30 height 13
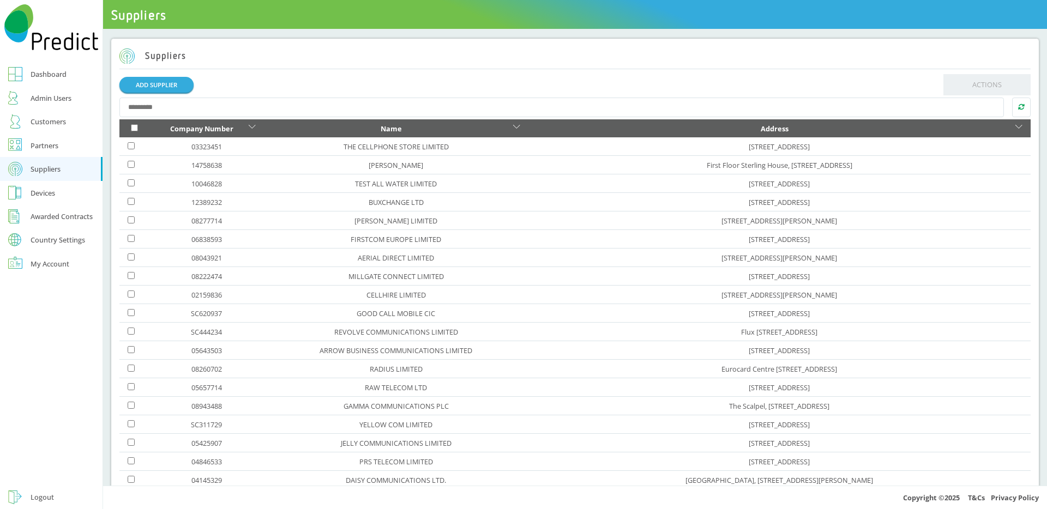
click at [41, 78] on div "Dashboard" at bounding box center [49, 74] width 36 height 13
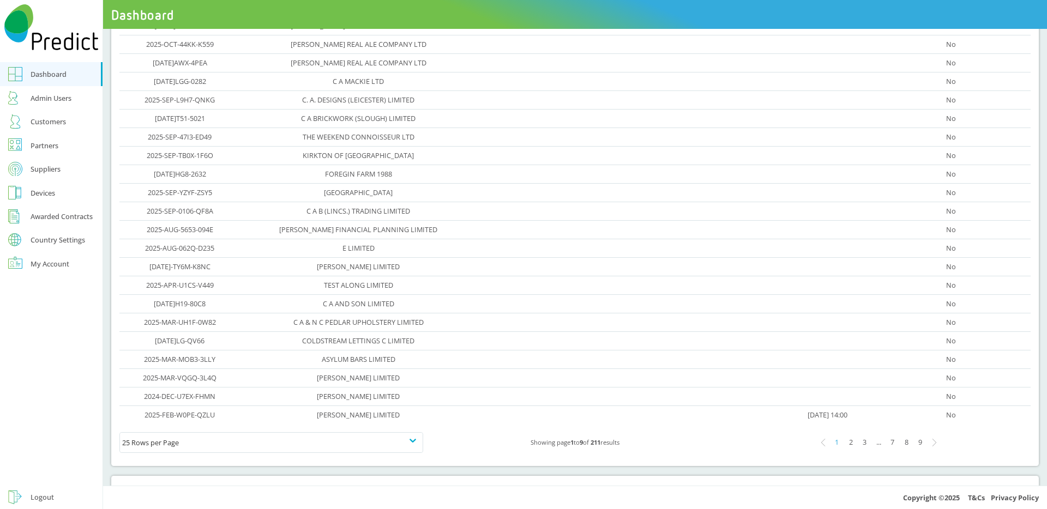
scroll to position [158, 0]
click at [899, 439] on div "8" at bounding box center [906, 440] width 14 height 14
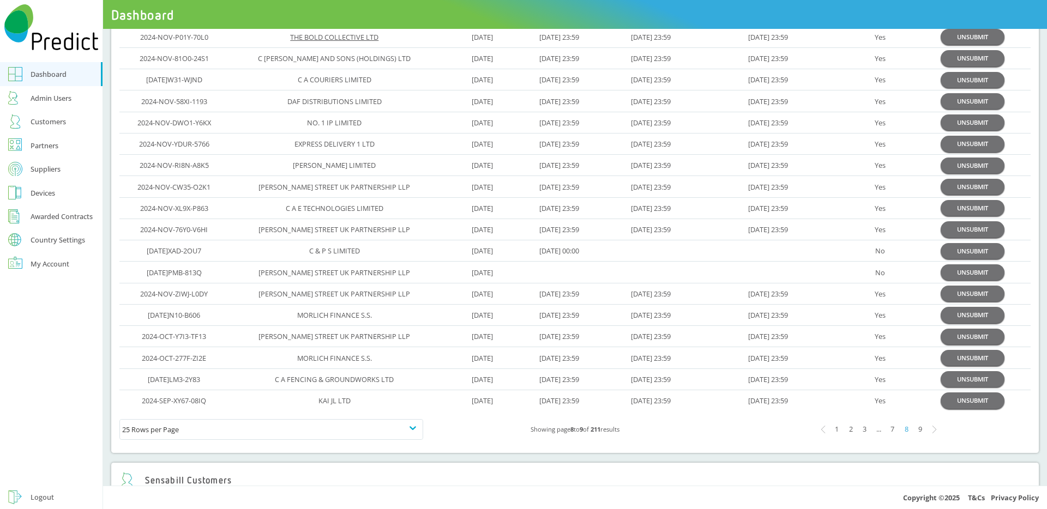
scroll to position [261, 0]
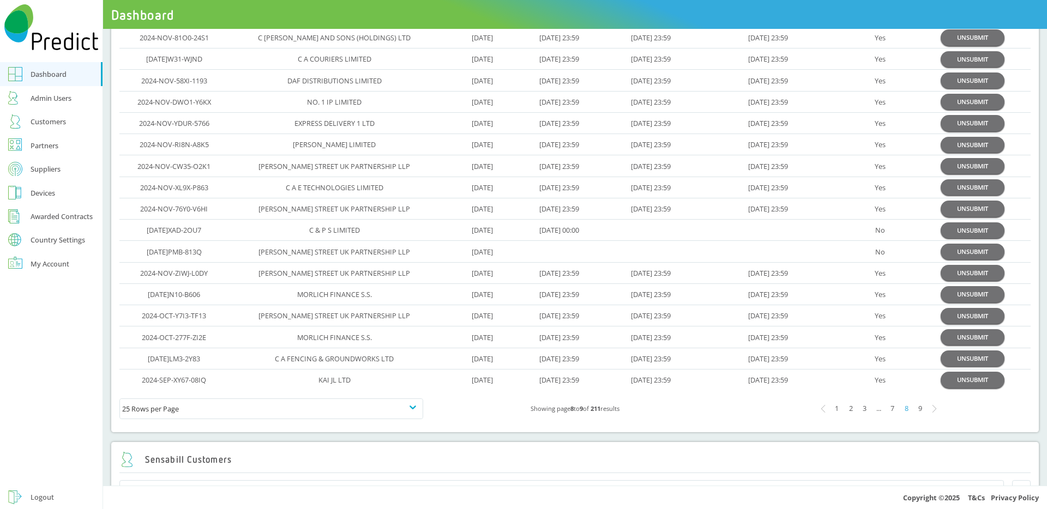
click at [913, 407] on div "9" at bounding box center [920, 409] width 14 height 14
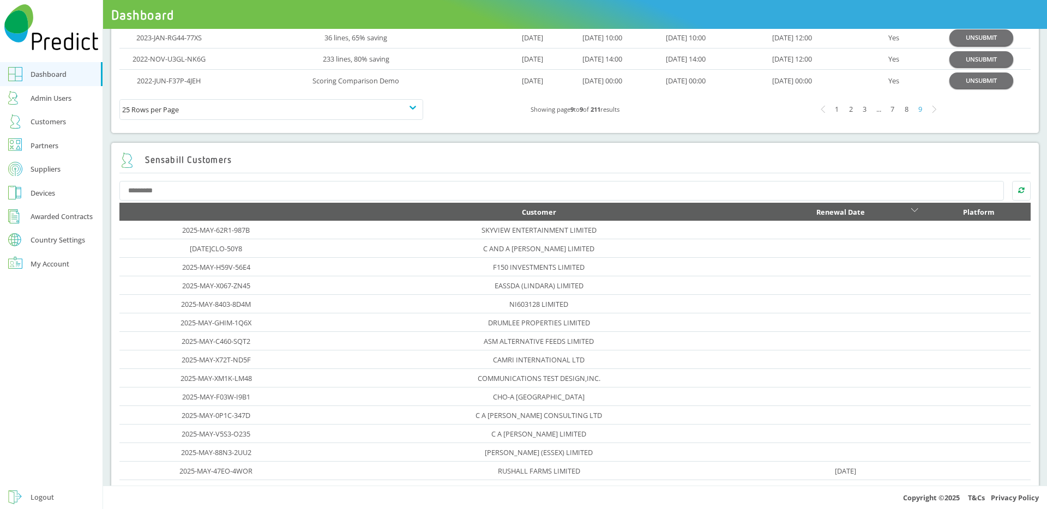
click at [831, 111] on div "1" at bounding box center [837, 109] width 14 height 14
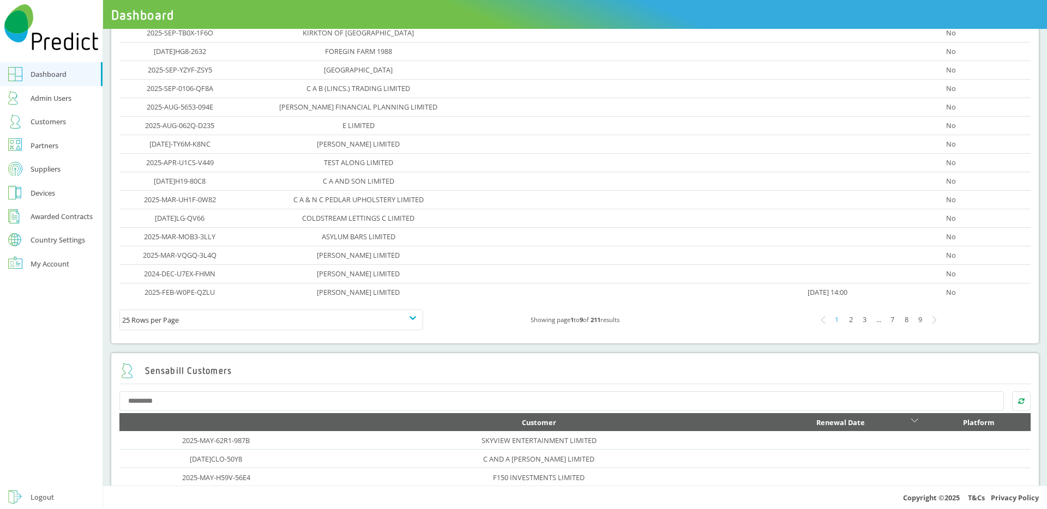
scroll to position [337, 0]
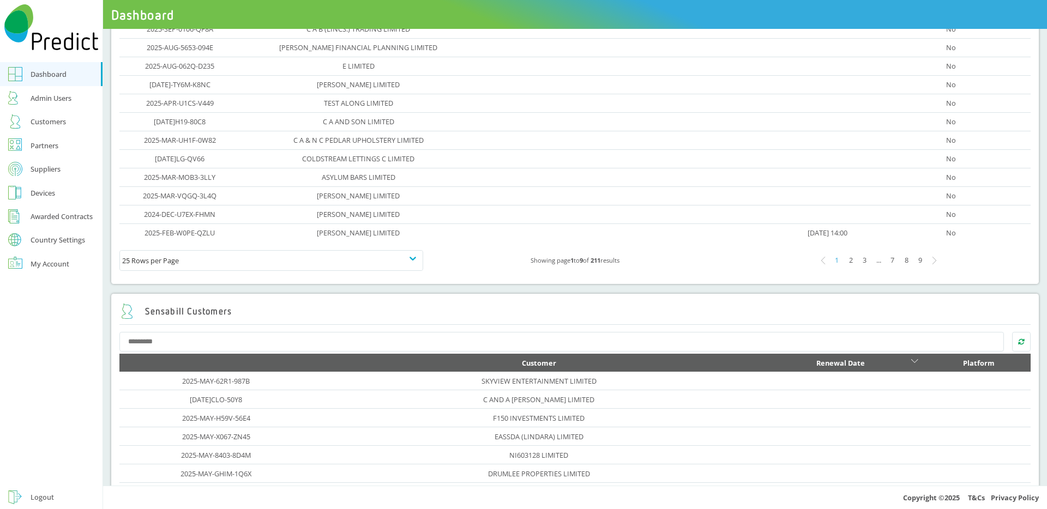
click at [885, 263] on div "7" at bounding box center [892, 260] width 14 height 14
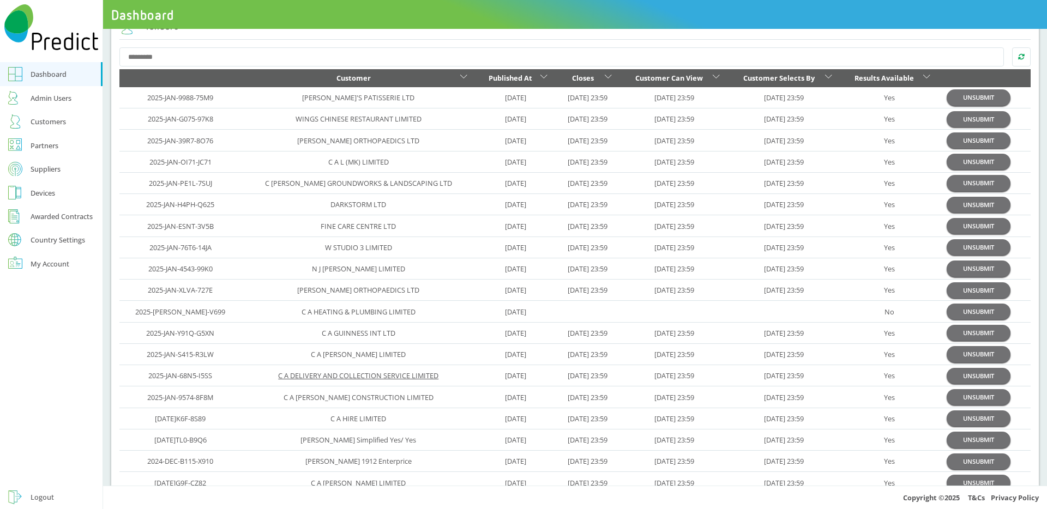
scroll to position [29, 0]
click at [39, 167] on div "Suppliers" at bounding box center [46, 168] width 30 height 13
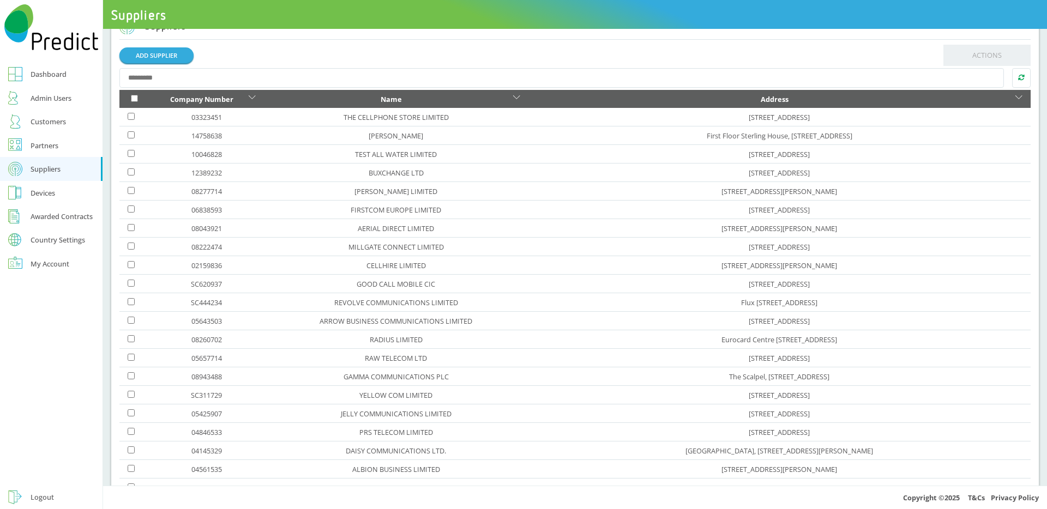
click at [218, 80] on input "text" at bounding box center [561, 78] width 885 height 20
paste input "**********"
type input "**********"
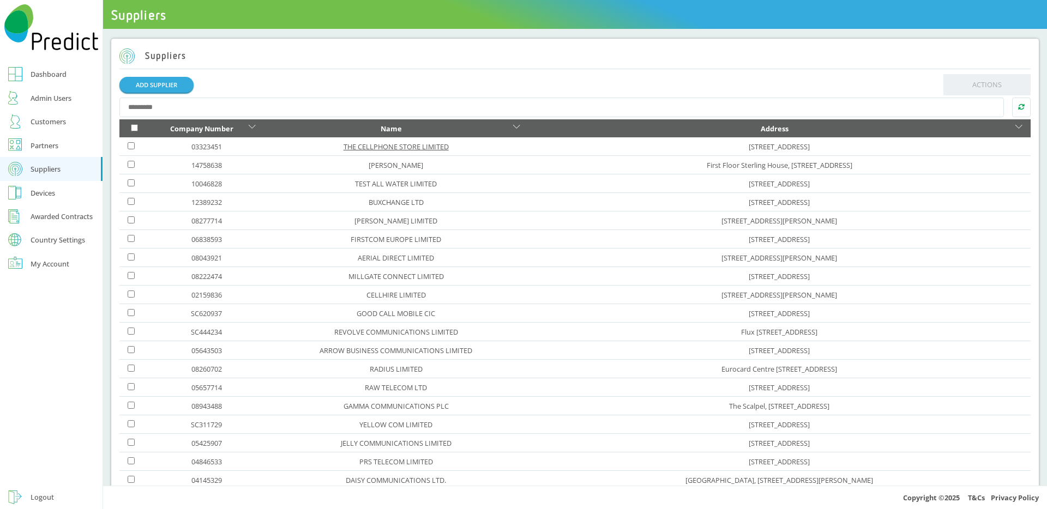
click at [363, 149] on link "THE CELLPHONE STORE LIMITED" at bounding box center [395, 147] width 105 height 10
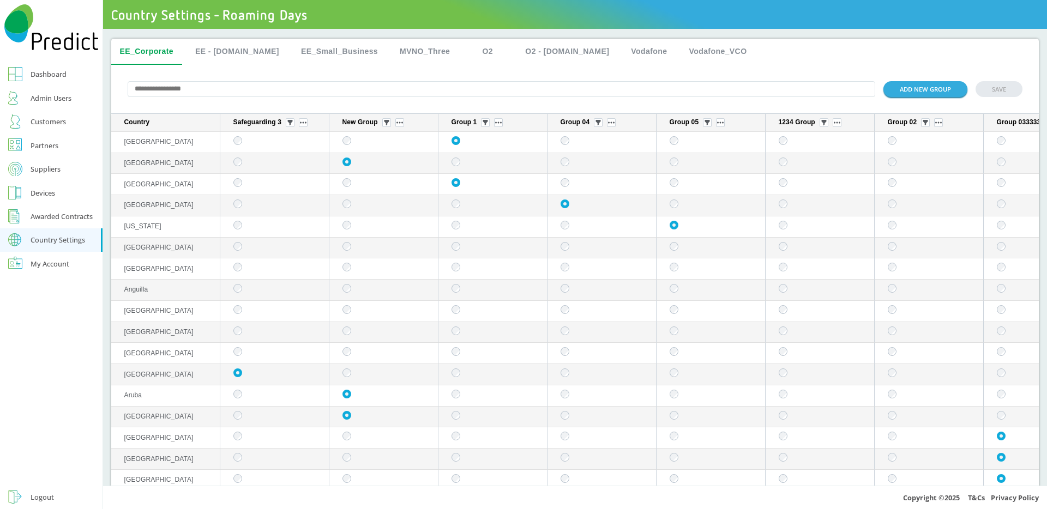
click at [463, 55] on button "O2" at bounding box center [487, 52] width 49 height 26
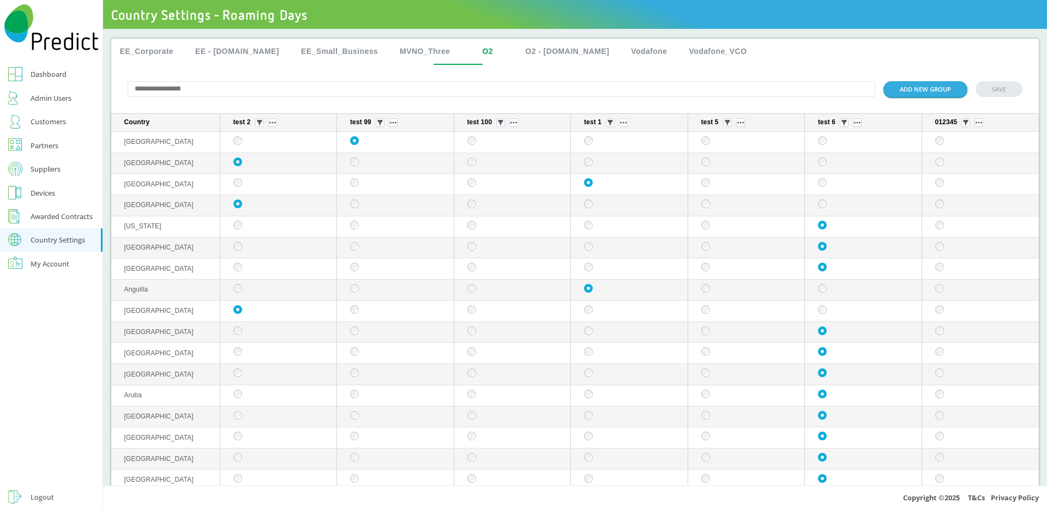
click at [292, 49] on button "EE_Small_Business" at bounding box center [339, 52] width 94 height 26
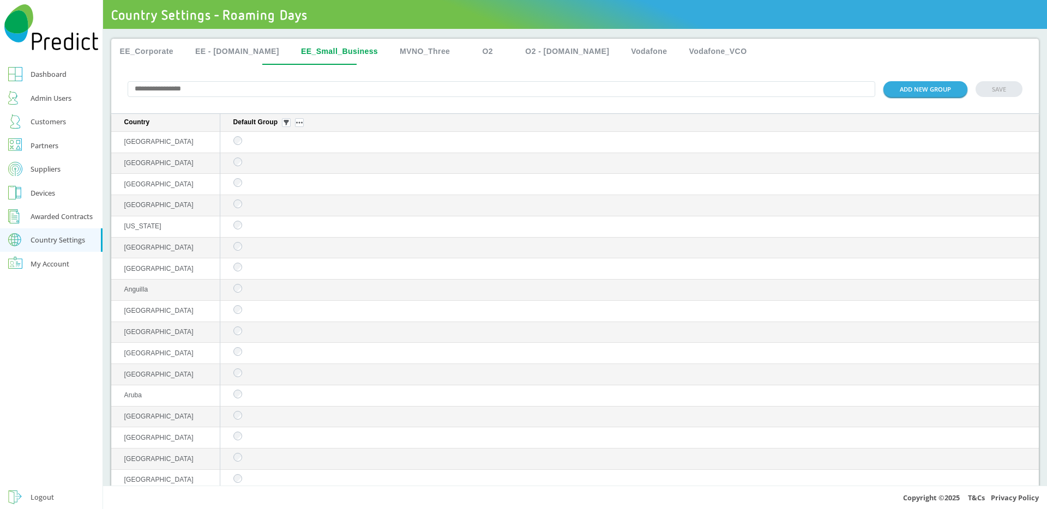
click at [228, 47] on button "EE - [DOMAIN_NAME]" at bounding box center [236, 52] width 101 height 26
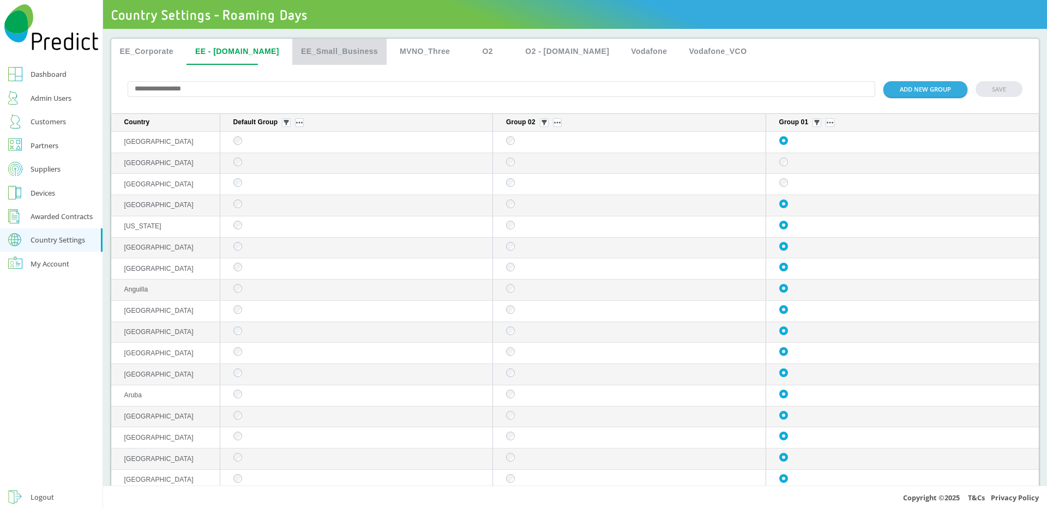
click at [292, 55] on button "EE_Small_Business" at bounding box center [339, 52] width 94 height 26
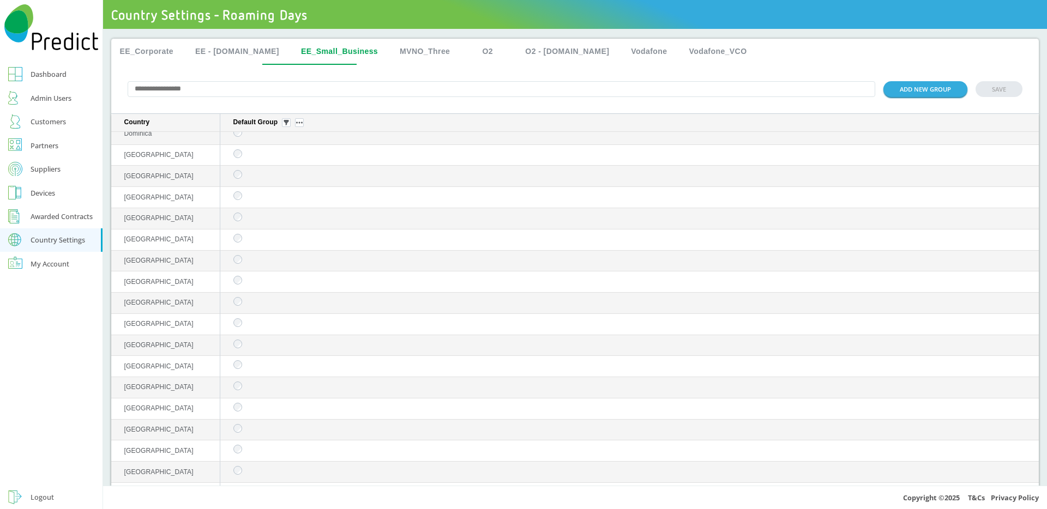
scroll to position [480, 0]
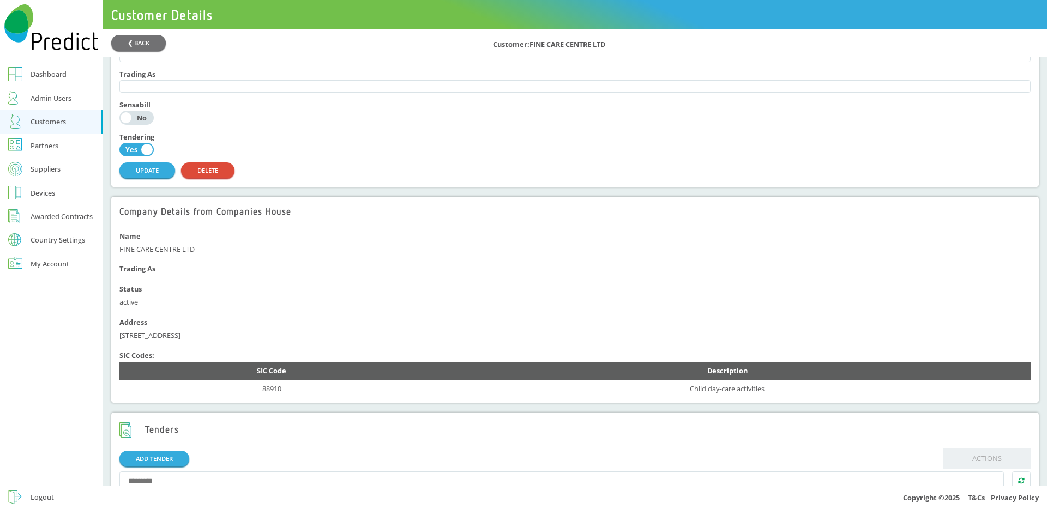
scroll to position [430, 0]
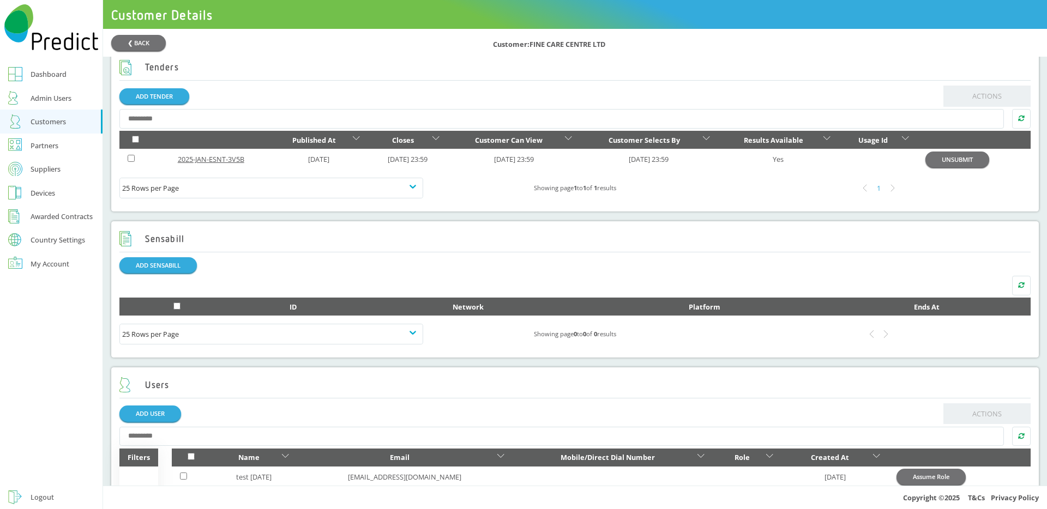
click at [218, 164] on link "2025-JAN-ESNT-3V5B" at bounding box center [211, 159] width 67 height 10
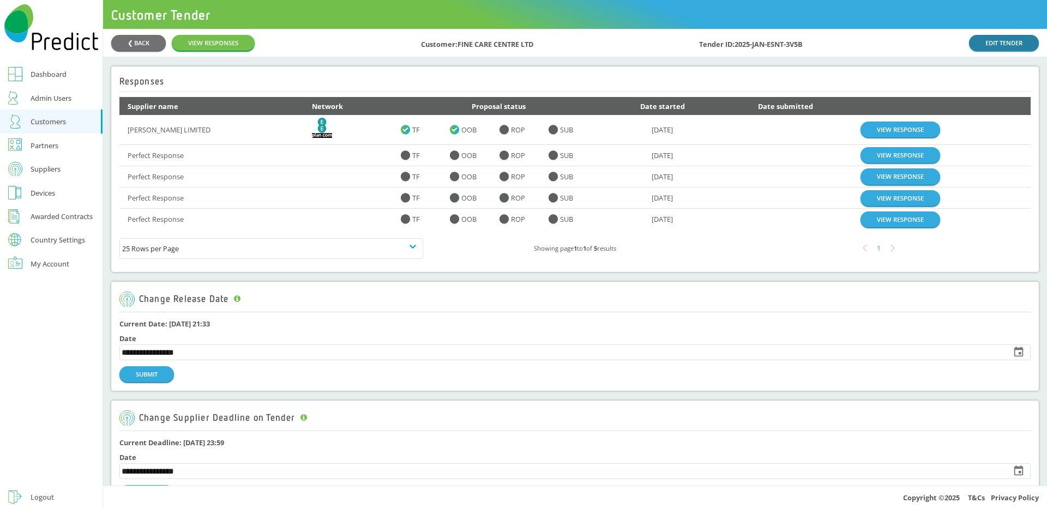
click at [971, 44] on link "EDIT TENDER" at bounding box center [1004, 43] width 70 height 16
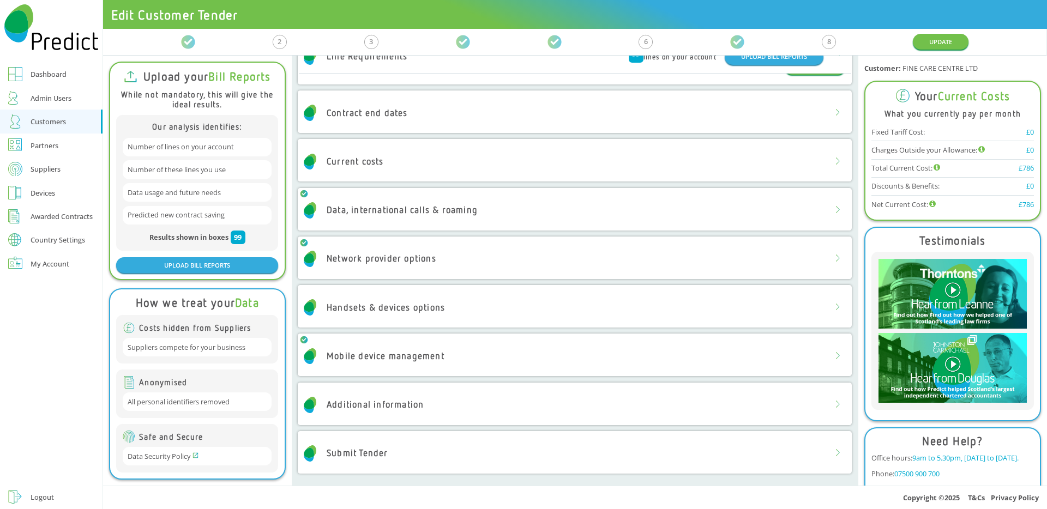
scroll to position [179, 0]
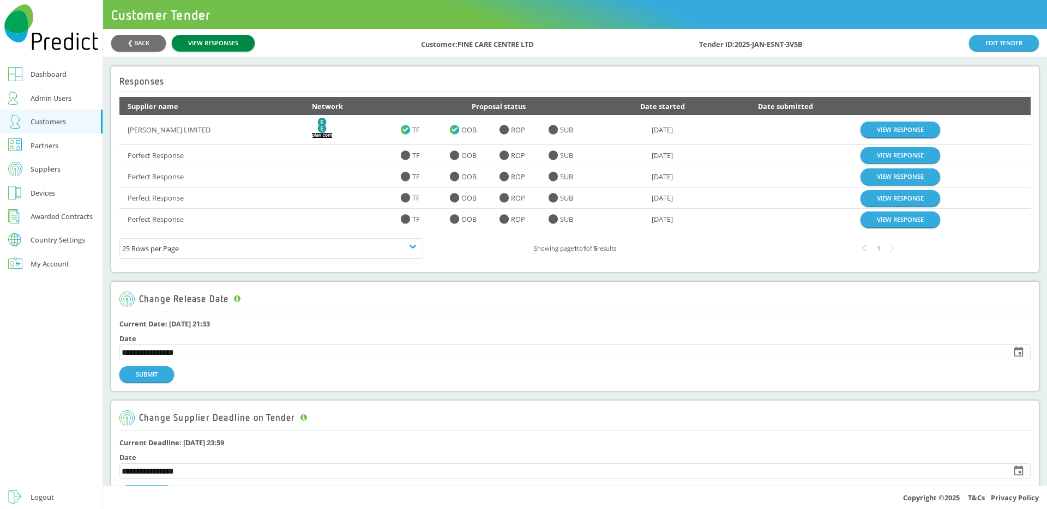
click at [223, 47] on link "VIEW RESPONSES" at bounding box center [213, 43] width 83 height 16
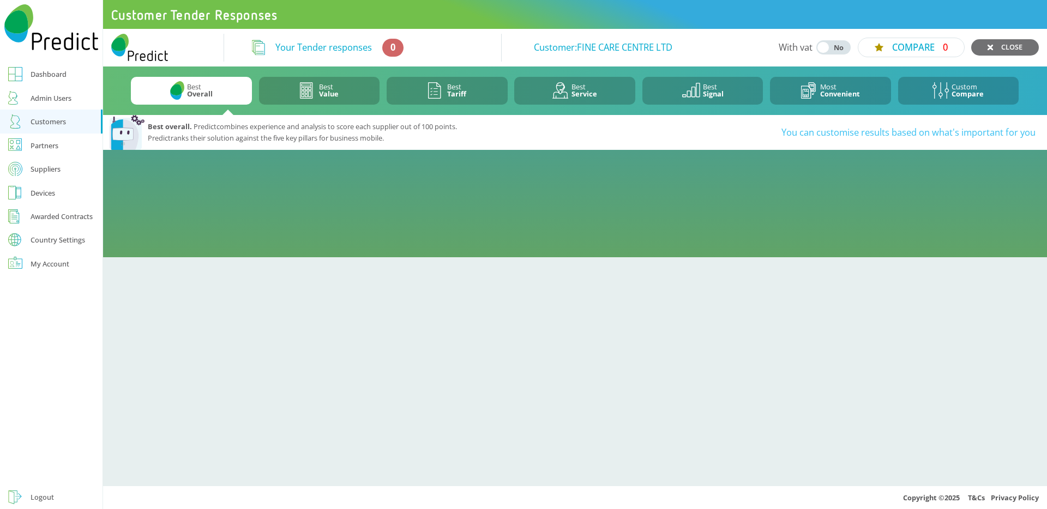
click at [42, 79] on div "Dashboard" at bounding box center [49, 74] width 36 height 13
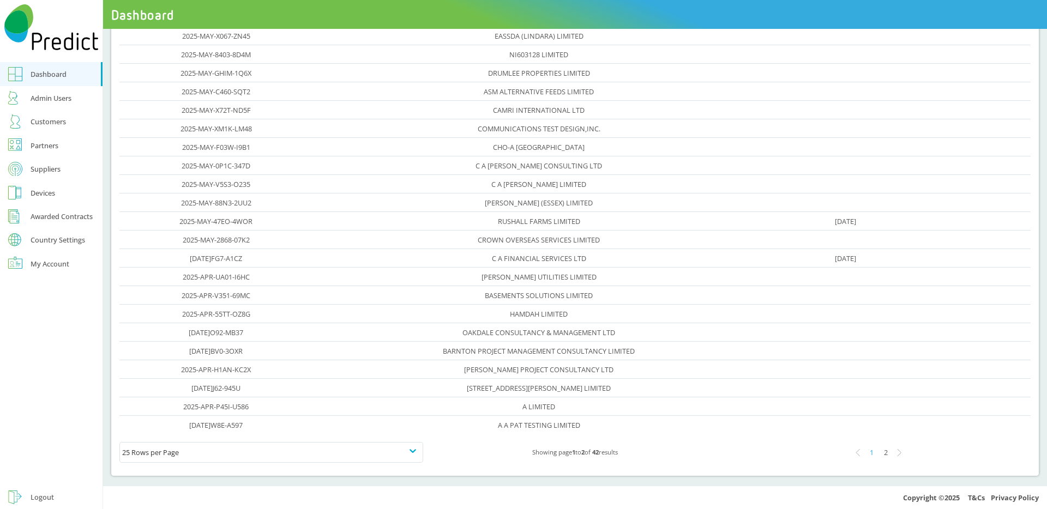
scroll to position [189, 0]
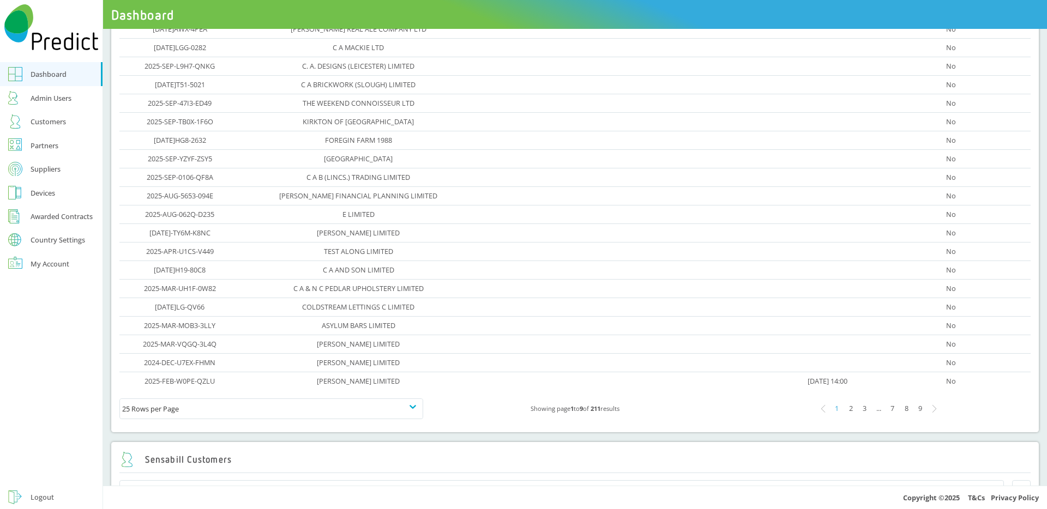
click at [899, 408] on div "8" at bounding box center [906, 409] width 14 height 14
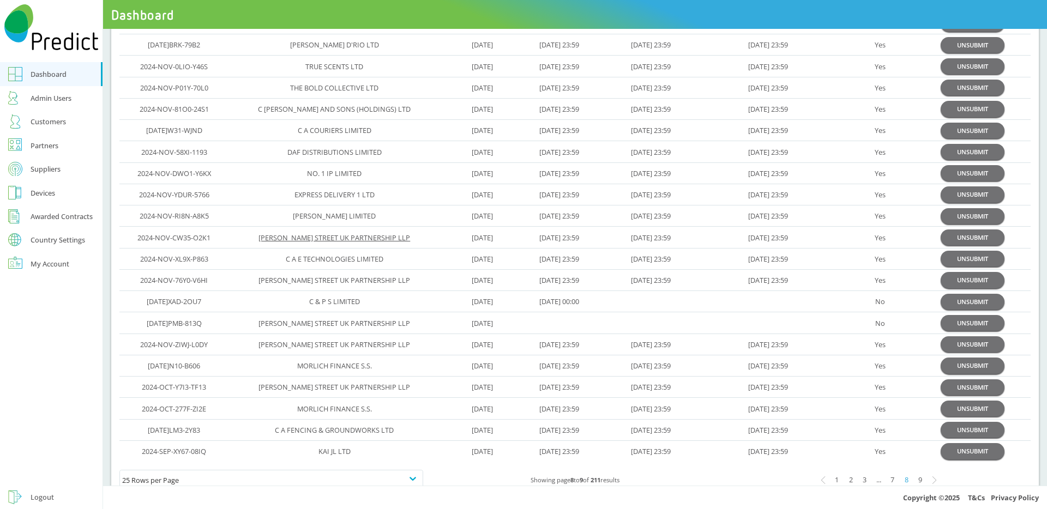
click at [336, 237] on link "JANE STREET UK PARTNERSHIP LLP" at bounding box center [334, 238] width 152 height 10
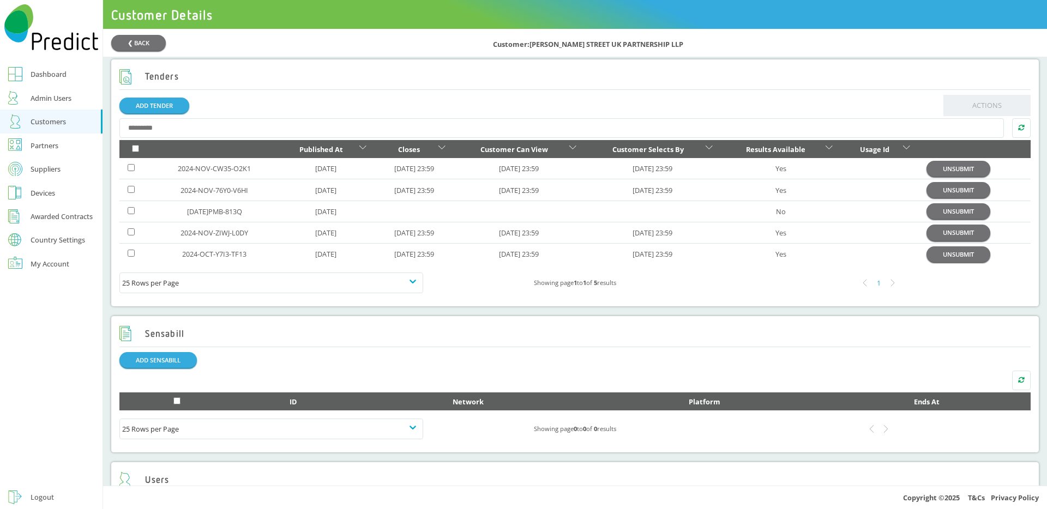
scroll to position [321, 0]
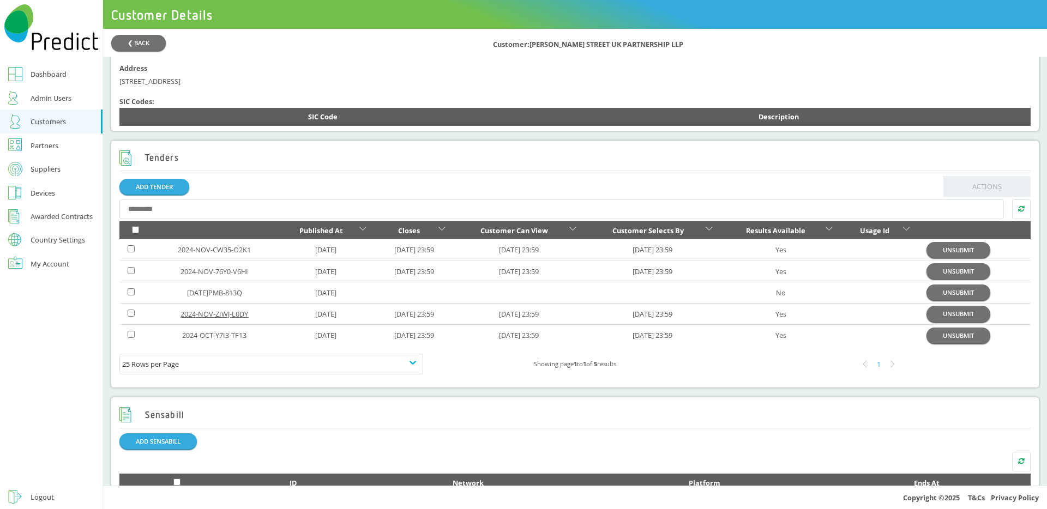
drag, startPoint x: 181, startPoint y: 318, endPoint x: 194, endPoint y: 323, distance: 13.7
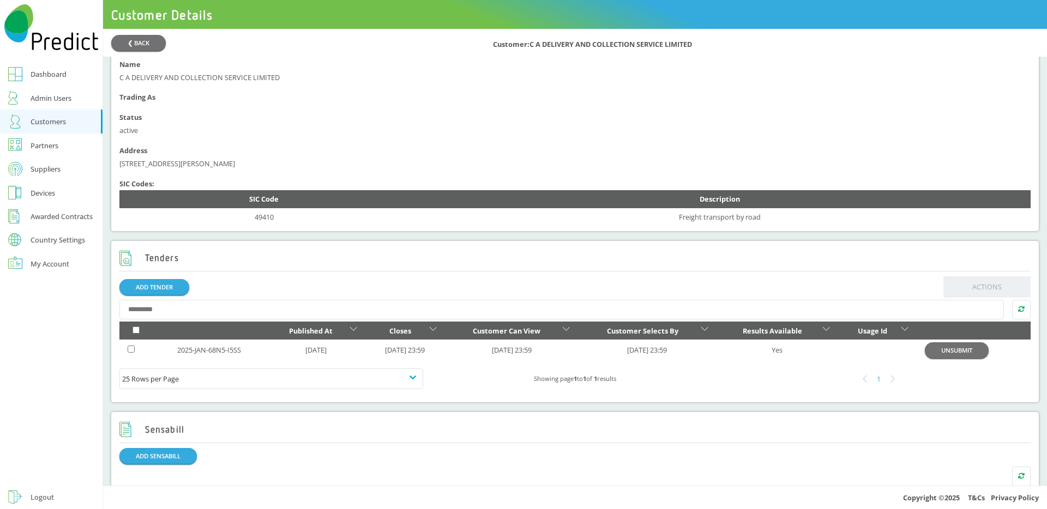
scroll to position [487, 0]
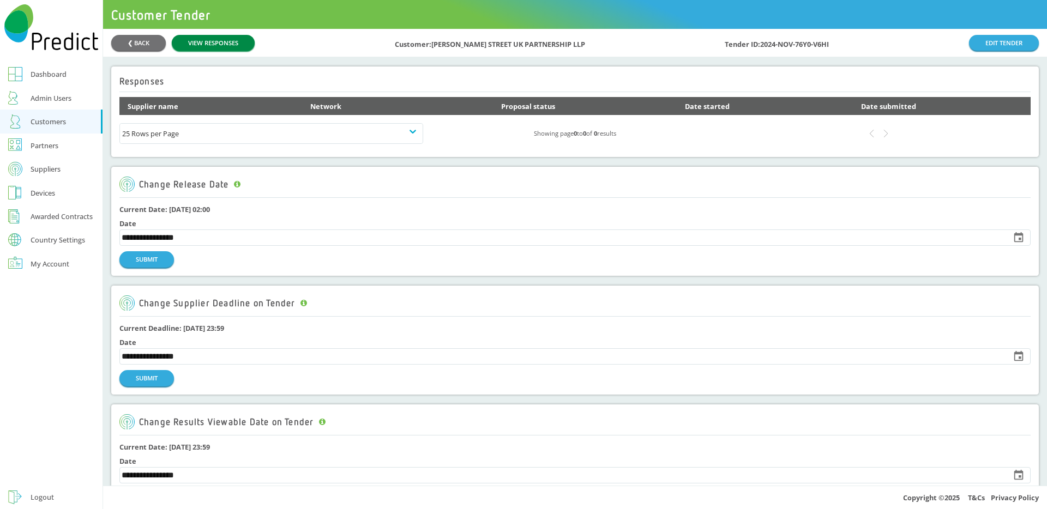
click at [235, 37] on link "VIEW RESPONSES" at bounding box center [213, 43] width 83 height 16
click at [219, 46] on link "VIEW RESPONSES" at bounding box center [213, 43] width 83 height 16
click at [232, 44] on link "VIEW RESPONSES" at bounding box center [213, 43] width 83 height 16
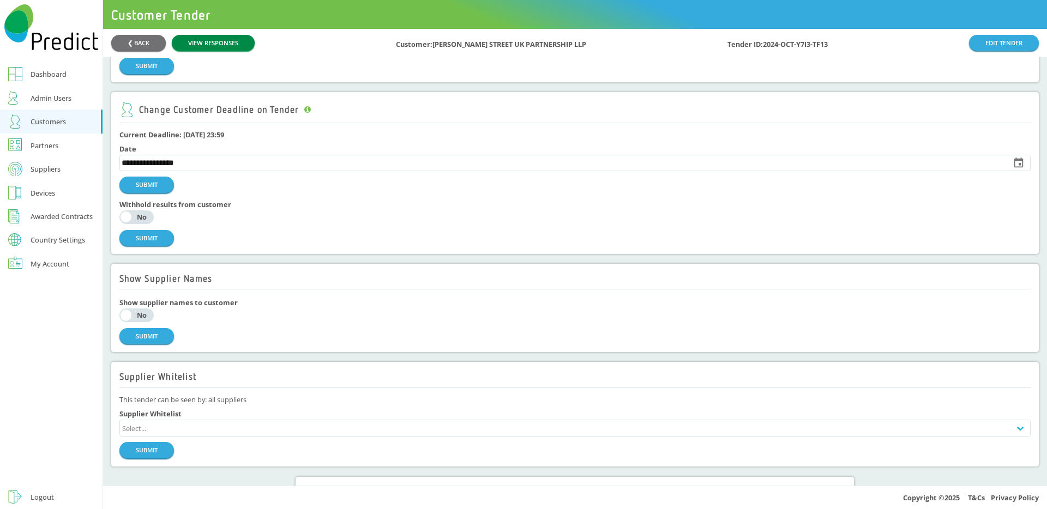
click at [237, 43] on link "VIEW RESPONSES" at bounding box center [213, 43] width 83 height 16
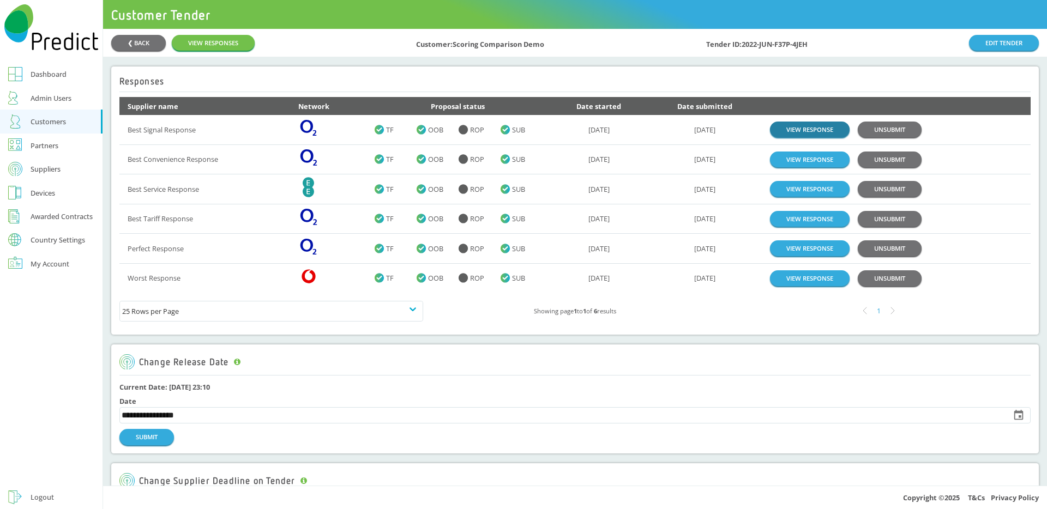
click at [793, 127] on link "VIEW RESPONSE" at bounding box center [810, 130] width 80 height 16
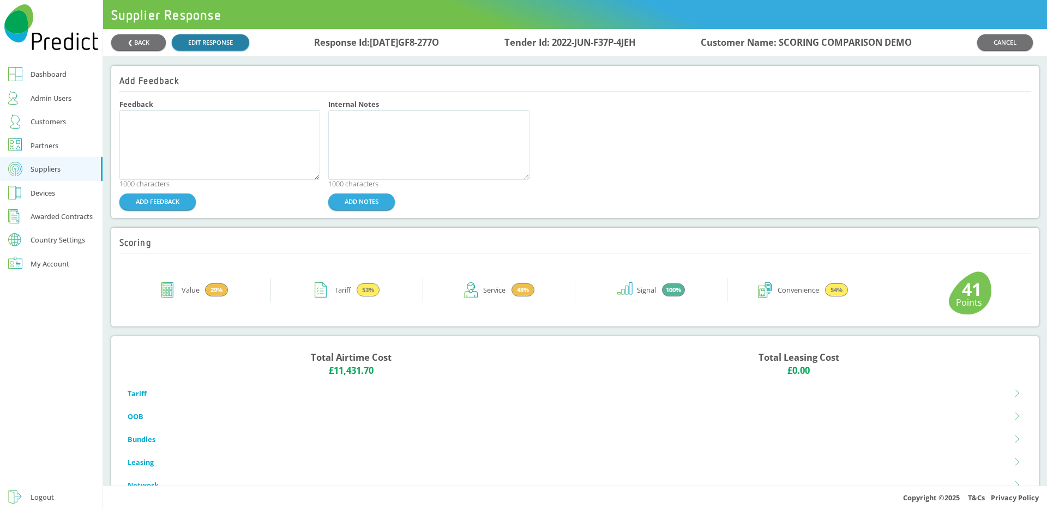
click at [221, 41] on link "EDIT RESPONSE" at bounding box center [210, 42] width 77 height 16
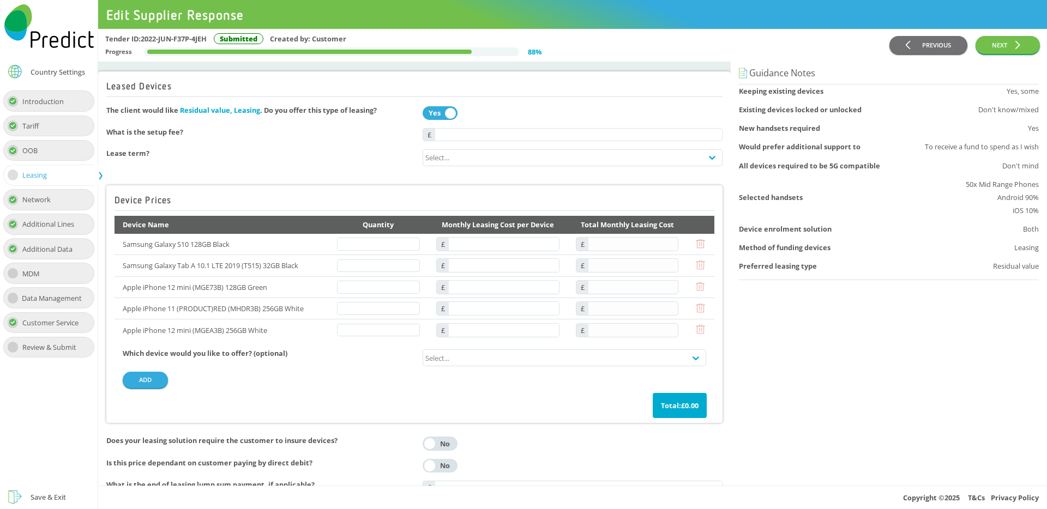
click at [70, 131] on div "Tariff" at bounding box center [48, 126] width 90 height 21
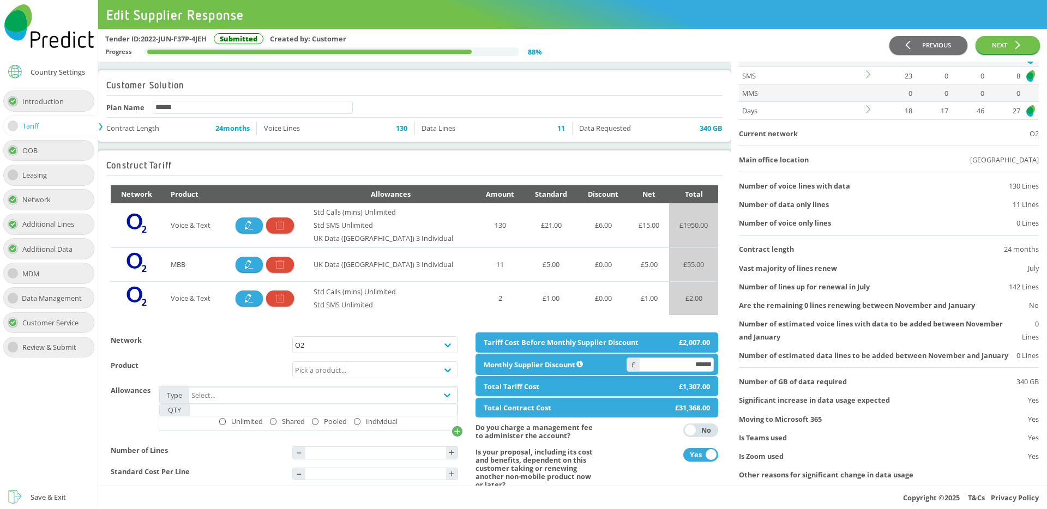
scroll to position [183, 0]
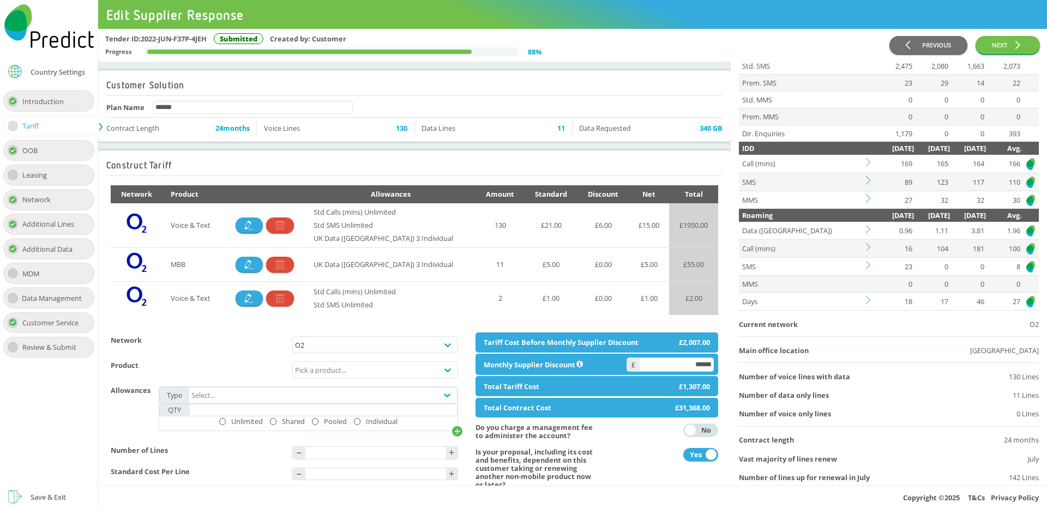
click at [867, 298] on icon at bounding box center [870, 300] width 8 height 8
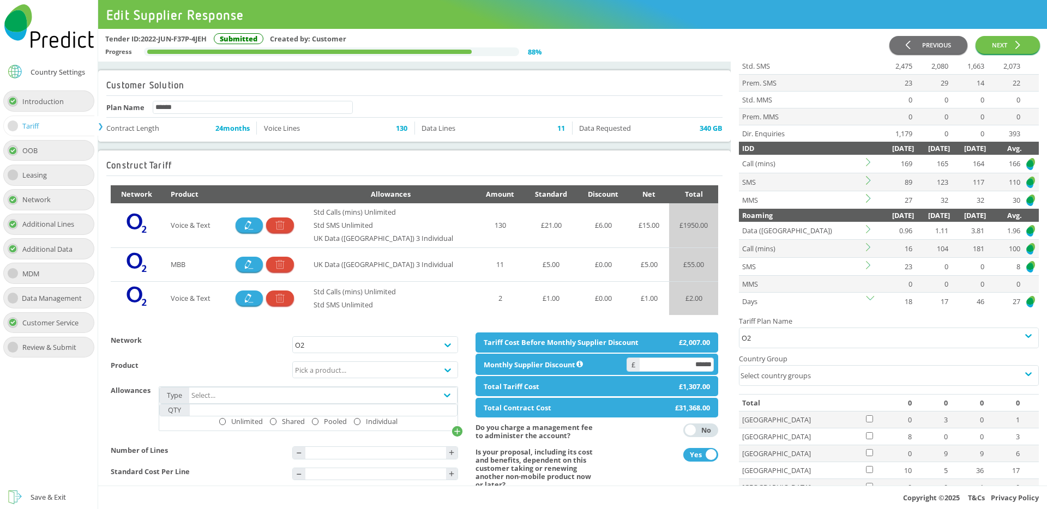
click at [867, 298] on icon at bounding box center [870, 300] width 8 height 8
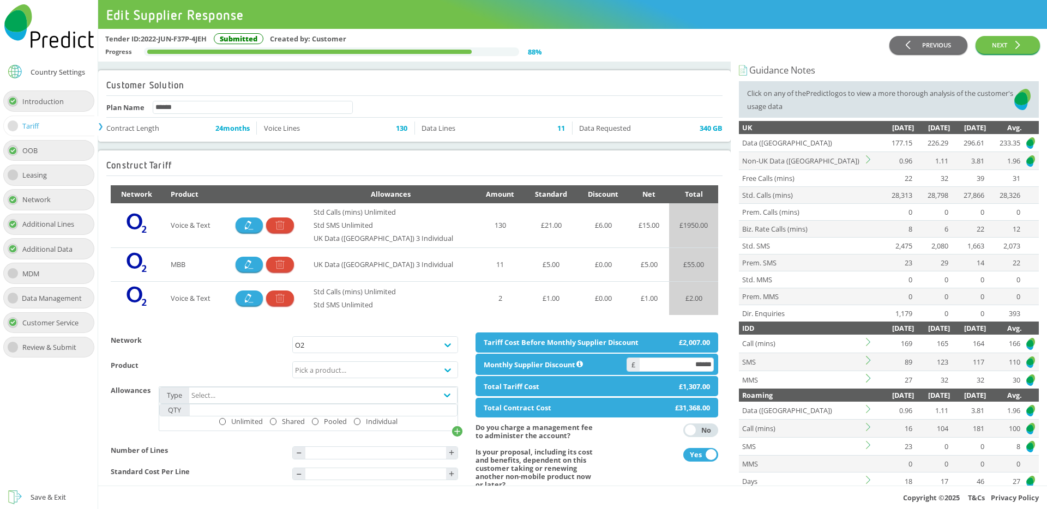
scroll to position [2, 0]
click at [869, 161] on icon at bounding box center [868, 160] width 4 height 8
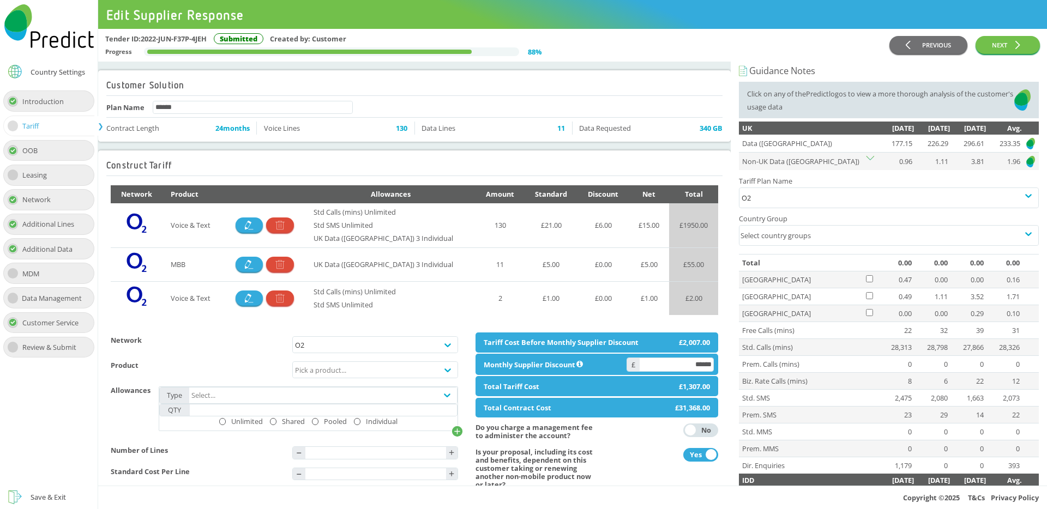
click at [869, 161] on icon at bounding box center [870, 160] width 8 height 8
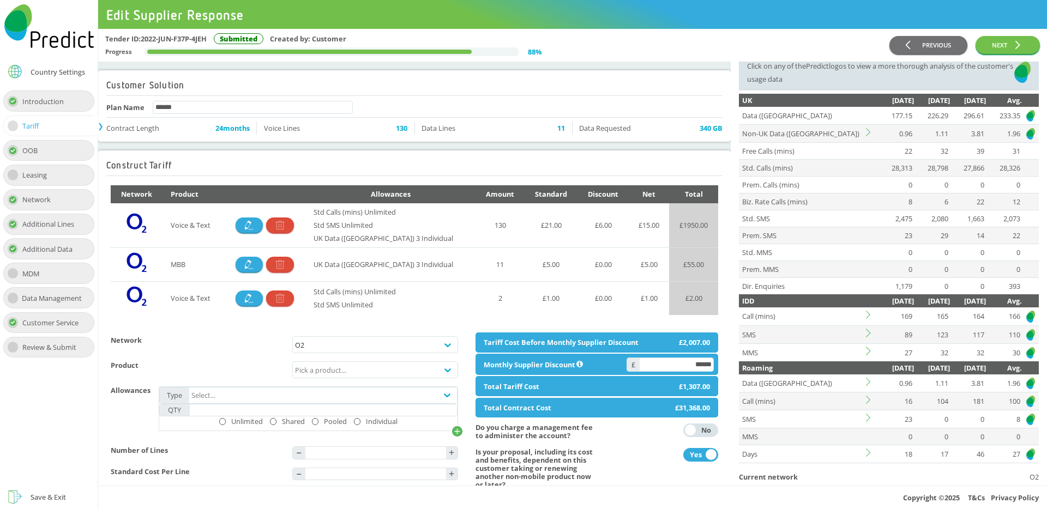
scroll to position [167, 0]
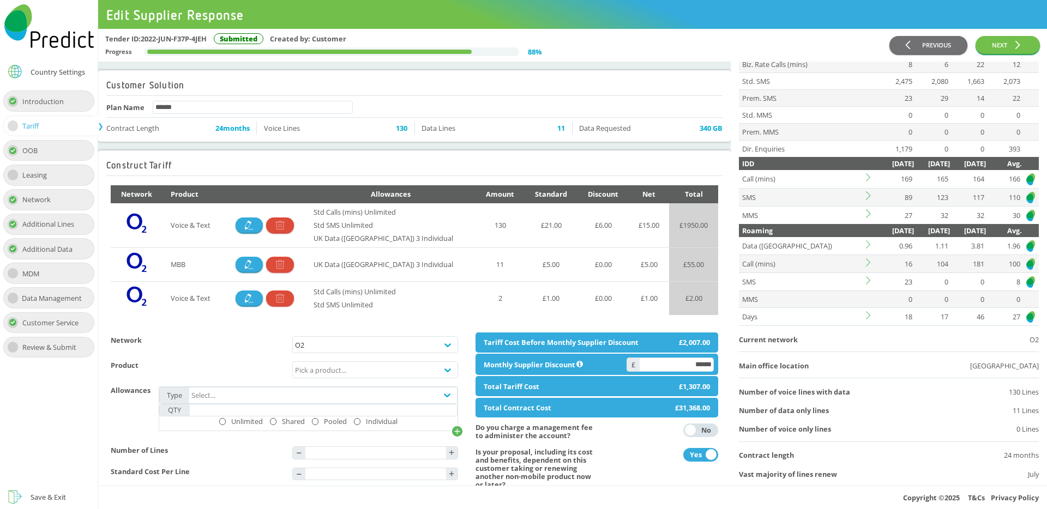
click at [867, 318] on icon at bounding box center [868, 315] width 4 height 8
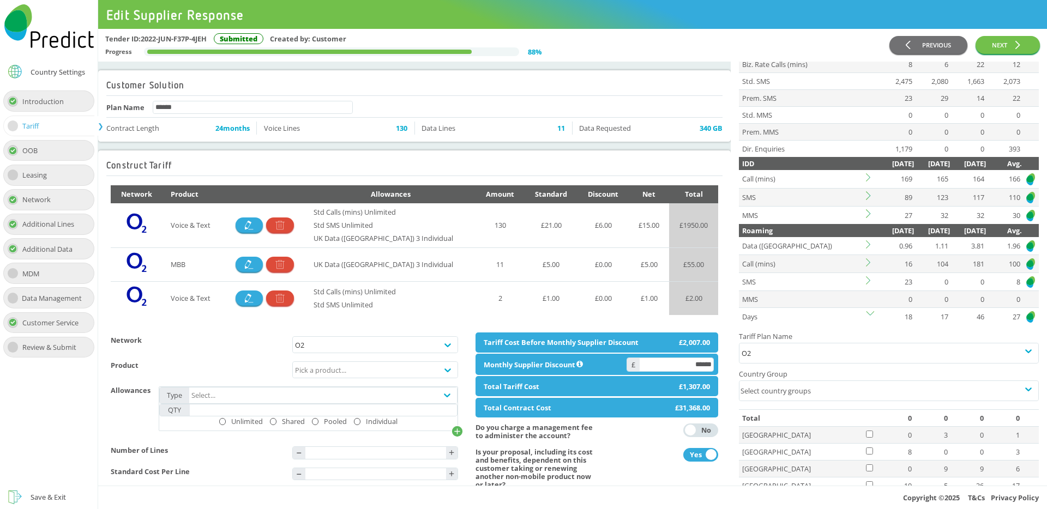
click at [870, 316] on icon at bounding box center [870, 315] width 8 height 8
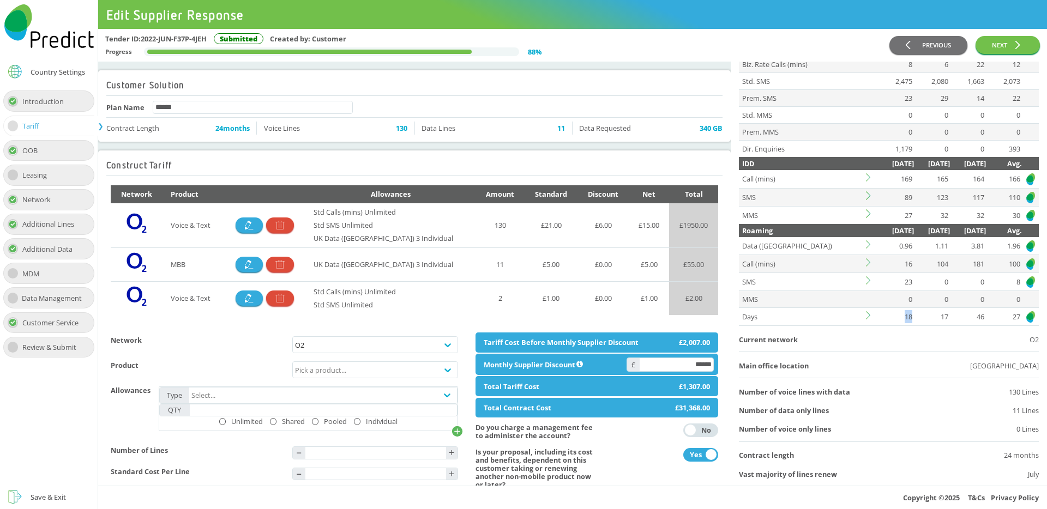
click at [870, 316] on icon at bounding box center [870, 315] width 8 height 8
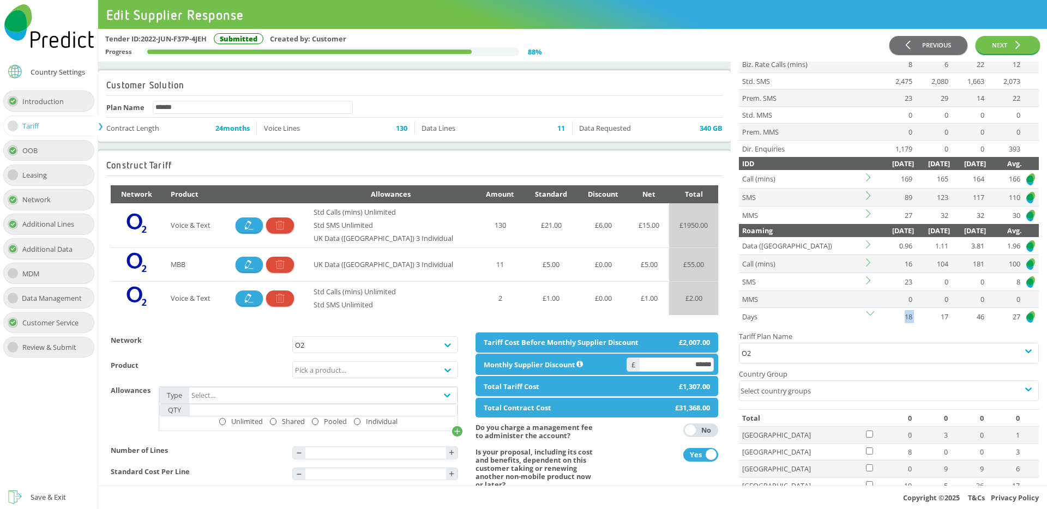
click at [870, 316] on icon at bounding box center [870, 315] width 8 height 8
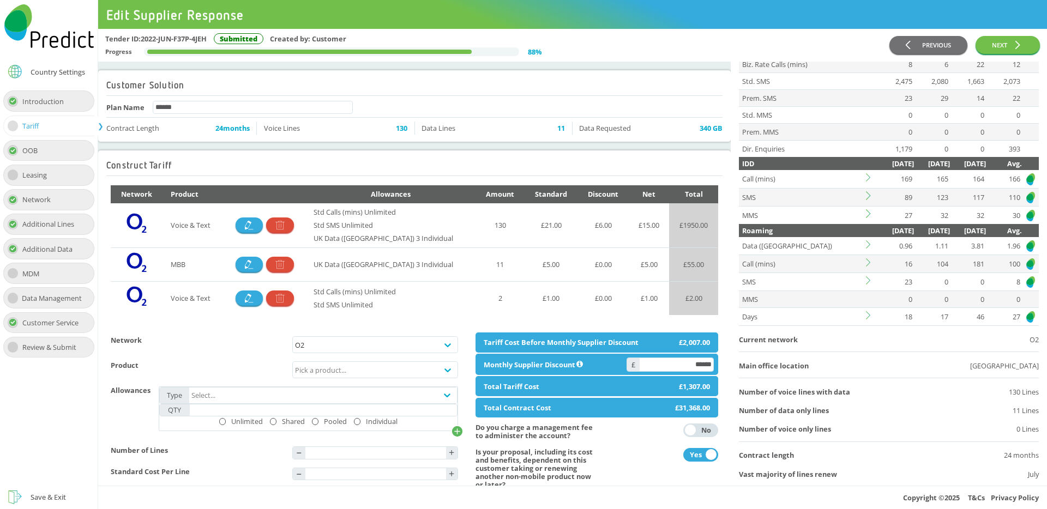
click at [866, 244] on icon at bounding box center [870, 244] width 8 height 8
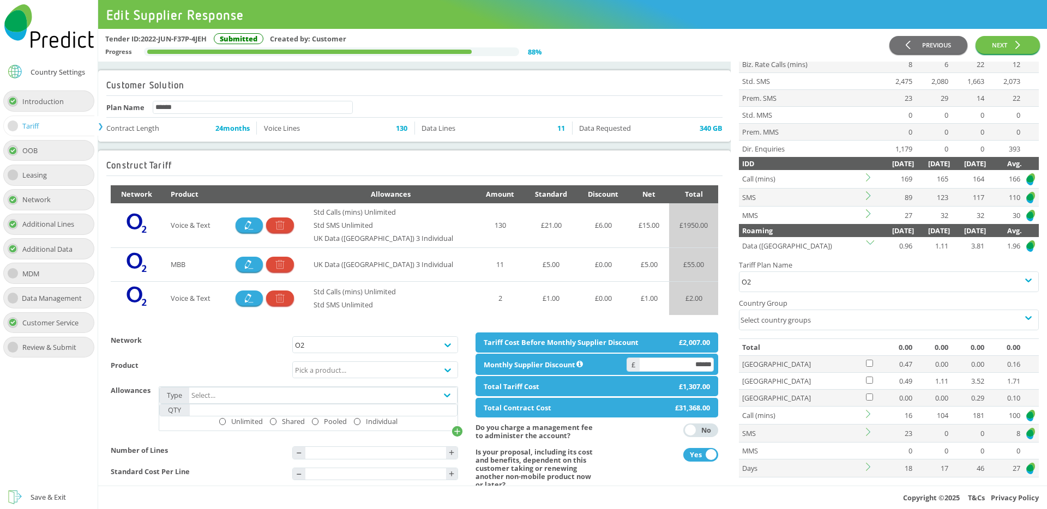
click at [866, 244] on icon at bounding box center [870, 244] width 8 height 8
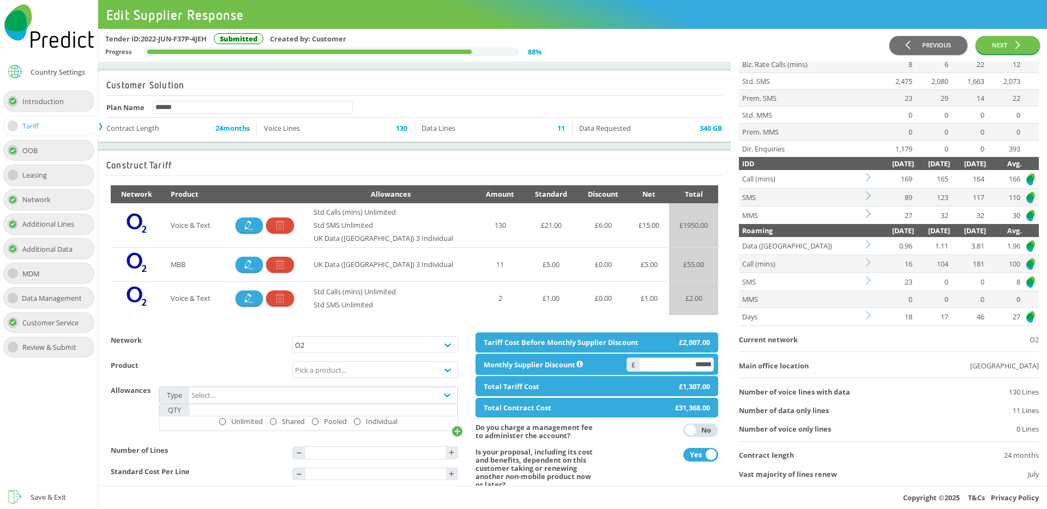
click at [866, 247] on icon at bounding box center [870, 244] width 8 height 8
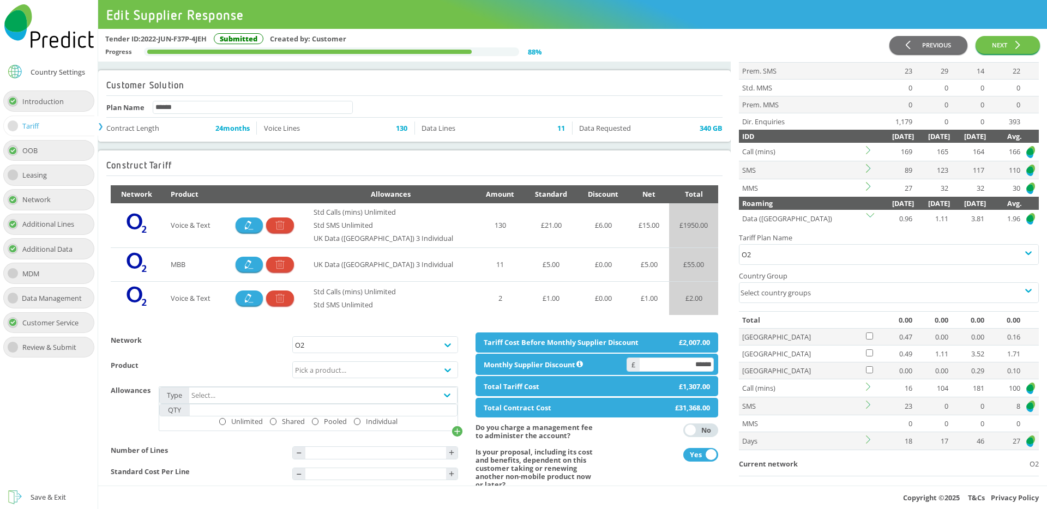
scroll to position [195, 0]
click at [810, 296] on div "Select country groups" at bounding box center [878, 292] width 279 height 20
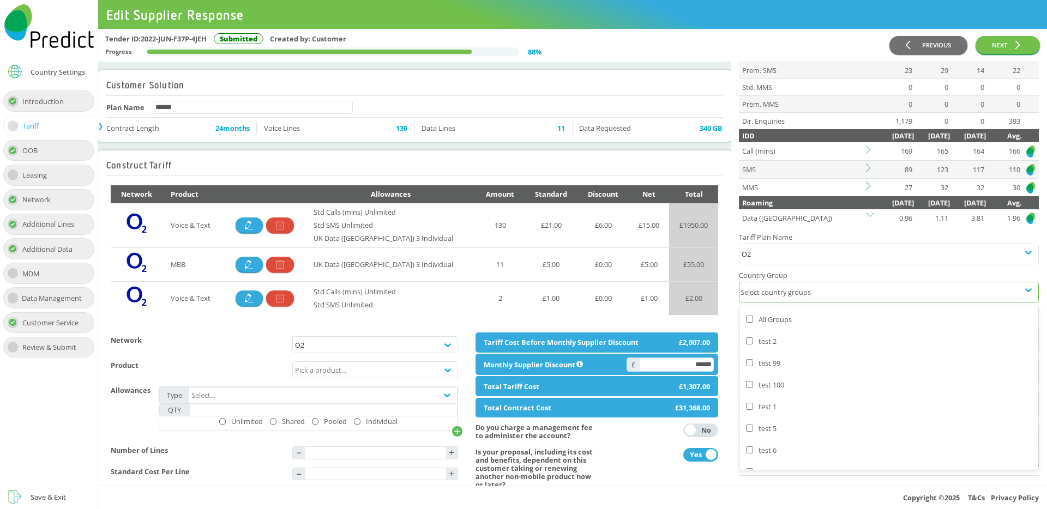
scroll to position [15, 0]
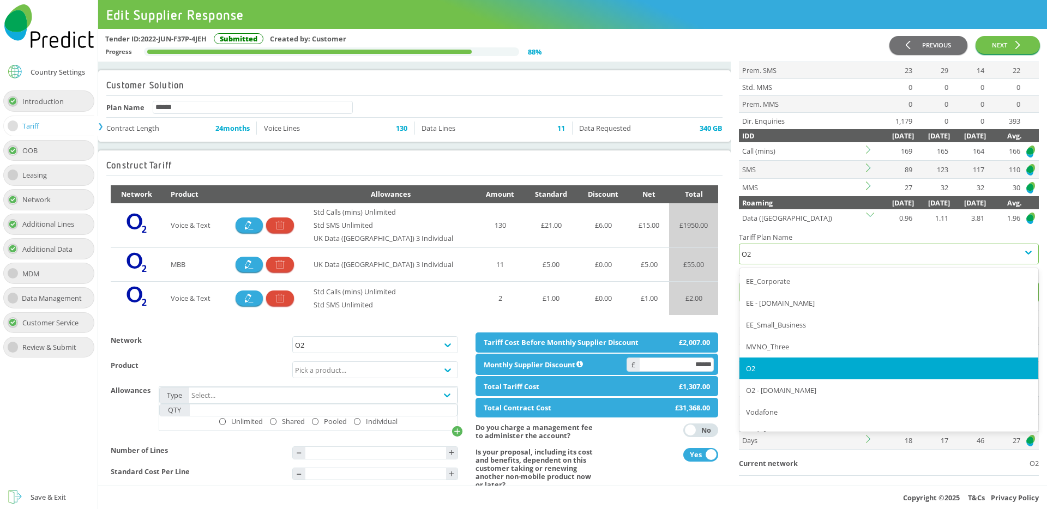
click at [788, 257] on div "O2" at bounding box center [888, 253] width 294 height 13
click at [778, 299] on div "EE - Plan.com" at bounding box center [888, 303] width 299 height 22
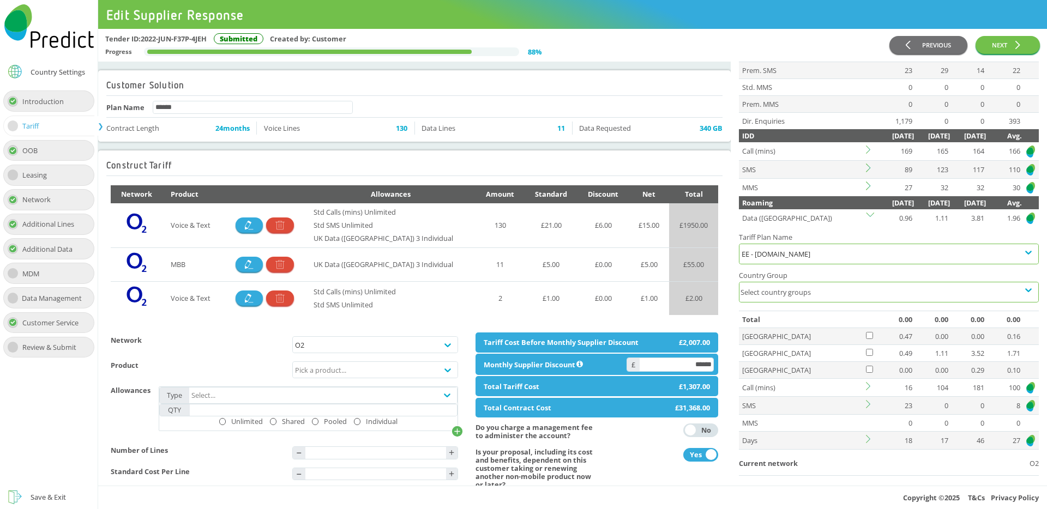
click at [828, 289] on div "Select country groups" at bounding box center [878, 292] width 279 height 20
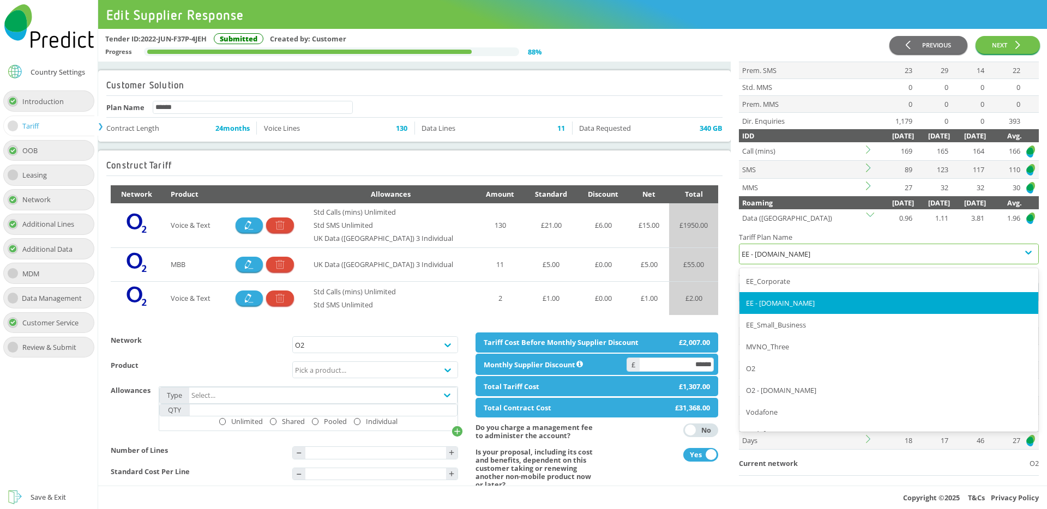
click at [789, 253] on div "EE - Plan.com" at bounding box center [888, 253] width 294 height 13
click at [783, 322] on div "EE_Small_Business" at bounding box center [888, 325] width 299 height 22
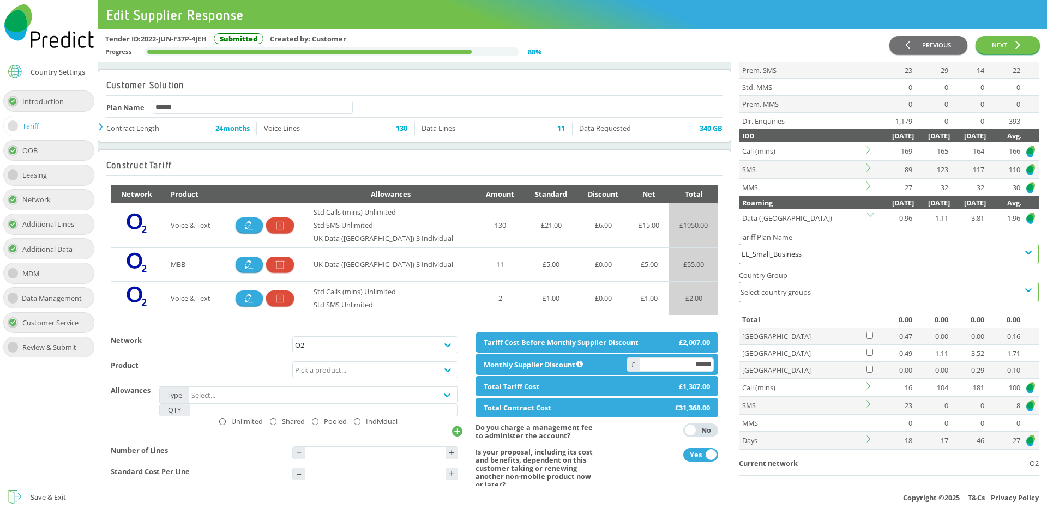
click at [788, 298] on div "Select country groups" at bounding box center [878, 292] width 279 height 20
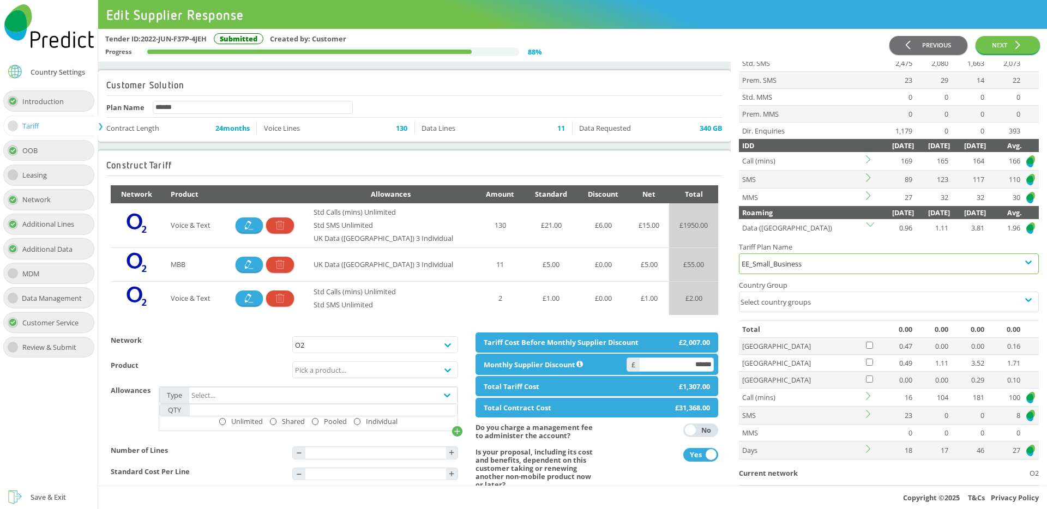
scroll to position [0, 0]
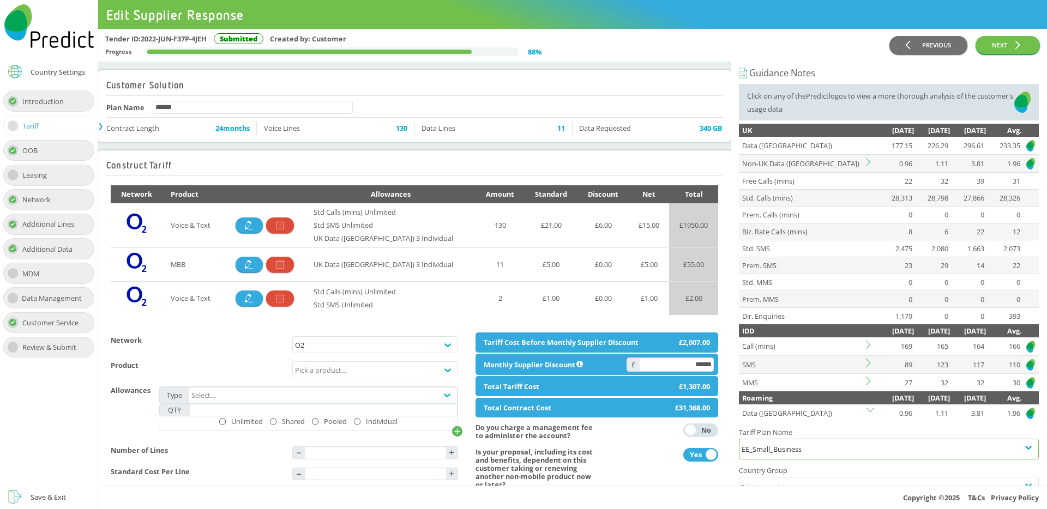
click at [867, 161] on icon at bounding box center [870, 162] width 8 height 8
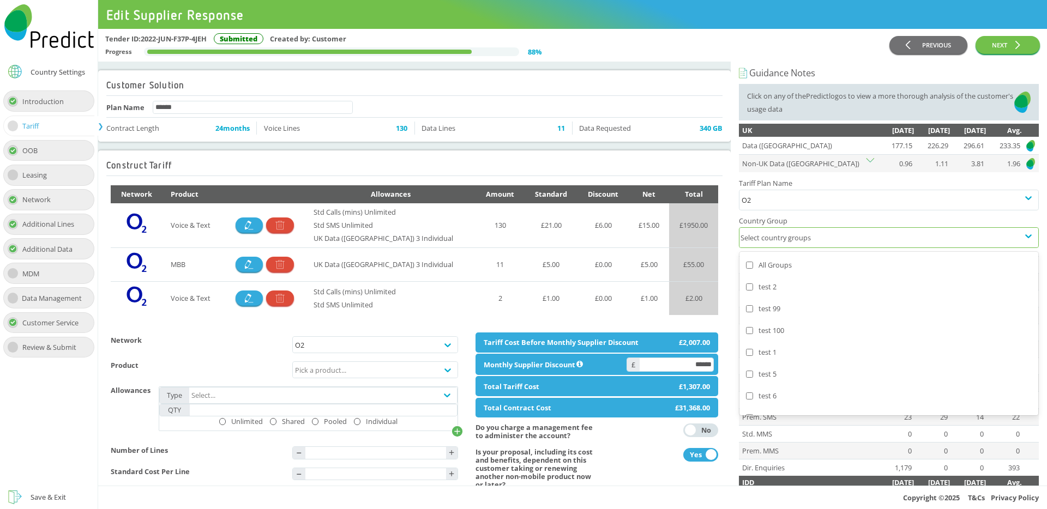
click at [811, 232] on div "Select country groups" at bounding box center [878, 238] width 279 height 20
click at [790, 204] on div "O2" at bounding box center [888, 200] width 294 height 13
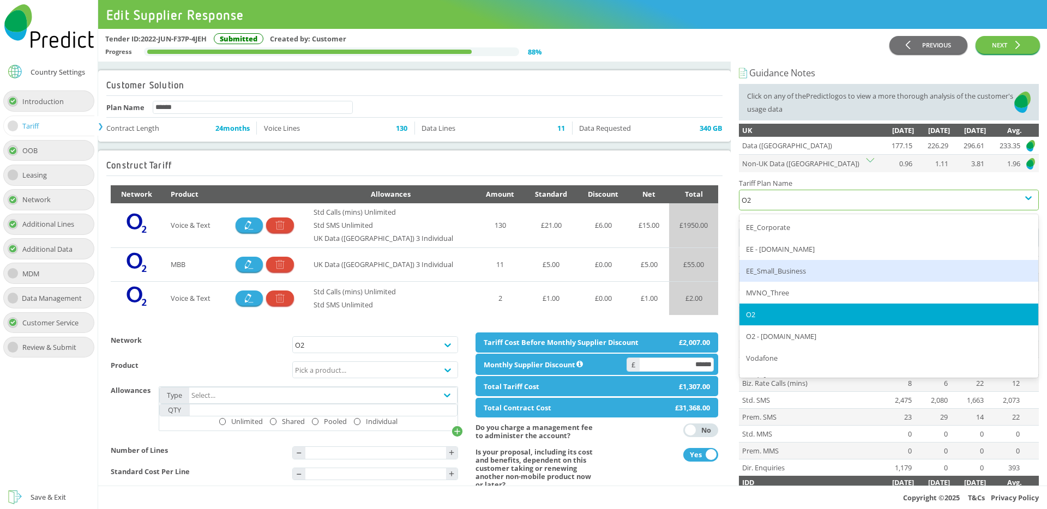
click at [776, 267] on div "EE_Small_Business" at bounding box center [888, 271] width 299 height 22
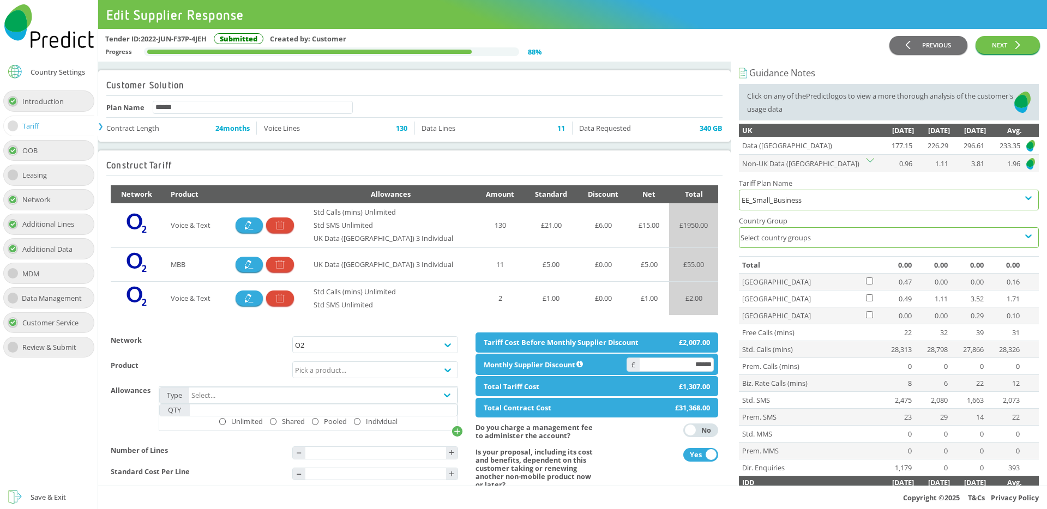
click at [797, 242] on div "Select country groups" at bounding box center [878, 238] width 279 height 20
click at [838, 217] on h4 "Country Group" at bounding box center [889, 220] width 300 height 13
click at [37, 496] on div "Save & Exit" at bounding box center [48, 497] width 35 height 13
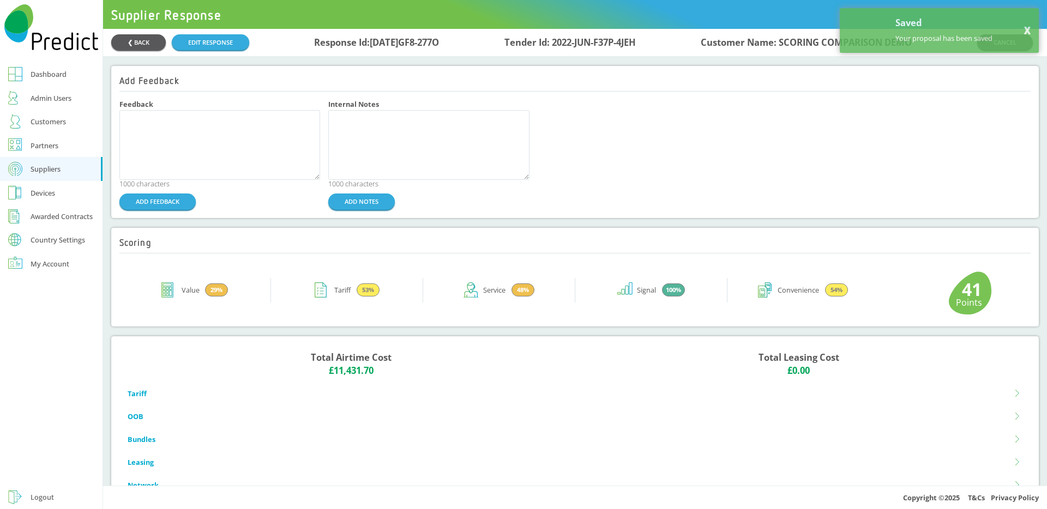
click at [138, 45] on button "❮ BACK" at bounding box center [138, 42] width 55 height 16
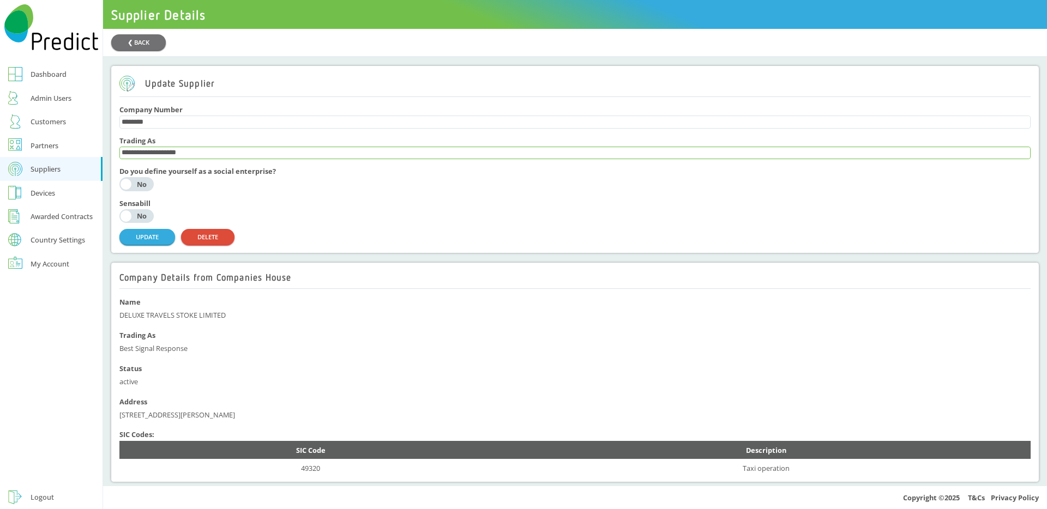
click at [143, 156] on input "**********" at bounding box center [575, 153] width 910 height 12
click at [36, 172] on div "Suppliers" at bounding box center [46, 168] width 30 height 13
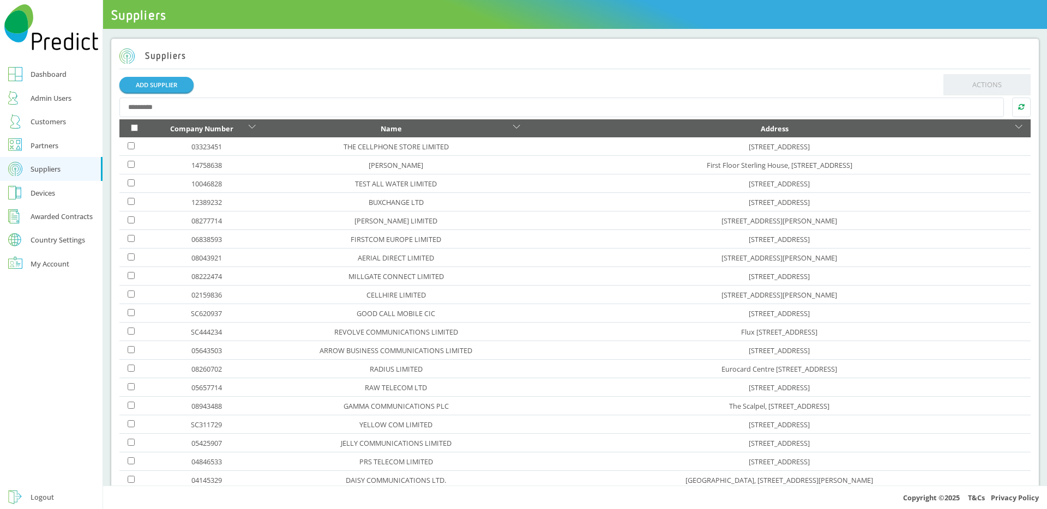
click at [200, 105] on input "text" at bounding box center [561, 108] width 885 height 20
paste input "**********"
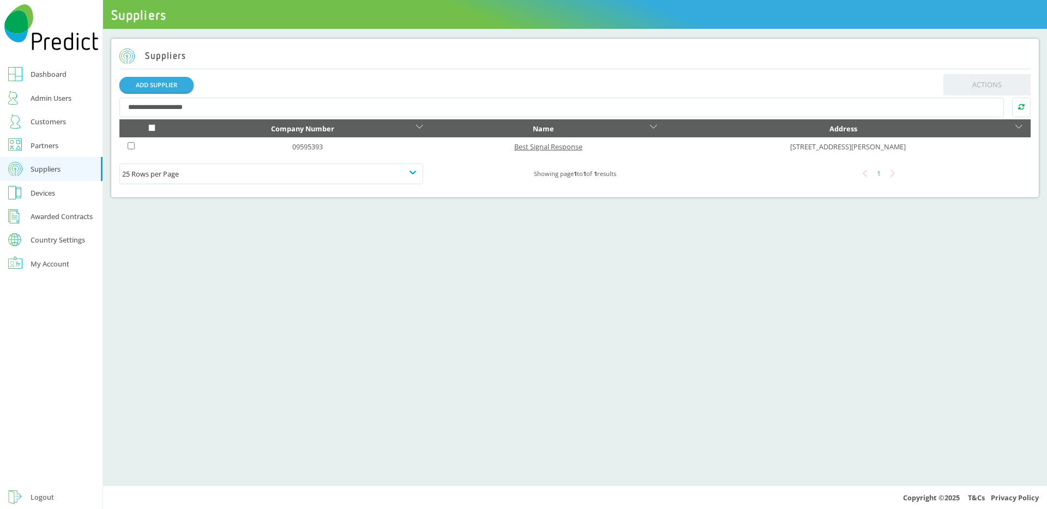
type input "**********"
click at [514, 144] on link "Best Signal Response" at bounding box center [548, 147] width 68 height 10
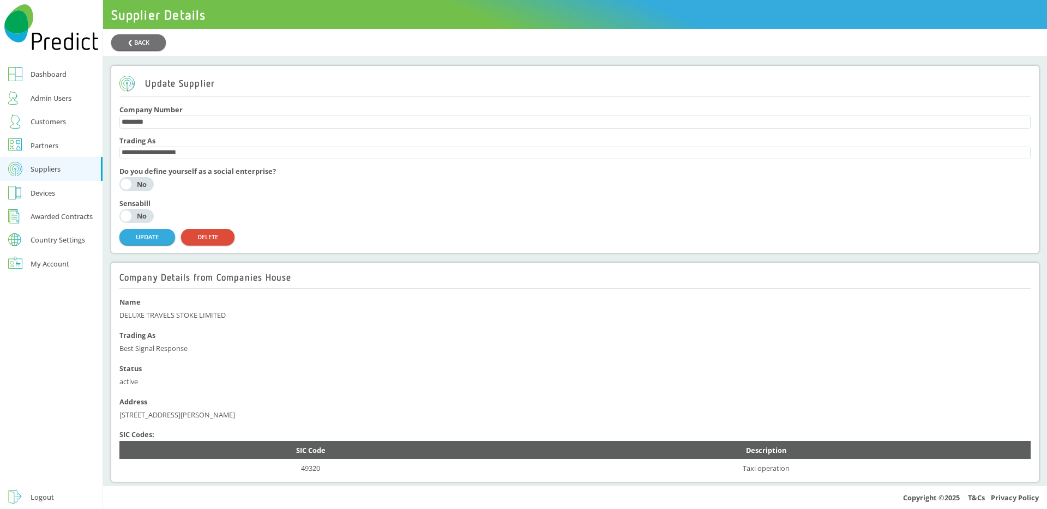
click at [56, 115] on div "Customers" at bounding box center [48, 121] width 35 height 13
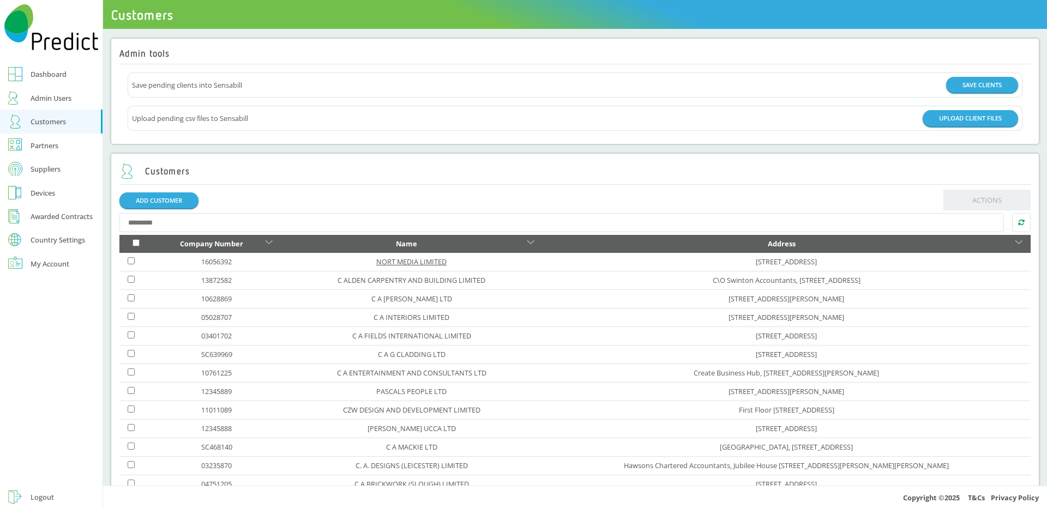
click at [376, 262] on link "NORT MEDIA LIMITED" at bounding box center [411, 262] width 70 height 10
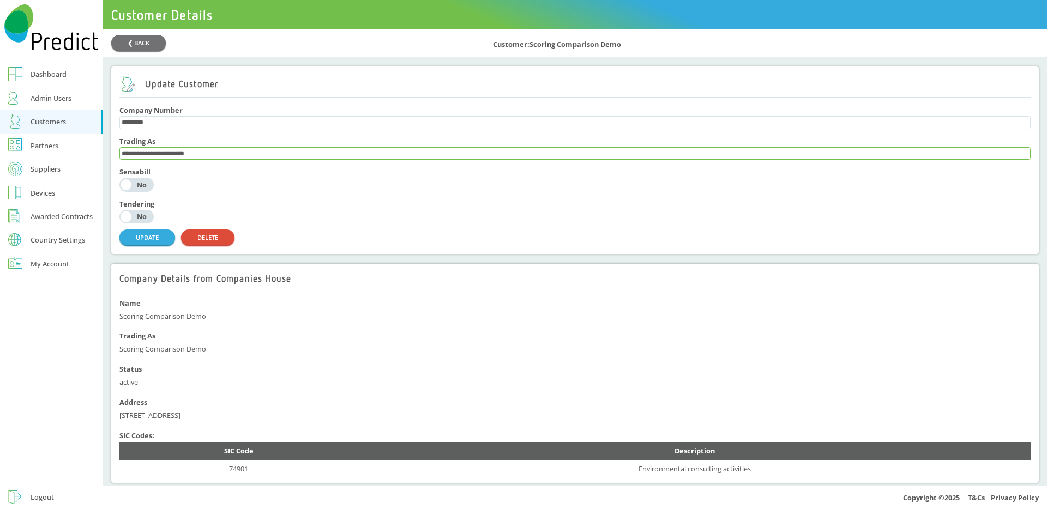
click at [251, 160] on input "**********" at bounding box center [575, 154] width 910 height 12
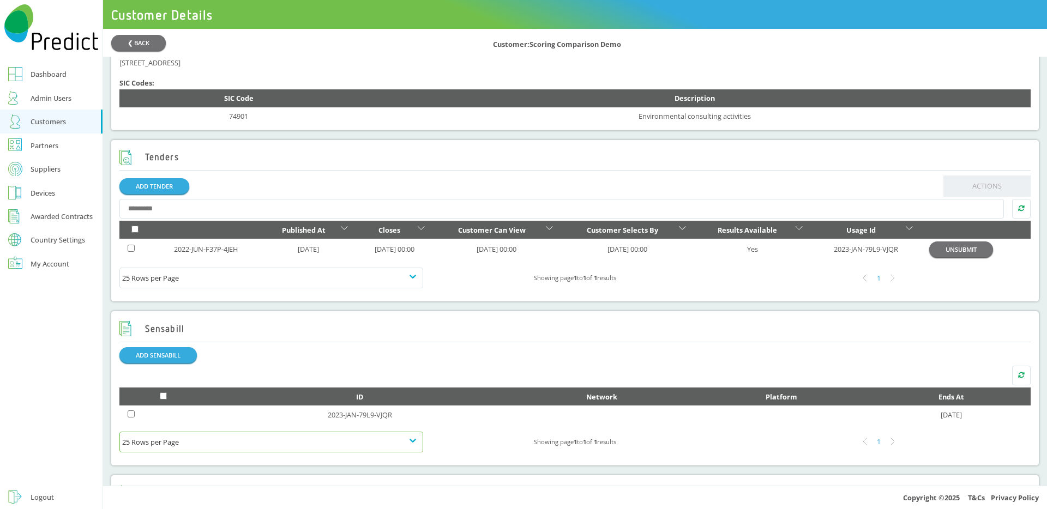
scroll to position [352, 0]
click at [213, 254] on link "2022-JUN-F37P-4JEH" at bounding box center [206, 250] width 64 height 10
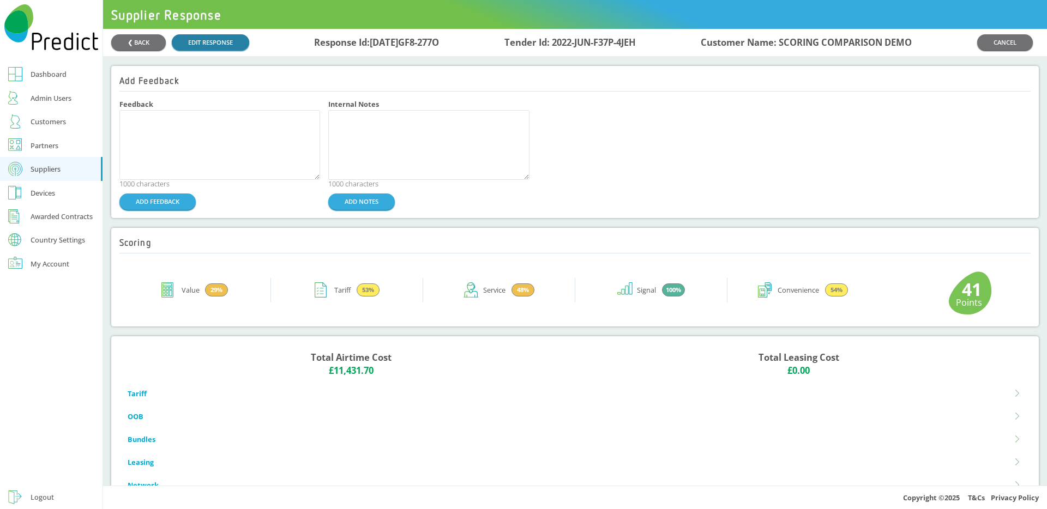
click at [231, 42] on link "EDIT RESPONSE" at bounding box center [210, 42] width 77 height 16
click at [212, 45] on link "EDIT RESPONSE" at bounding box center [210, 42] width 77 height 16
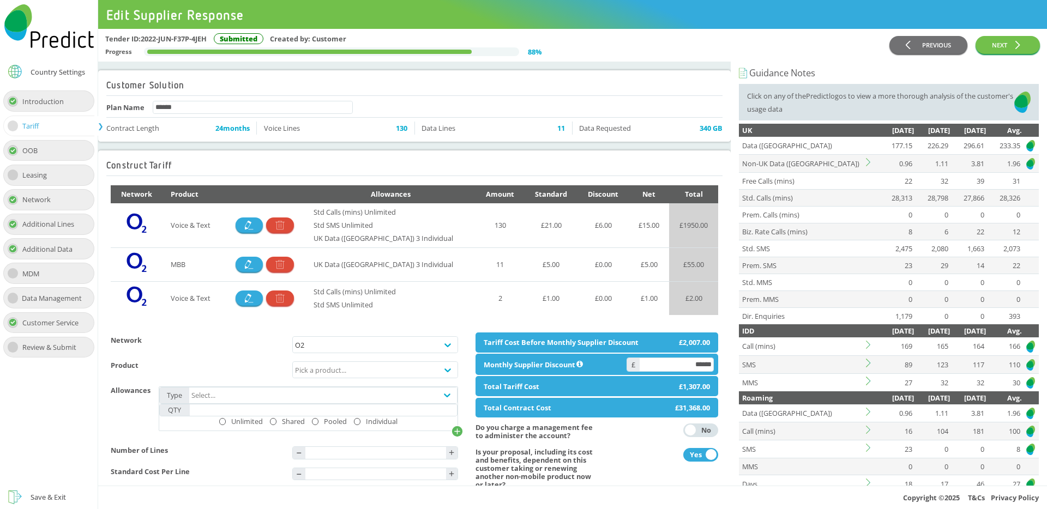
drag, startPoint x: 87, startPoint y: 71, endPoint x: 16, endPoint y: 71, distance: 70.9
click at [15, 71] on button "Country Settings" at bounding box center [49, 72] width 98 height 24
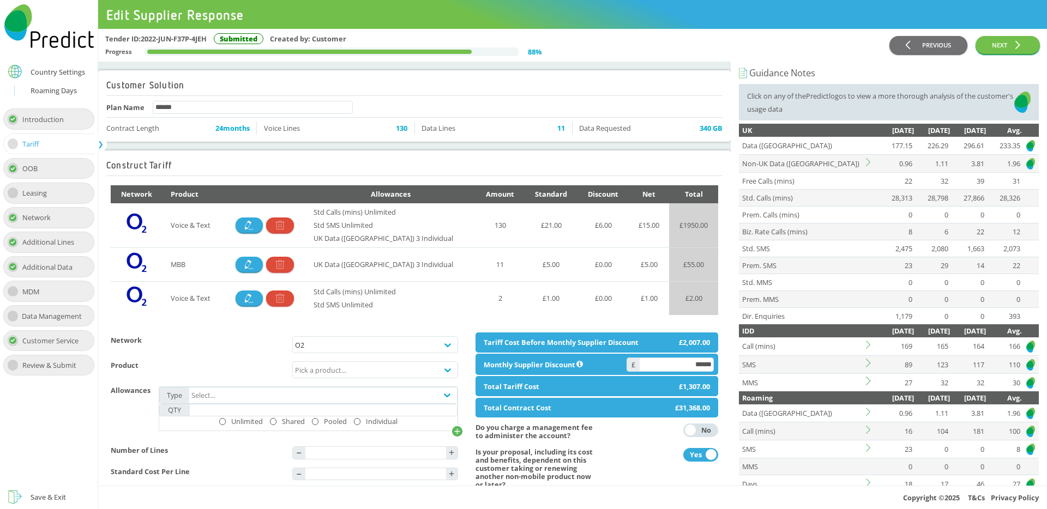
click at [51, 71] on div "Country Settings" at bounding box center [58, 72] width 55 height 7
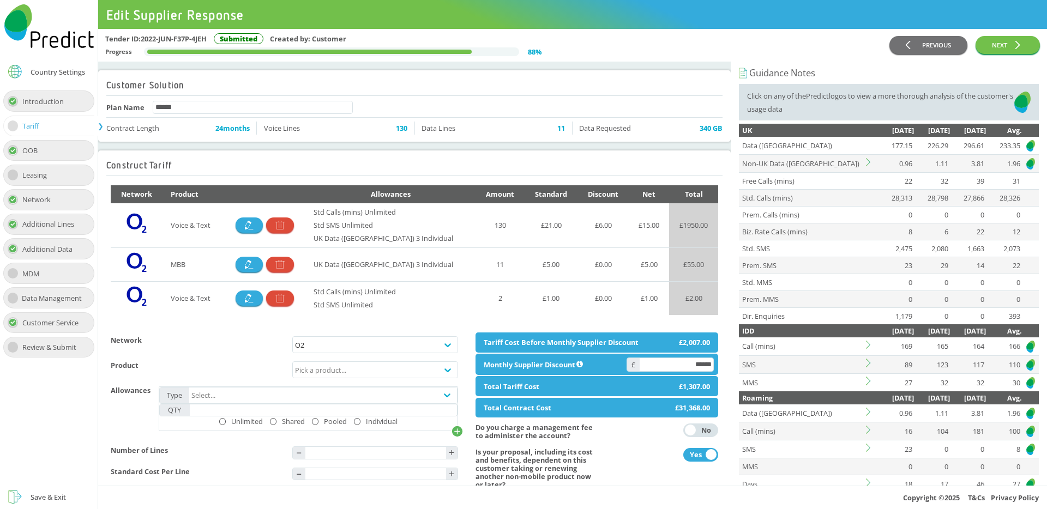
click at [51, 71] on div "Country Settings" at bounding box center [58, 72] width 55 height 7
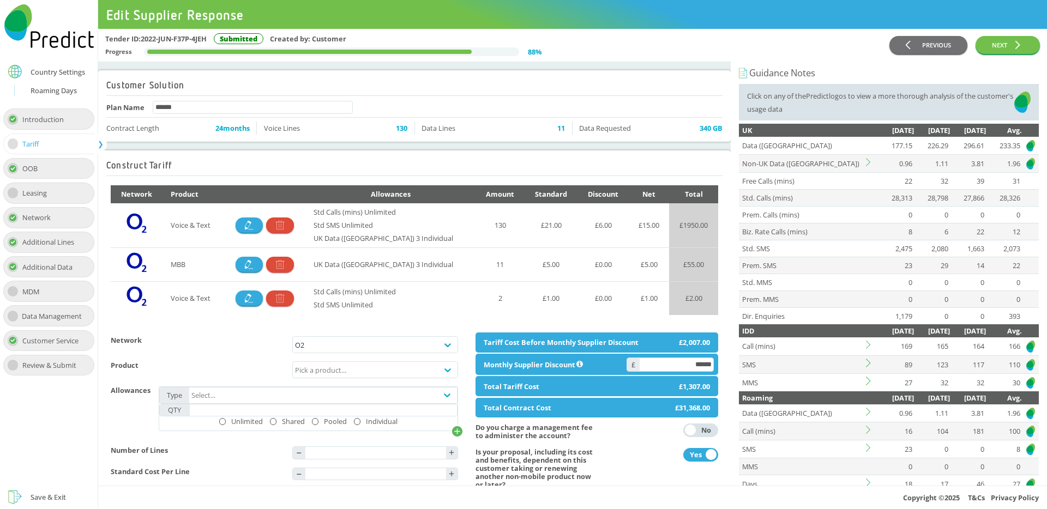
click at [47, 86] on div "Roaming Days" at bounding box center [54, 90] width 46 height 13
click at [868, 162] on icon at bounding box center [870, 162] width 8 height 8
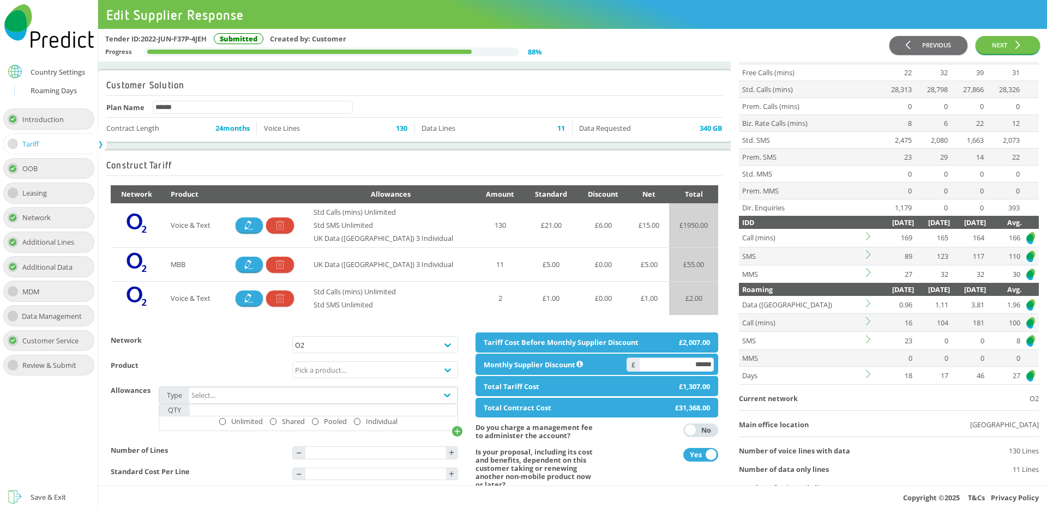
scroll to position [316, 0]
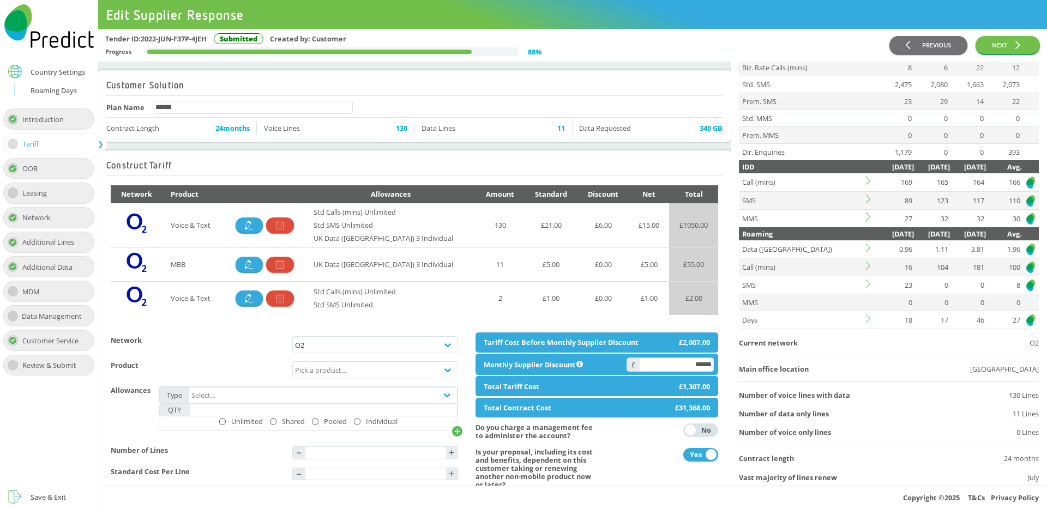
click at [868, 247] on icon at bounding box center [870, 248] width 8 height 8
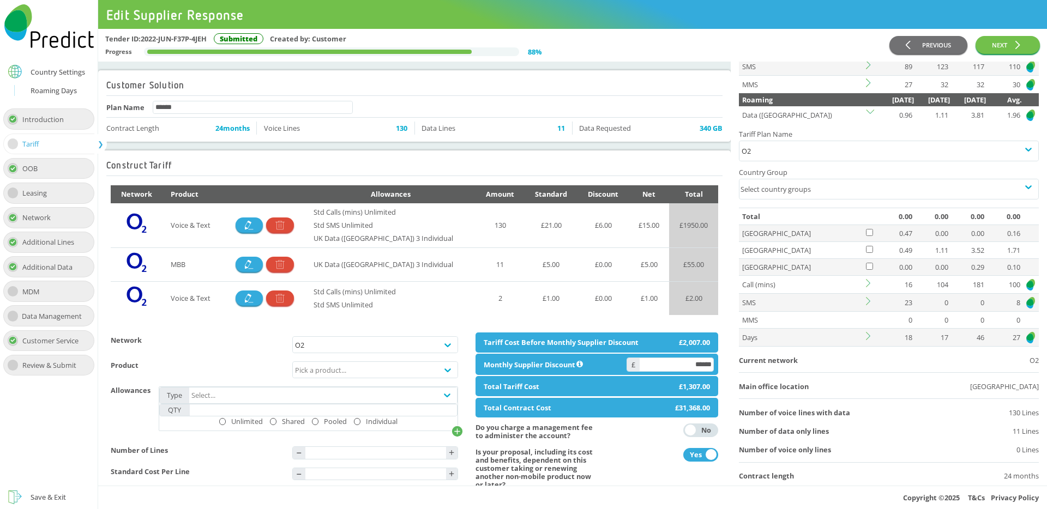
scroll to position [456, 0]
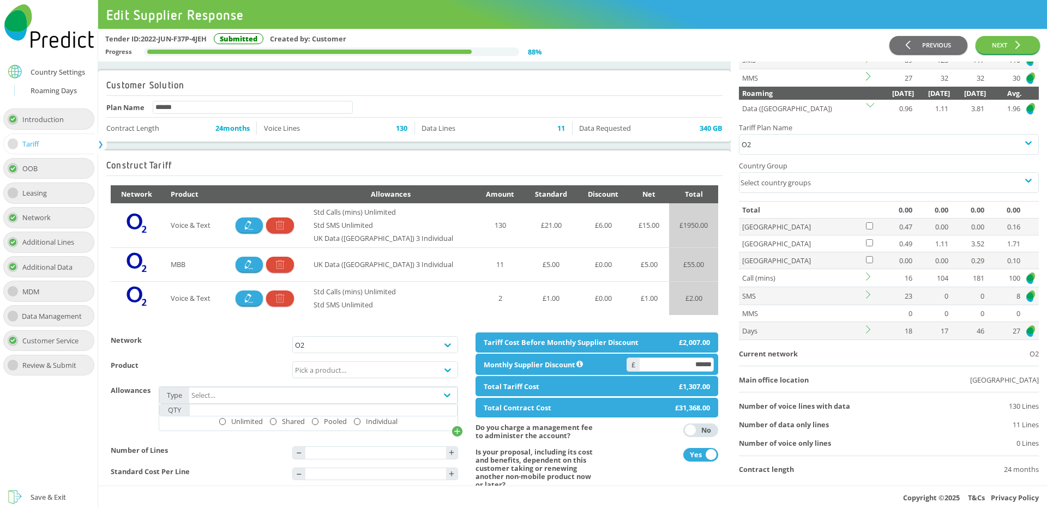
click at [868, 331] on icon at bounding box center [870, 329] width 8 height 8
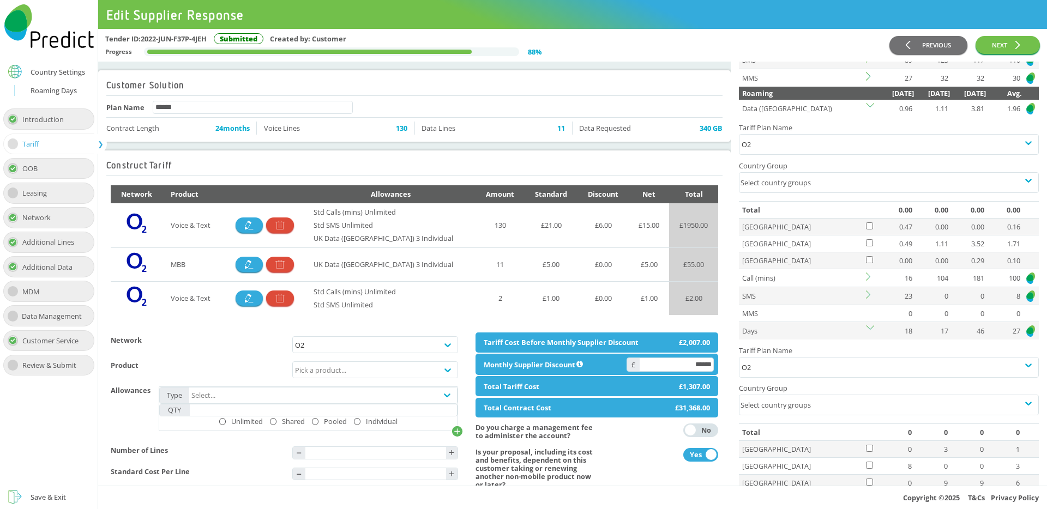
click at [867, 294] on icon at bounding box center [870, 295] width 8 height 8
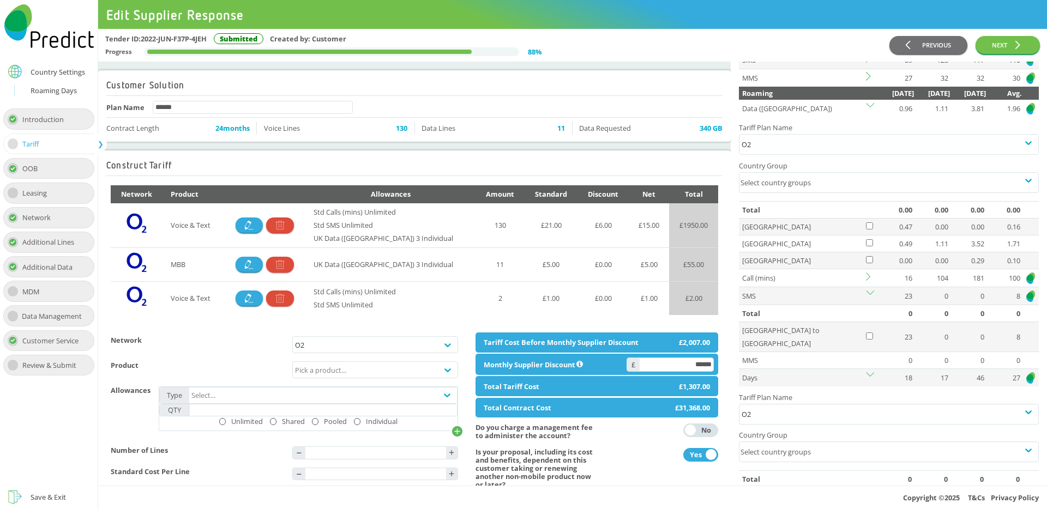
click at [867, 294] on icon at bounding box center [870, 295] width 8 height 8
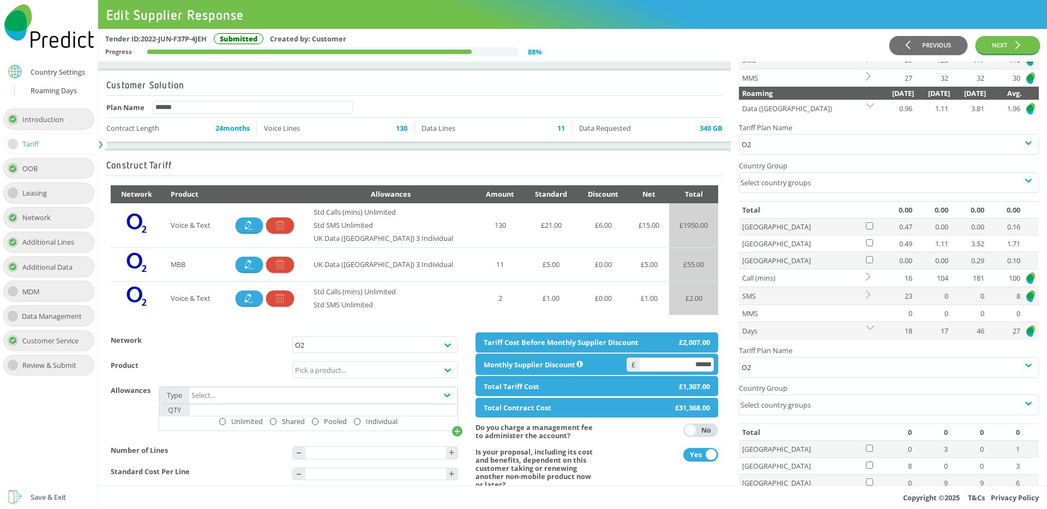
click at [867, 276] on icon at bounding box center [870, 277] width 8 height 8
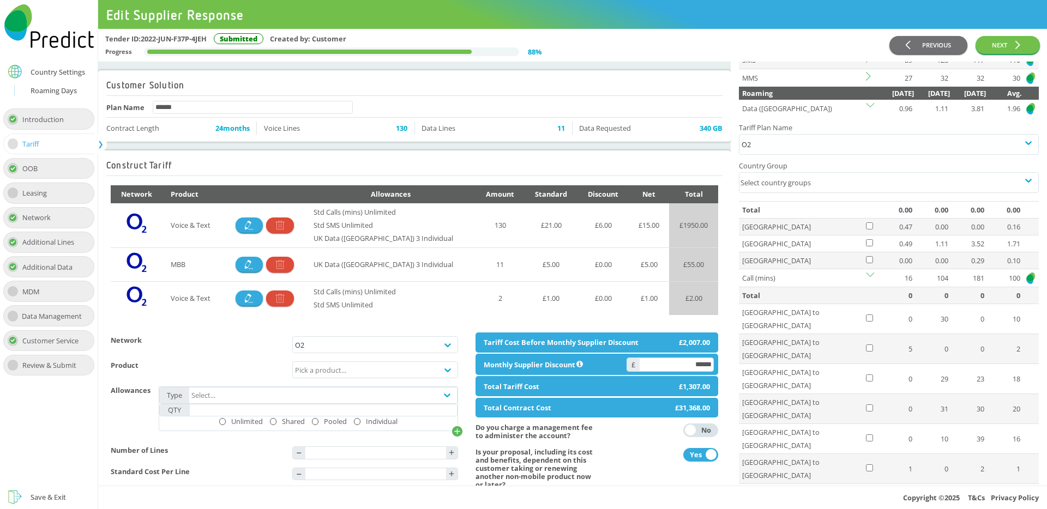
click at [867, 276] on icon at bounding box center [870, 277] width 8 height 8
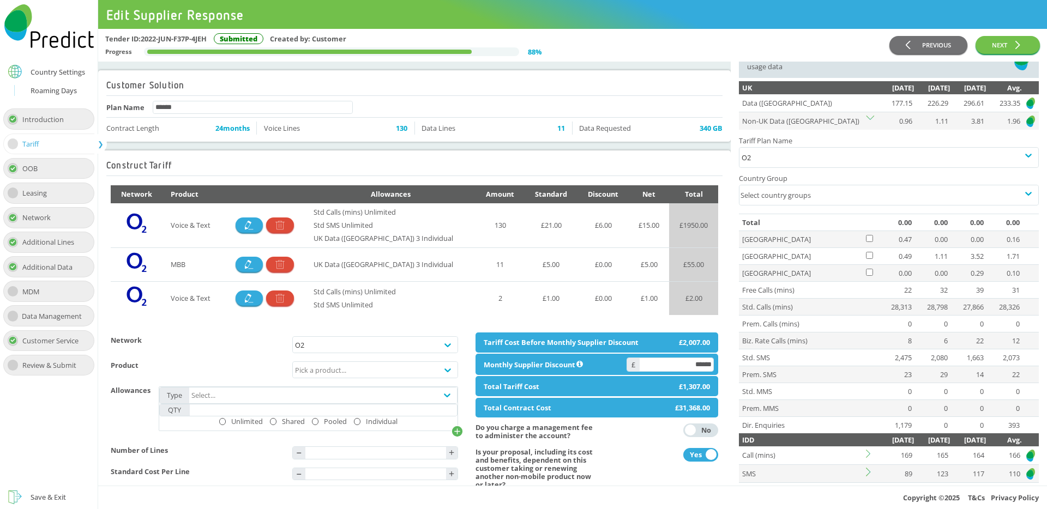
scroll to position [0, 0]
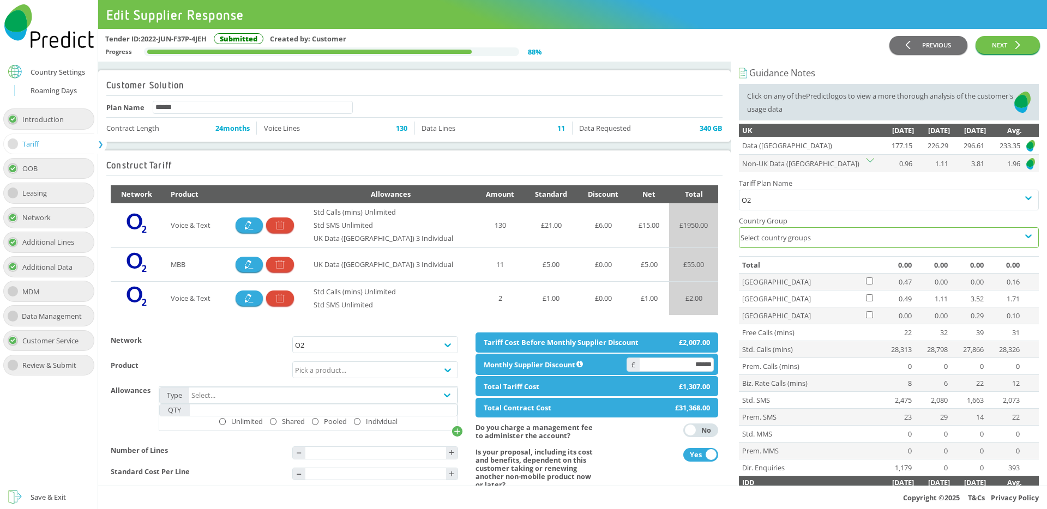
click at [779, 240] on div "Select country groups" at bounding box center [878, 238] width 279 height 20
type input "******"
click at [886, 212] on div "Tariff Plan Name O2 Country Group option test 100, deselected. 0 results availa…" at bounding box center [889, 214] width 300 height 84
click at [874, 239] on div "test 2, test 1, test 5, test 6, 012345" at bounding box center [878, 238] width 279 height 20
type input "*****"
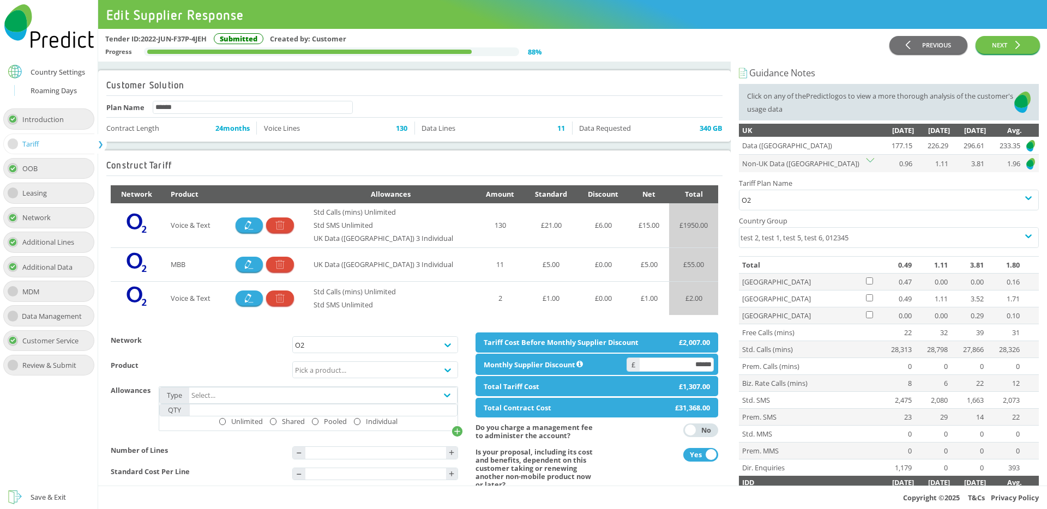
click at [858, 220] on h4 "Country Group" at bounding box center [889, 220] width 300 height 13
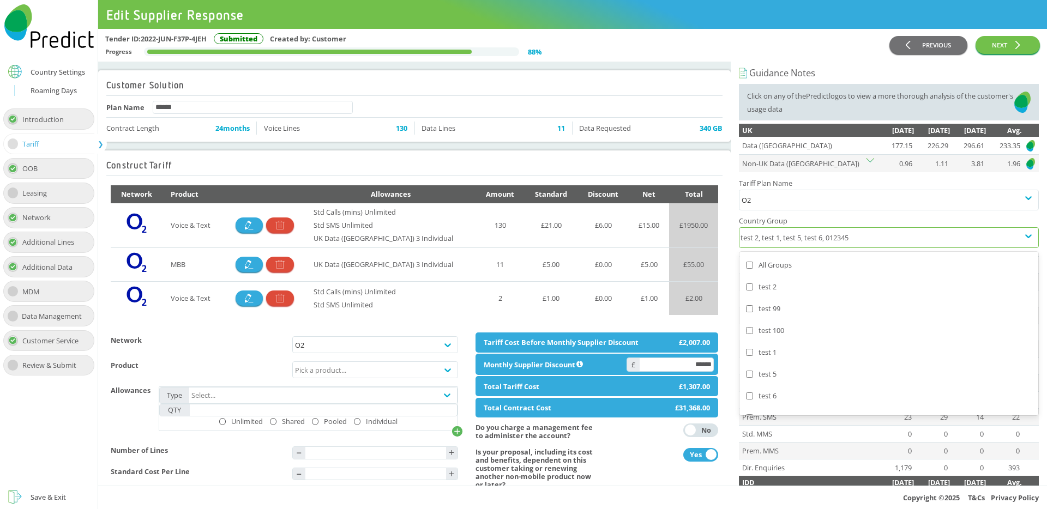
click at [867, 240] on div "test 2, test 1, test 5, test 6, 012345" at bounding box center [878, 238] width 279 height 20
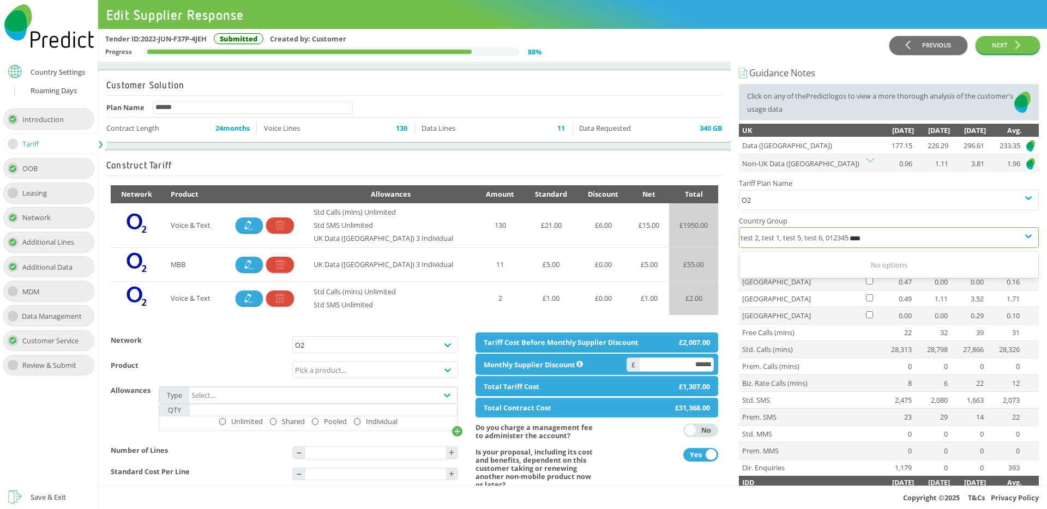
type input "***"
click at [792, 265] on div "test 100" at bounding box center [889, 264] width 286 height 13
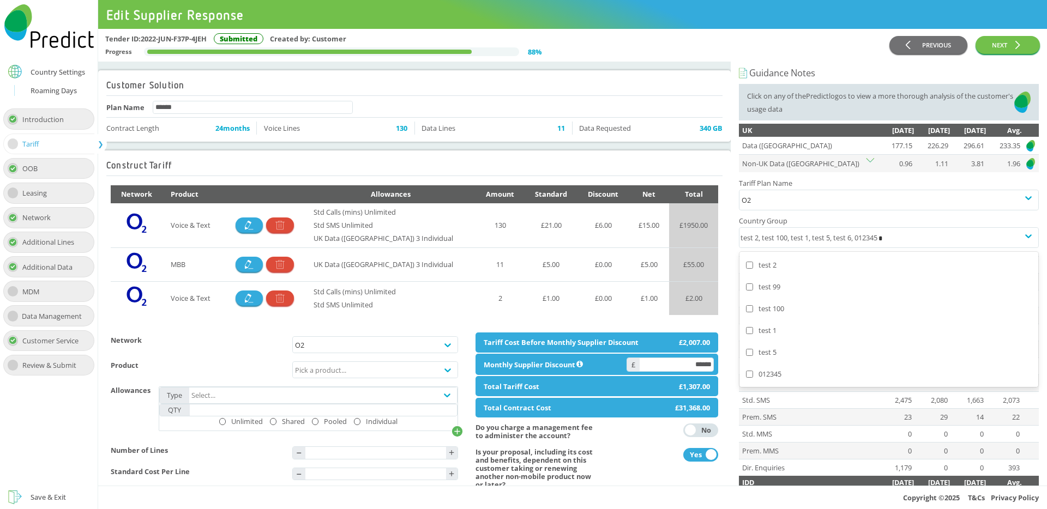
type input "**"
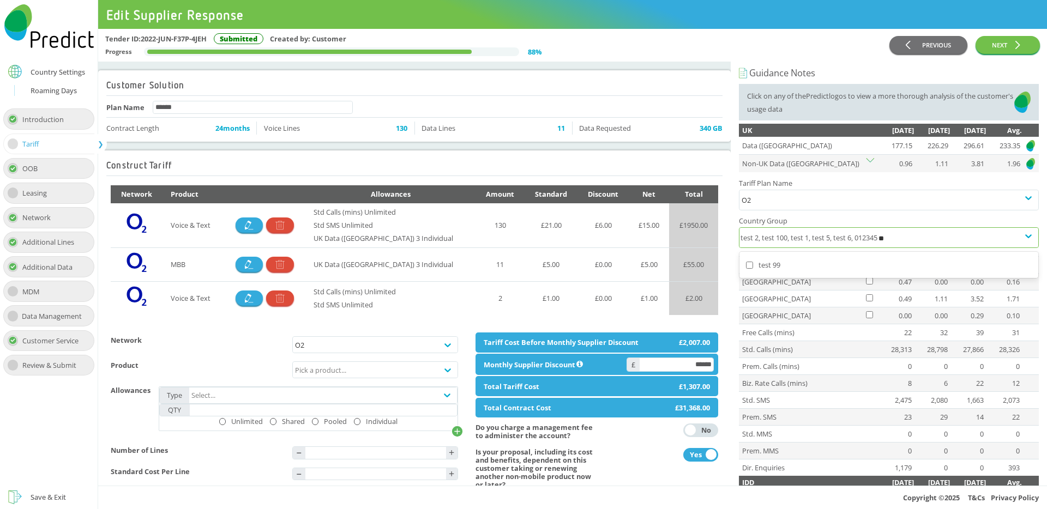
click at [753, 265] on div "test 99" at bounding box center [889, 264] width 286 height 13
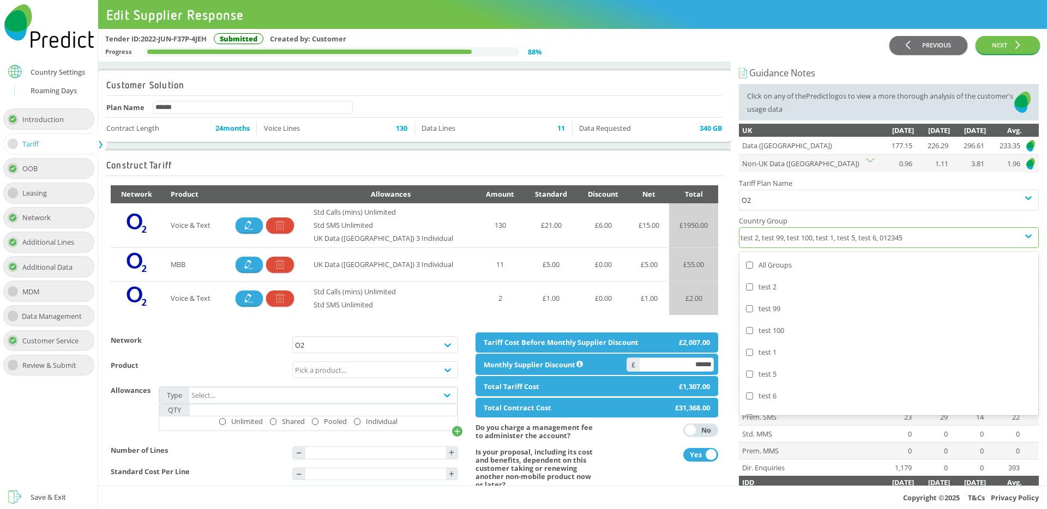
scroll to position [15, 0]
click at [1023, 233] on icon at bounding box center [1028, 236] width 11 height 11
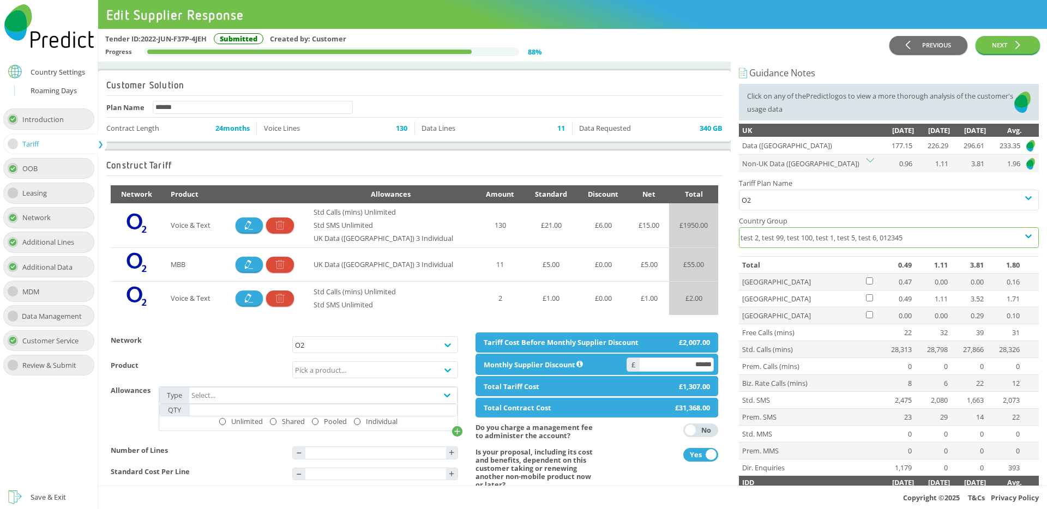
click at [867, 241] on div "test 2, test 99, test 100, test 1, test 5, test 6, 012345" at bounding box center [878, 238] width 279 height 20
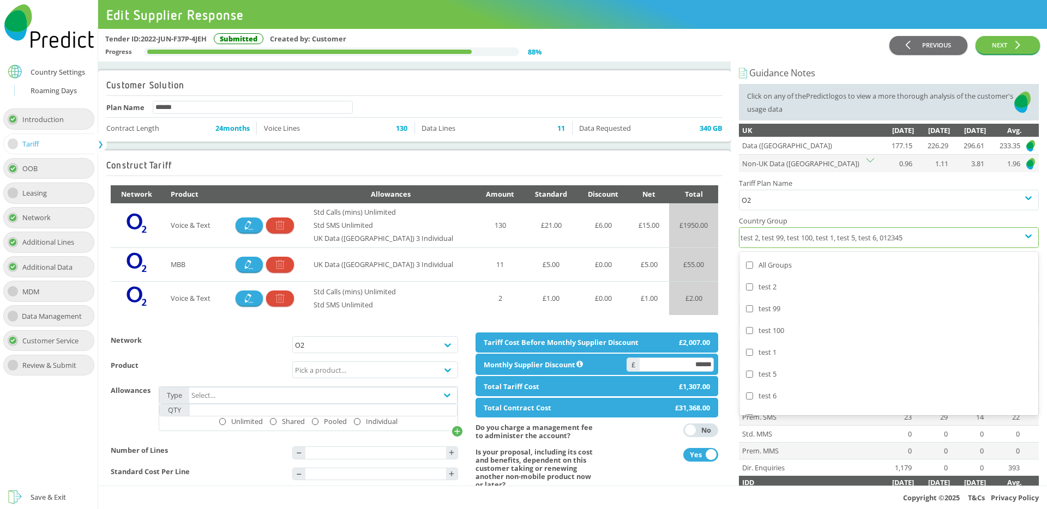
click at [867, 241] on div "test 2, test 99, test 100, test 1, test 5, test 6, 012345" at bounding box center [878, 238] width 279 height 20
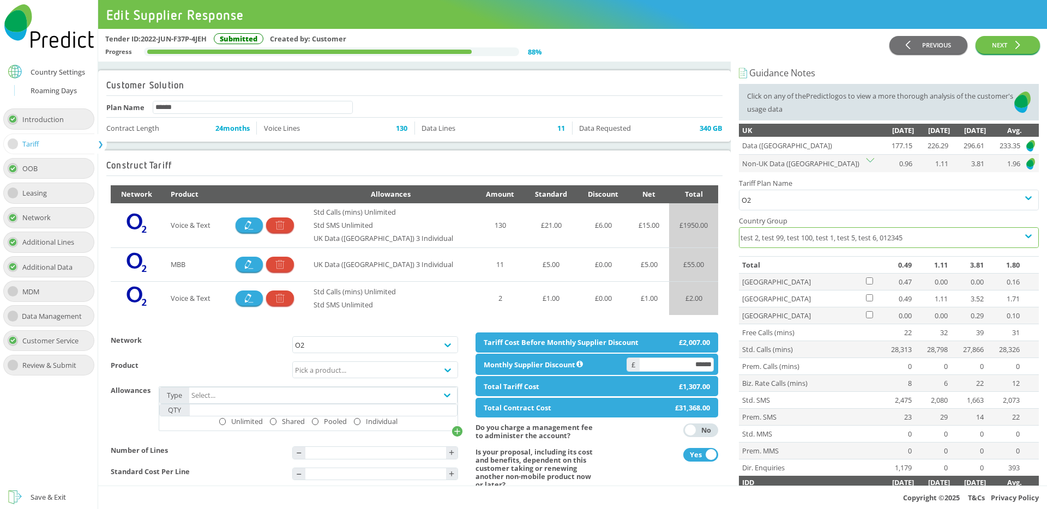
click at [867, 241] on div "test 2, test 99, test 100, test 1, test 5, test 6, 012345" at bounding box center [878, 238] width 279 height 20
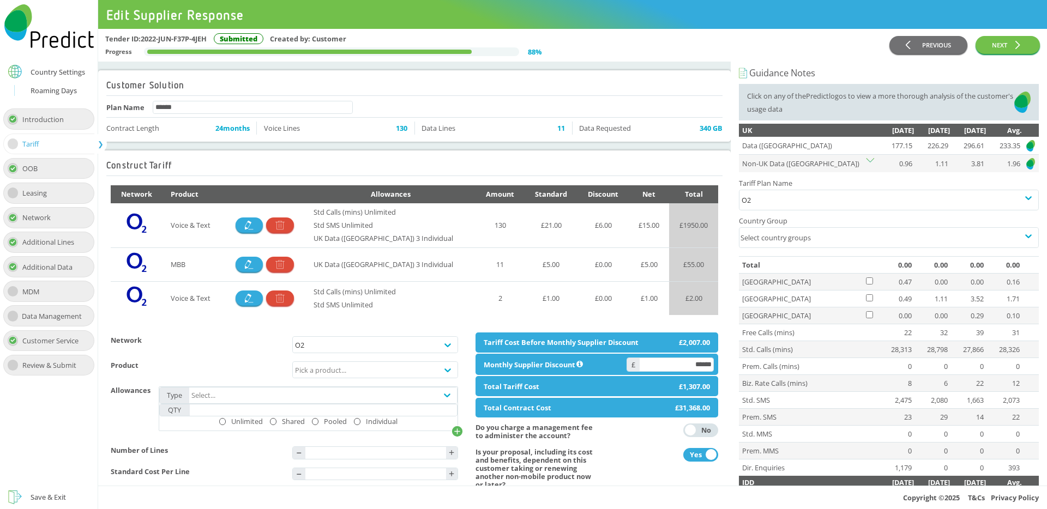
click at [760, 249] on div "Tariff Plan Name O2 Country Group Select country groups" at bounding box center [889, 214] width 300 height 84
click at [770, 233] on div "Select country groups" at bounding box center [878, 238] width 279 height 20
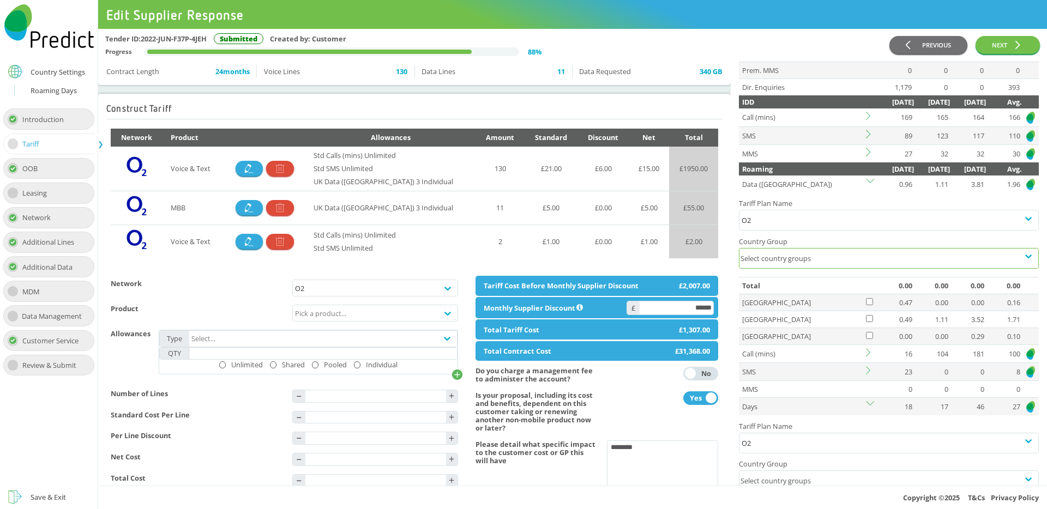
scroll to position [419, 0]
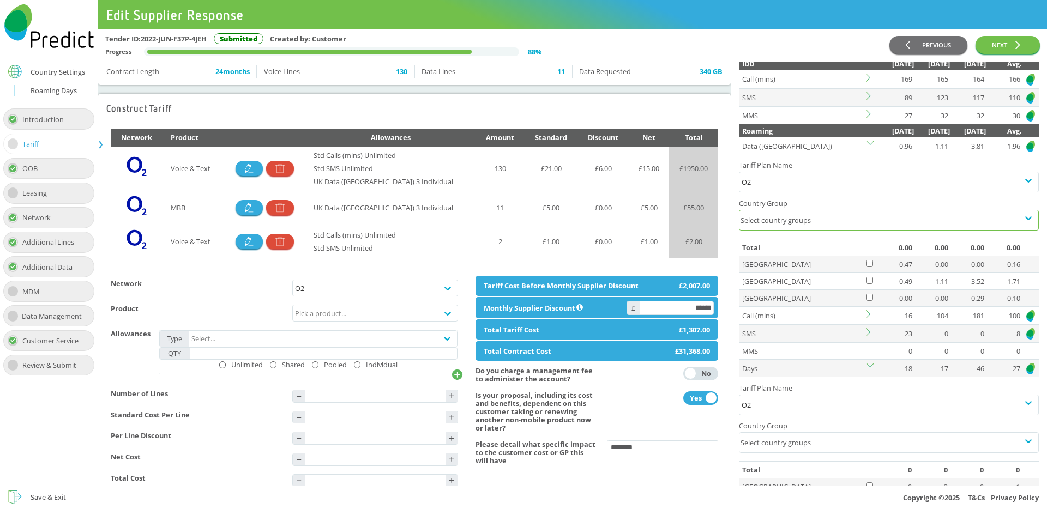
click at [777, 222] on div "Select country groups" at bounding box center [878, 220] width 279 height 20
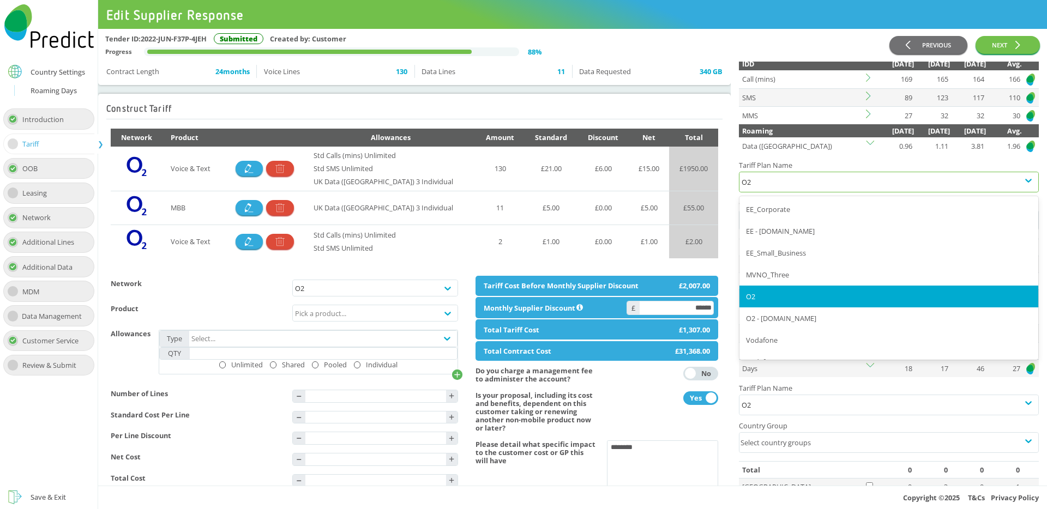
click at [775, 187] on div "O2" at bounding box center [888, 182] width 294 height 13
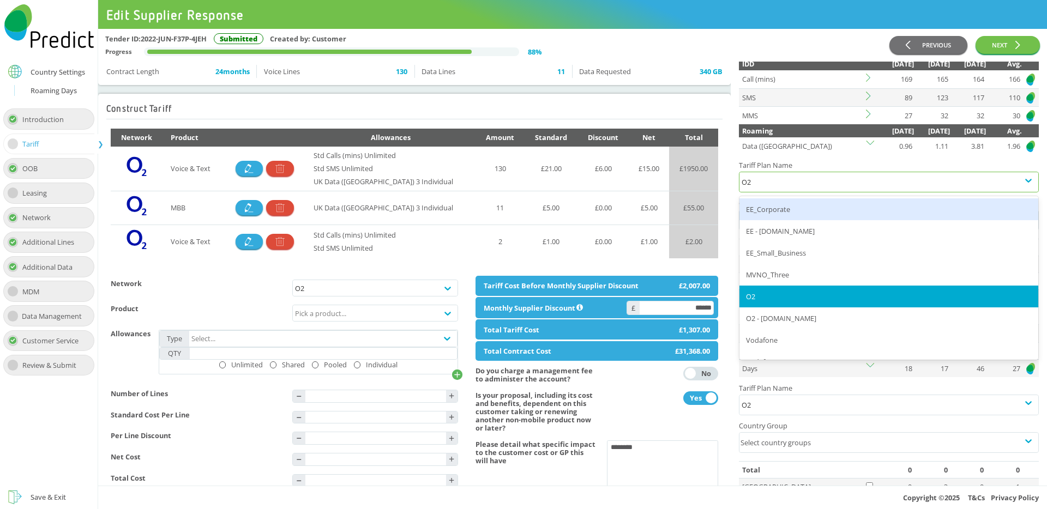
click at [774, 213] on div "EE_Corporate" at bounding box center [888, 209] width 299 height 22
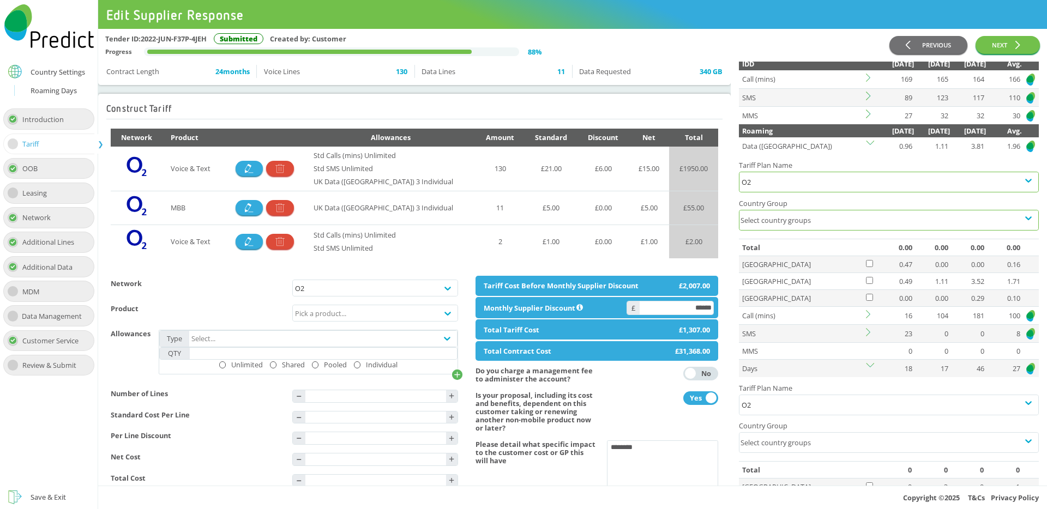
click at [772, 215] on div "Select country groups" at bounding box center [878, 220] width 279 height 20
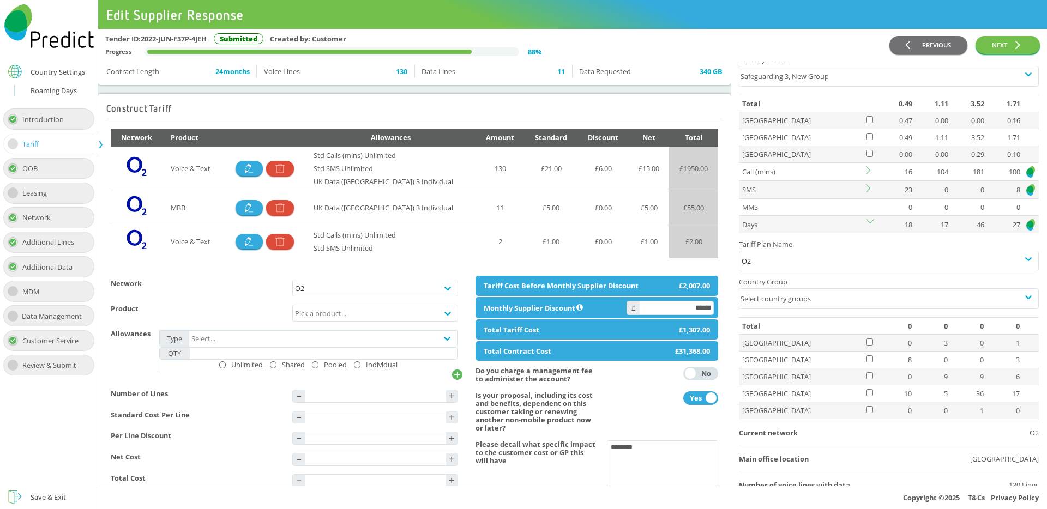
scroll to position [578, 0]
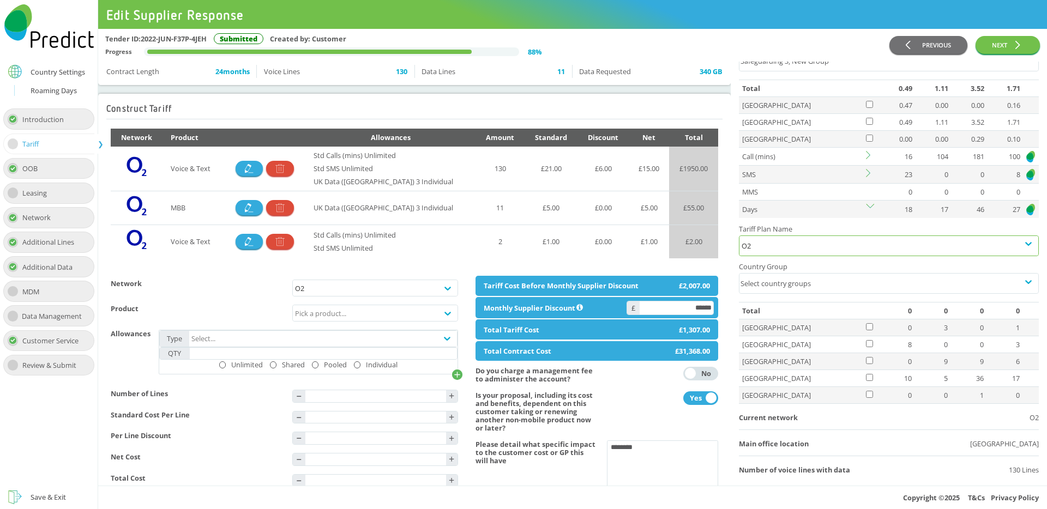
click at [770, 248] on div "O2" at bounding box center [888, 245] width 294 height 13
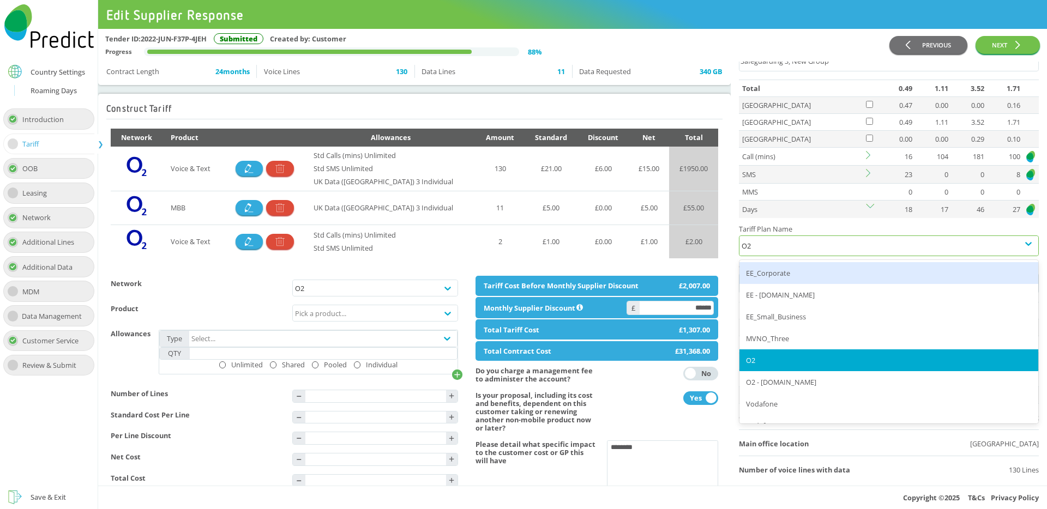
click at [767, 271] on div "EE_Corporate" at bounding box center [888, 273] width 299 height 22
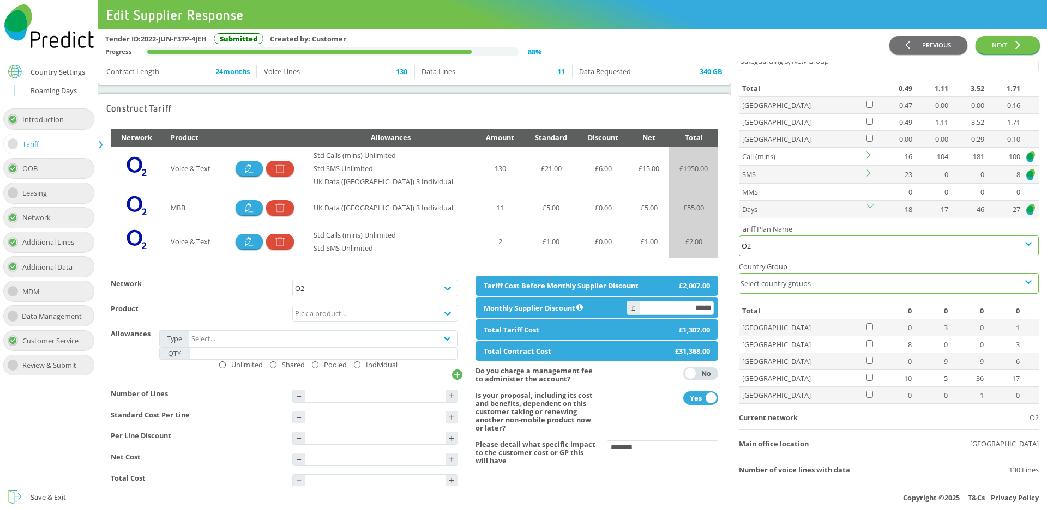
click at [766, 277] on div "Select country groups" at bounding box center [878, 284] width 279 height 20
click at [735, 337] on div "Guidance Notes Click on any of the Predict logos to view a more thorough analys…" at bounding box center [888, 382] width 316 height 1797
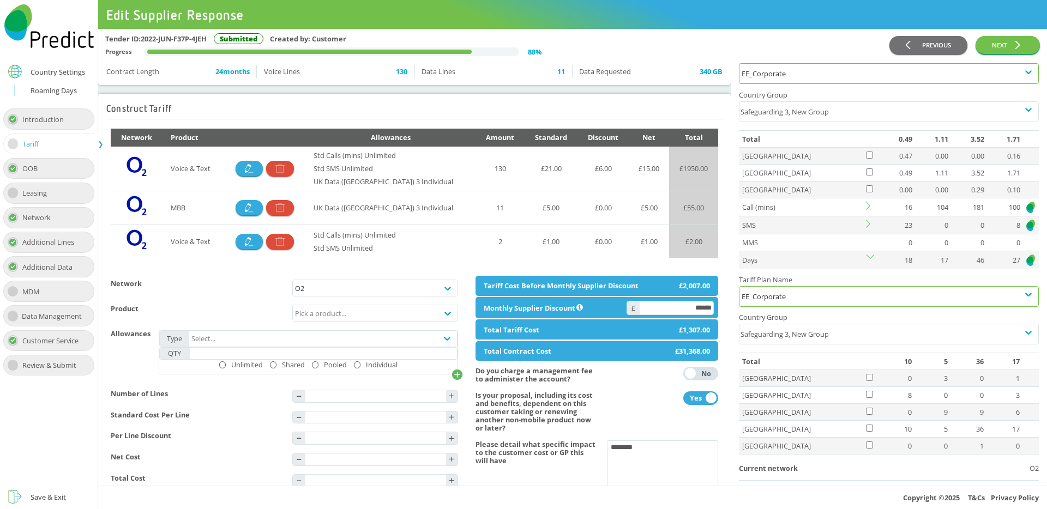
scroll to position [527, 0]
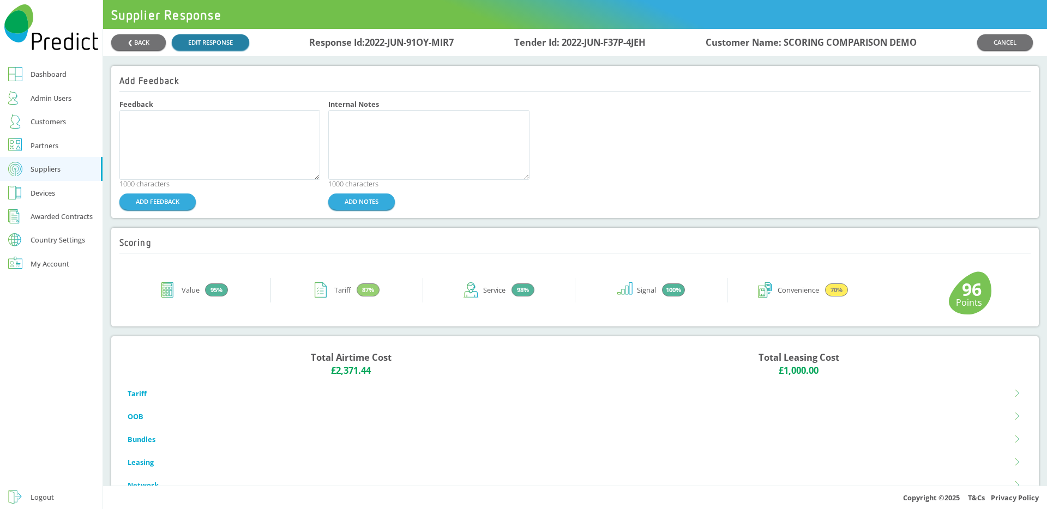
click at [232, 40] on link "EDIT RESPONSE" at bounding box center [210, 42] width 77 height 16
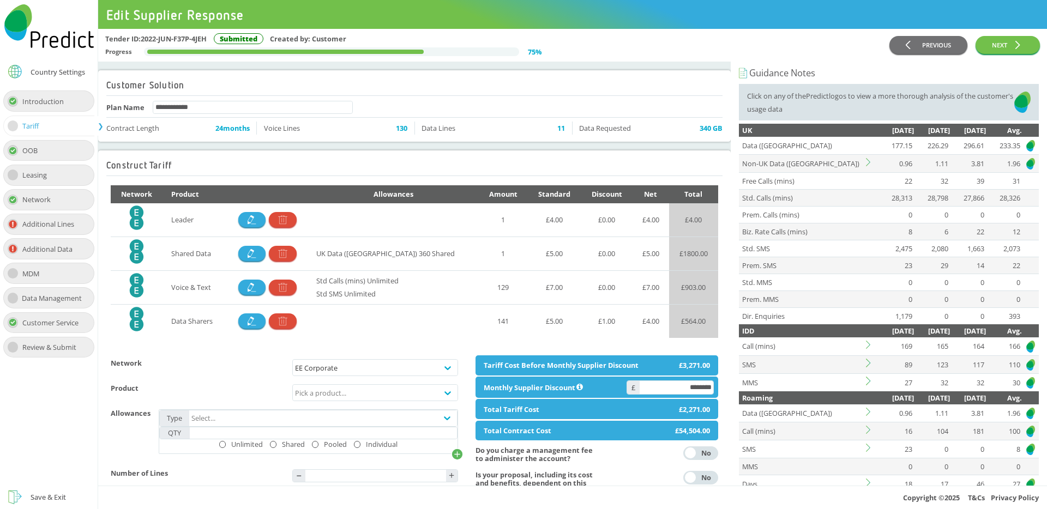
click at [866, 165] on icon at bounding box center [870, 162] width 8 height 8
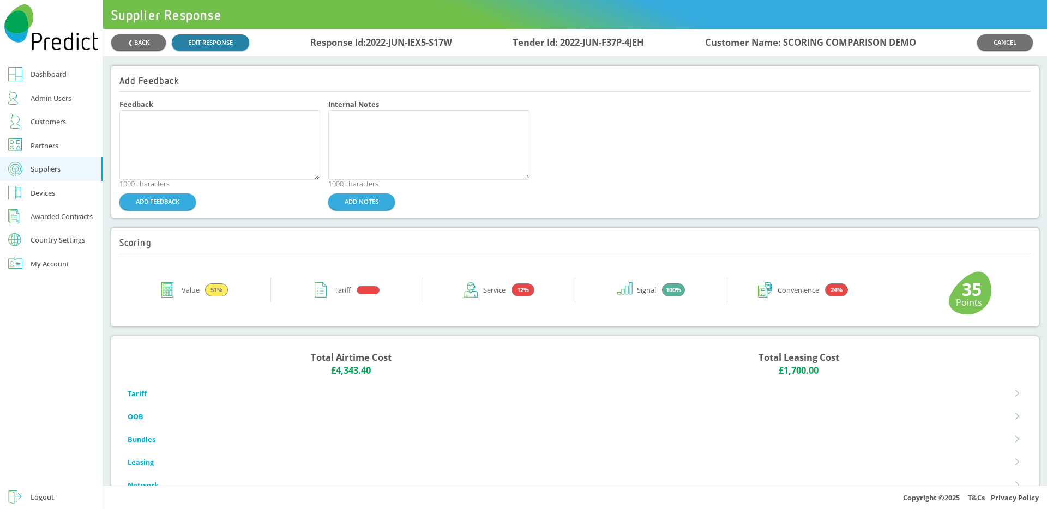
click at [233, 41] on link "EDIT RESPONSE" at bounding box center [210, 42] width 77 height 16
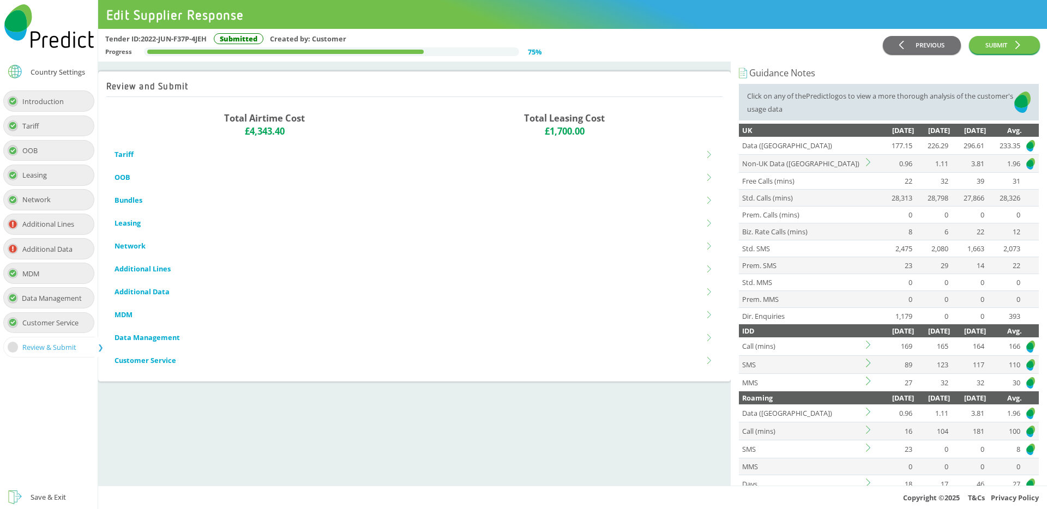
click at [869, 162] on icon at bounding box center [870, 162] width 8 height 8
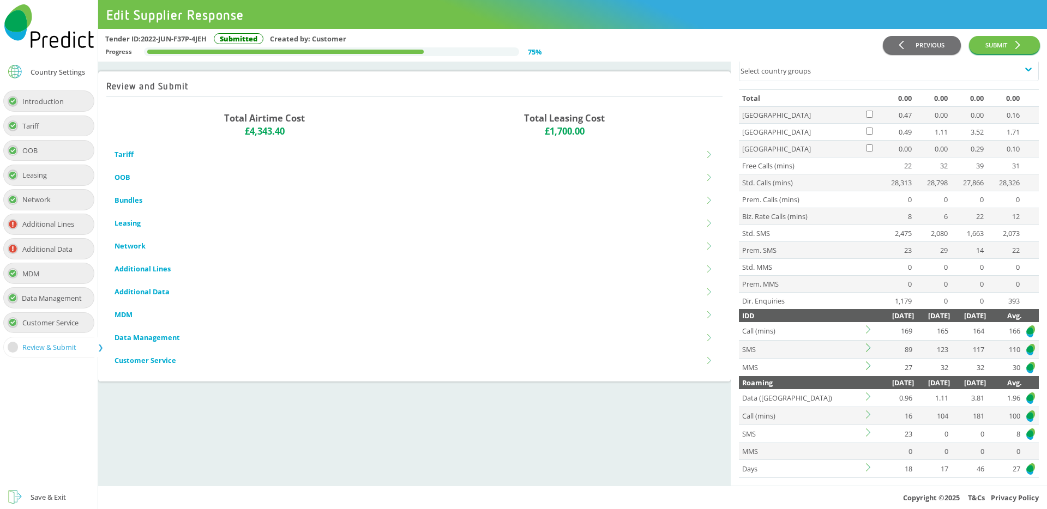
scroll to position [216, 0]
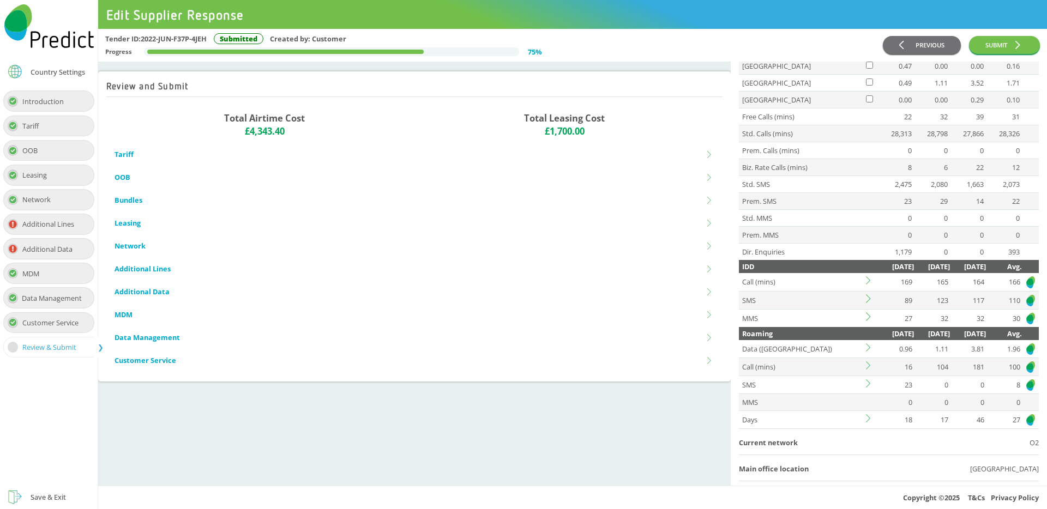
click at [868, 281] on icon at bounding box center [870, 280] width 8 height 8
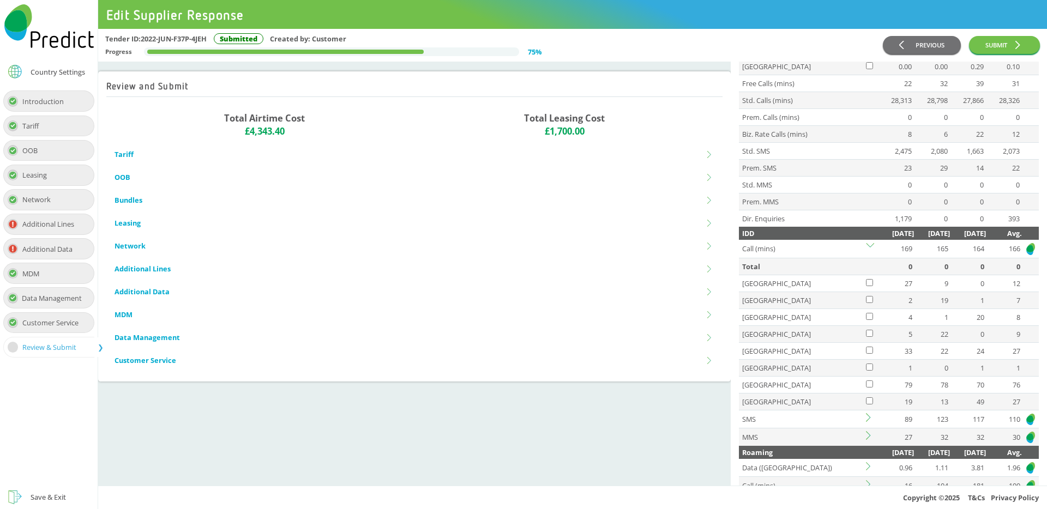
scroll to position [253, 0]
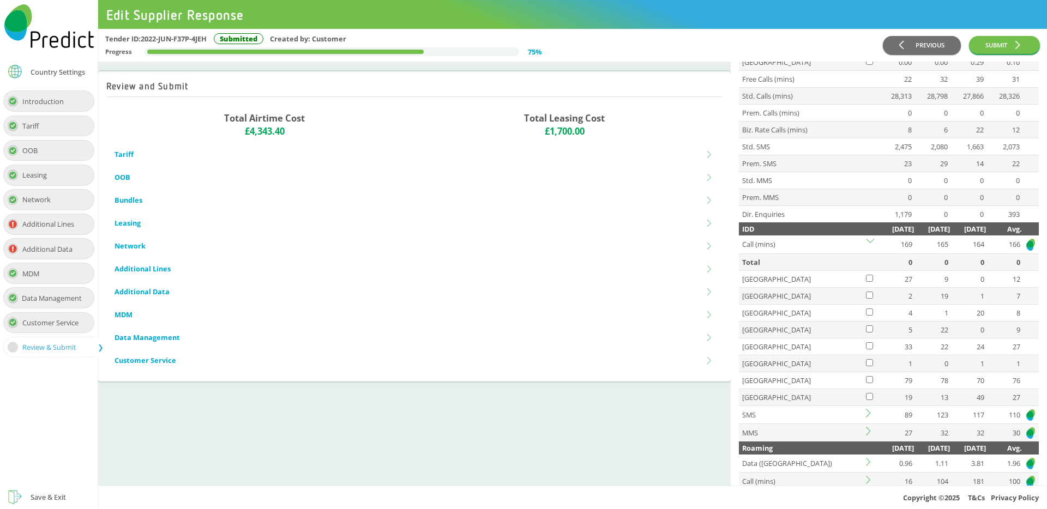
click at [869, 243] on icon at bounding box center [870, 243] width 8 height 8
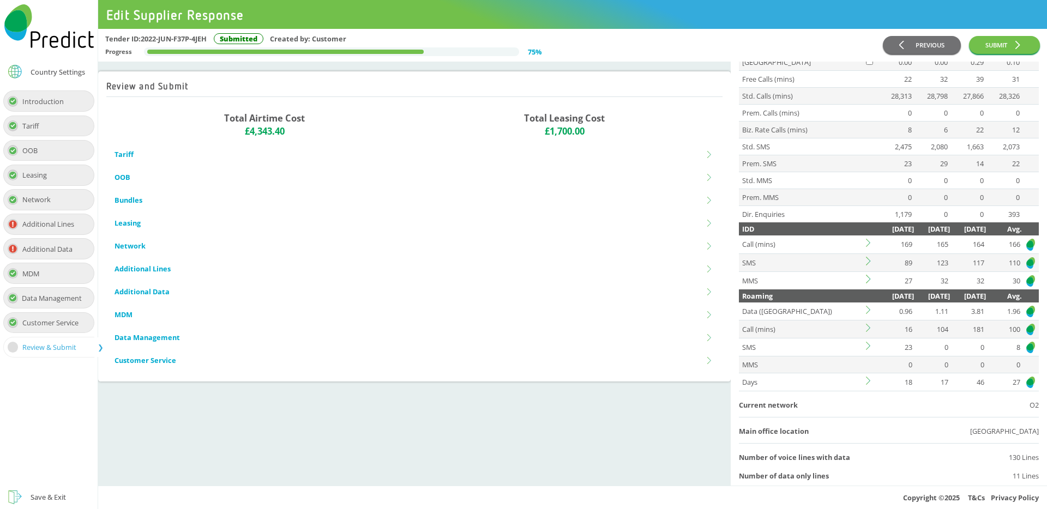
click at [868, 265] on td at bounding box center [871, 262] width 14 height 18
click at [868, 261] on icon at bounding box center [870, 261] width 8 height 8
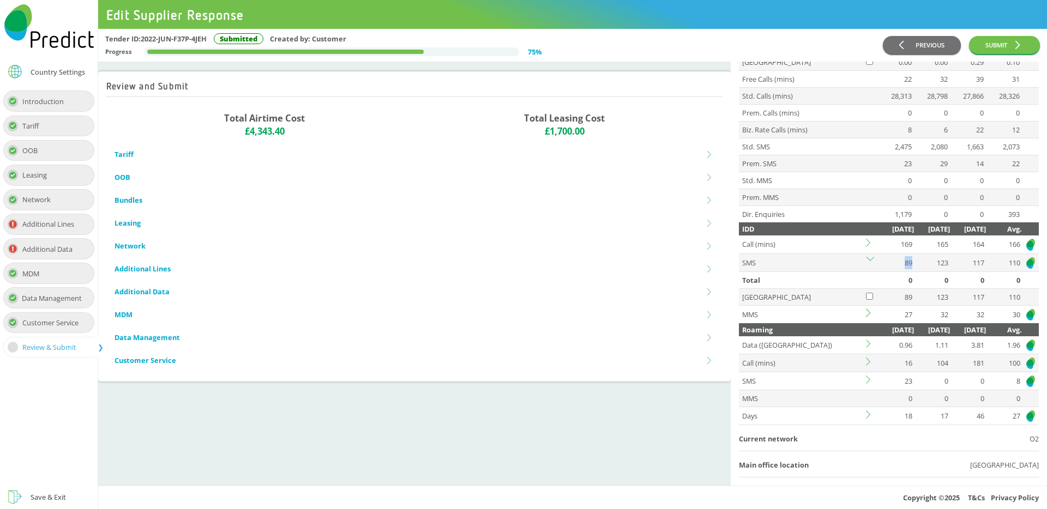
click at [868, 261] on icon at bounding box center [870, 261] width 8 height 8
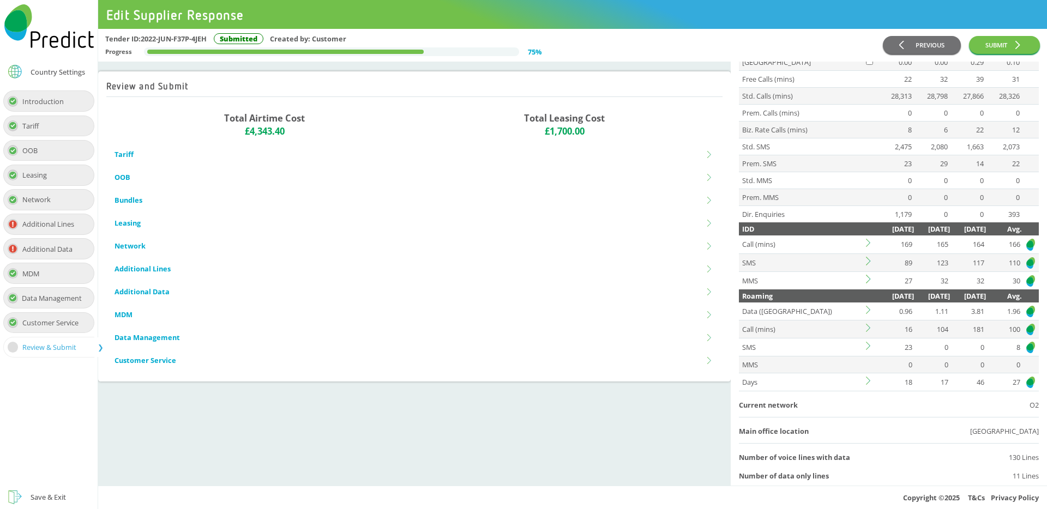
click at [868, 312] on icon at bounding box center [870, 310] width 8 height 8
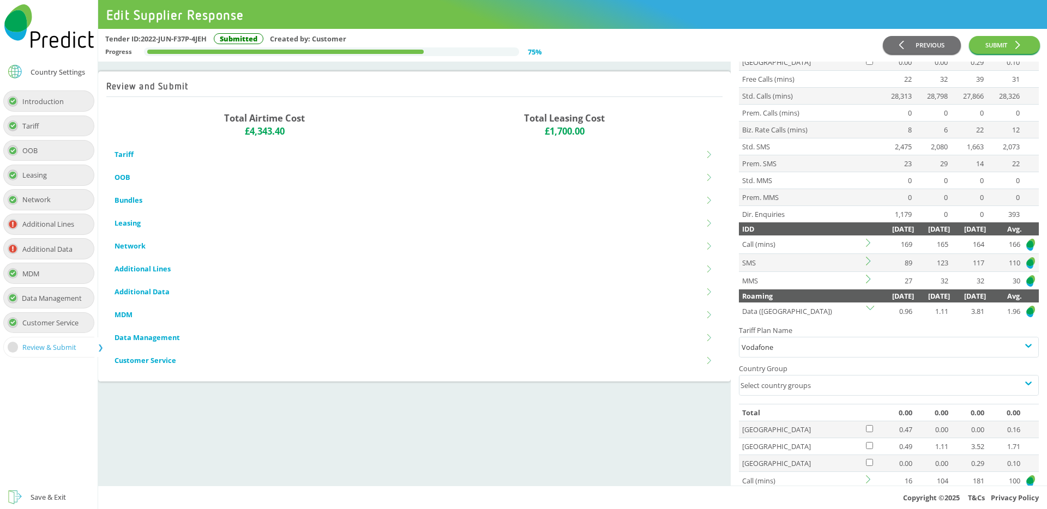
click at [868, 312] on icon at bounding box center [870, 310] width 8 height 8
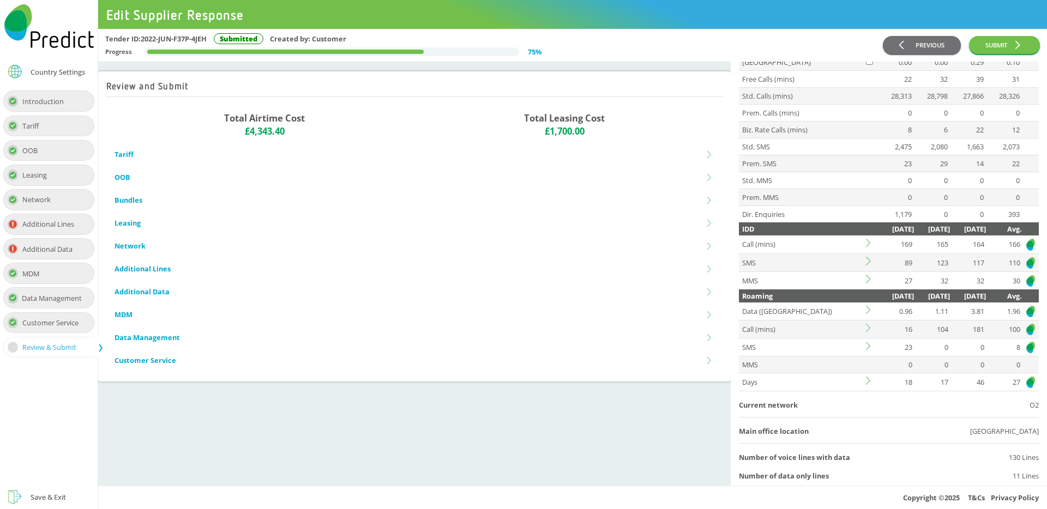
click at [868, 346] on icon at bounding box center [870, 346] width 8 height 8
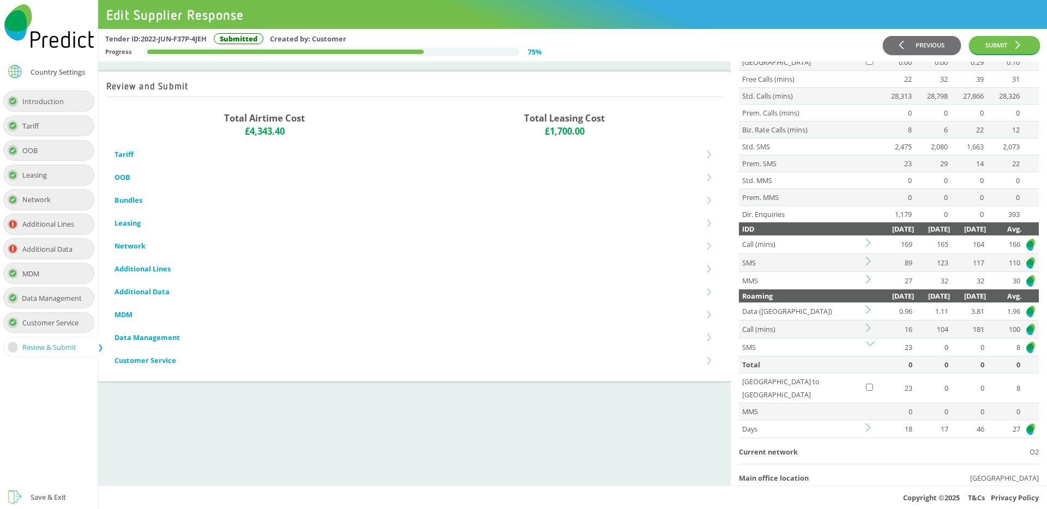
click at [868, 346] on icon at bounding box center [870, 346] width 8 height 8
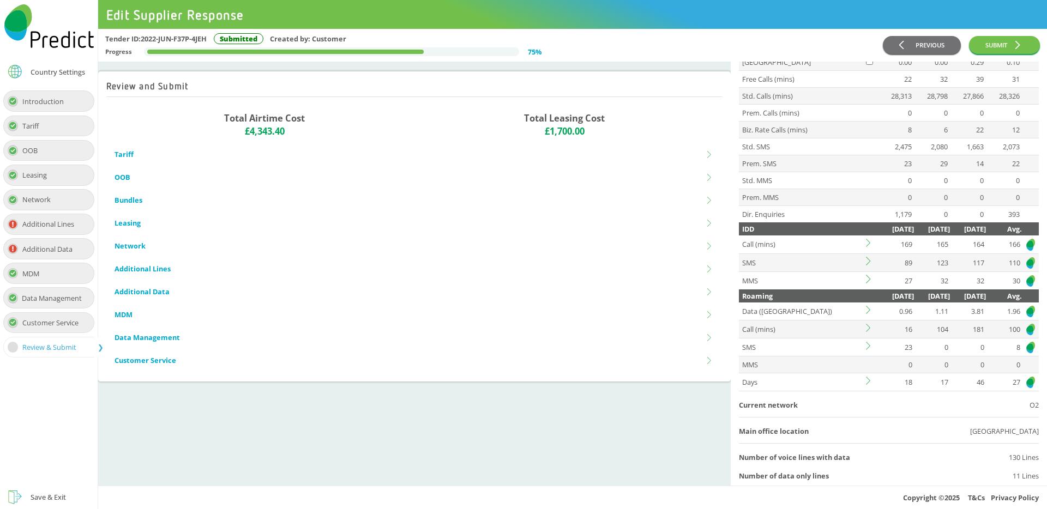
click at [866, 379] on icon at bounding box center [870, 381] width 8 height 8
click at [867, 379] on icon at bounding box center [870, 381] width 8 height 8
click at [869, 378] on icon at bounding box center [870, 381] width 8 height 8
click at [819, 420] on div "Vodafone" at bounding box center [888, 418] width 294 height 13
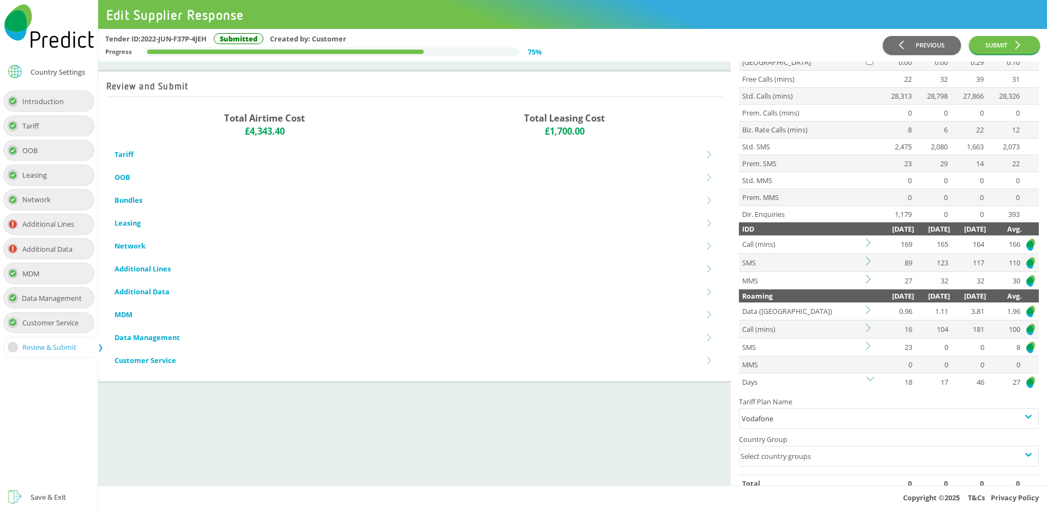
click at [869, 379] on icon at bounding box center [870, 379] width 8 height 4
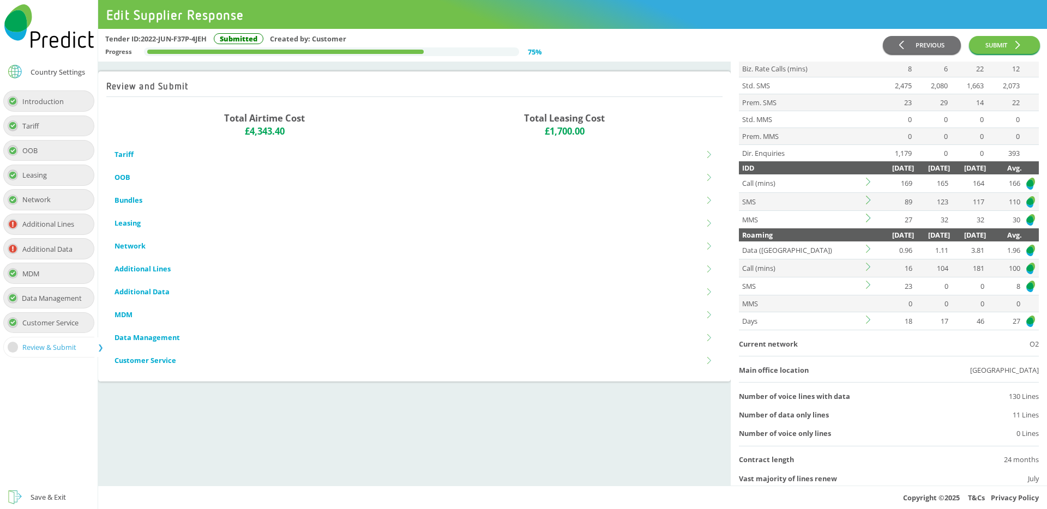
scroll to position [316, 0]
